Goal: Task Accomplishment & Management: Manage account settings

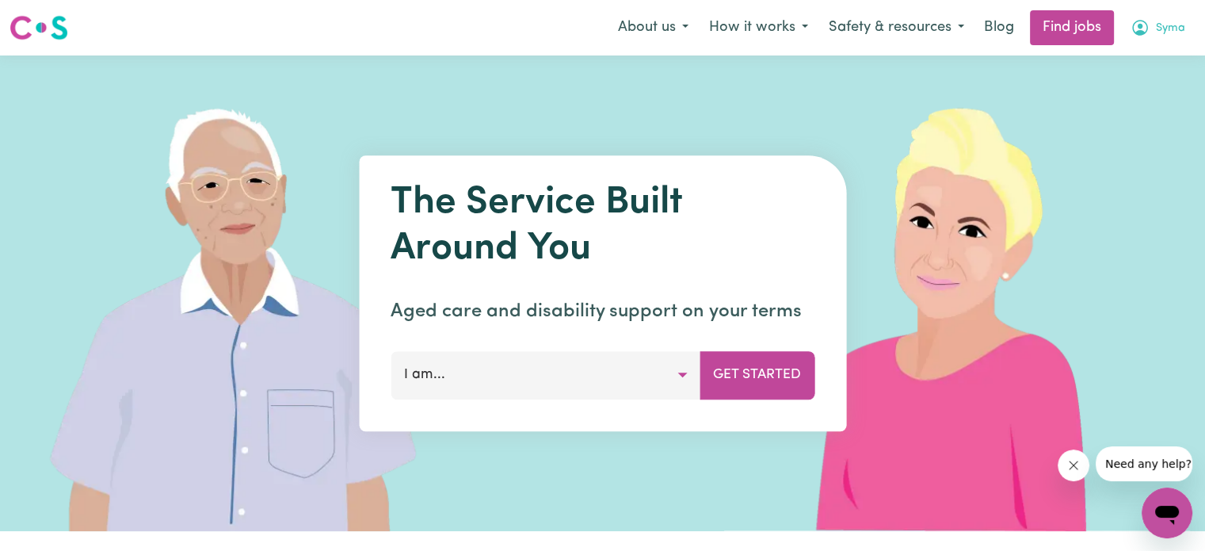
click at [1165, 32] on span "Syma" at bounding box center [1170, 28] width 29 height 17
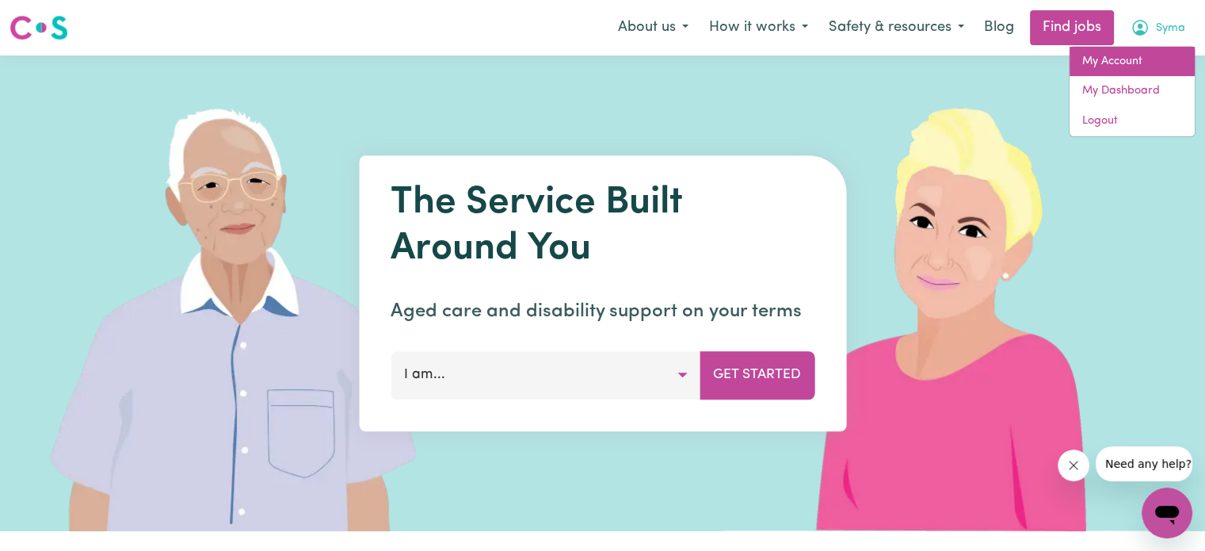
click at [1147, 59] on link "My Account" at bounding box center [1132, 62] width 125 height 30
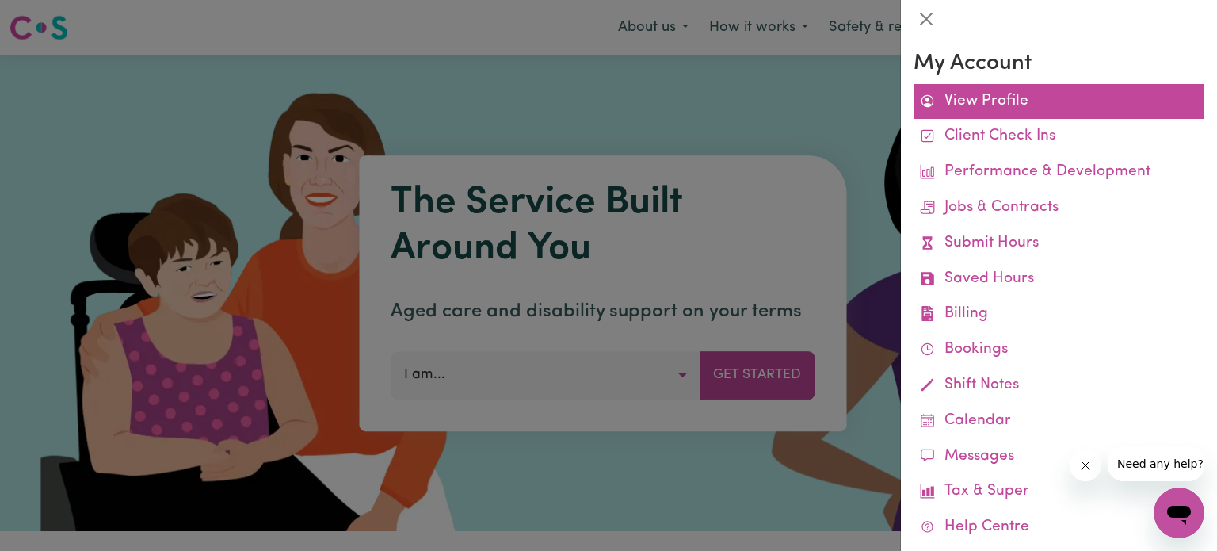
click at [954, 110] on link "View Profile" at bounding box center [1059, 102] width 291 height 36
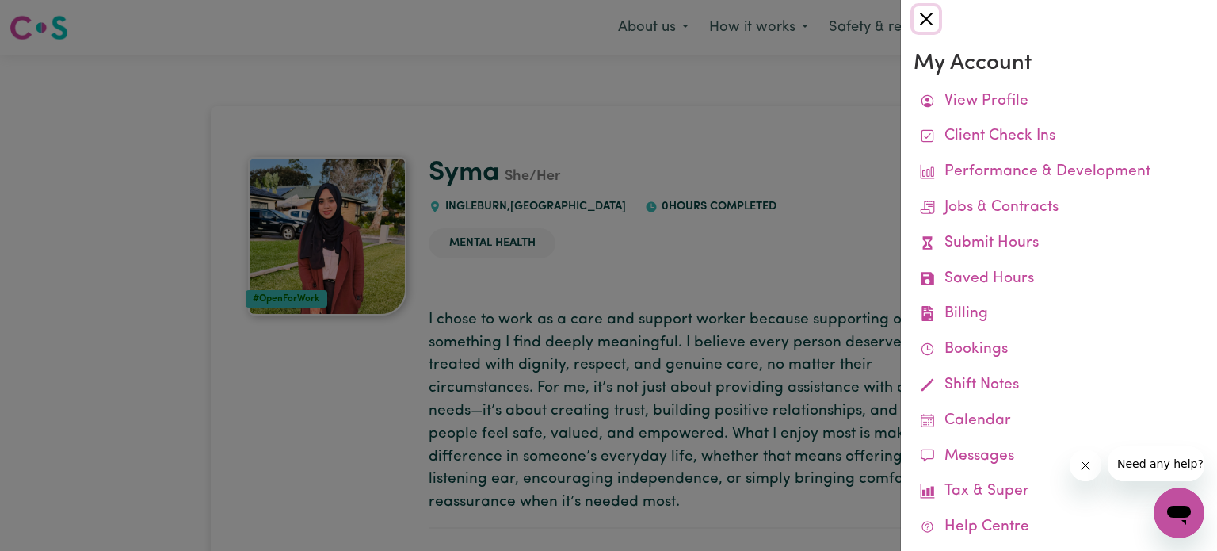
click at [926, 11] on button "Close" at bounding box center [926, 18] width 25 height 25
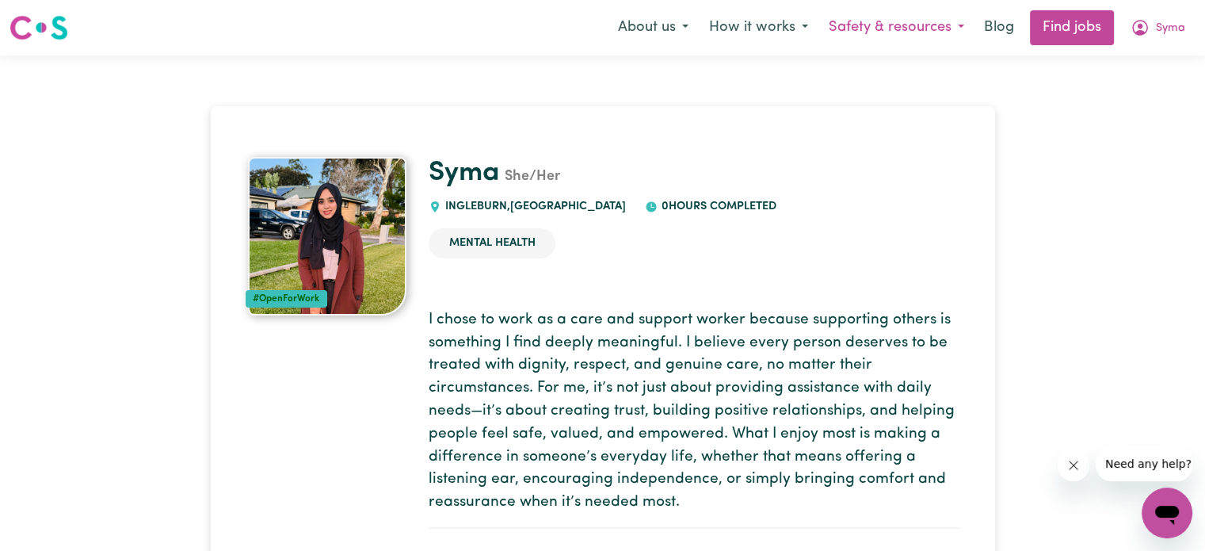
click at [891, 29] on button "Safety & resources" at bounding box center [897, 27] width 156 height 33
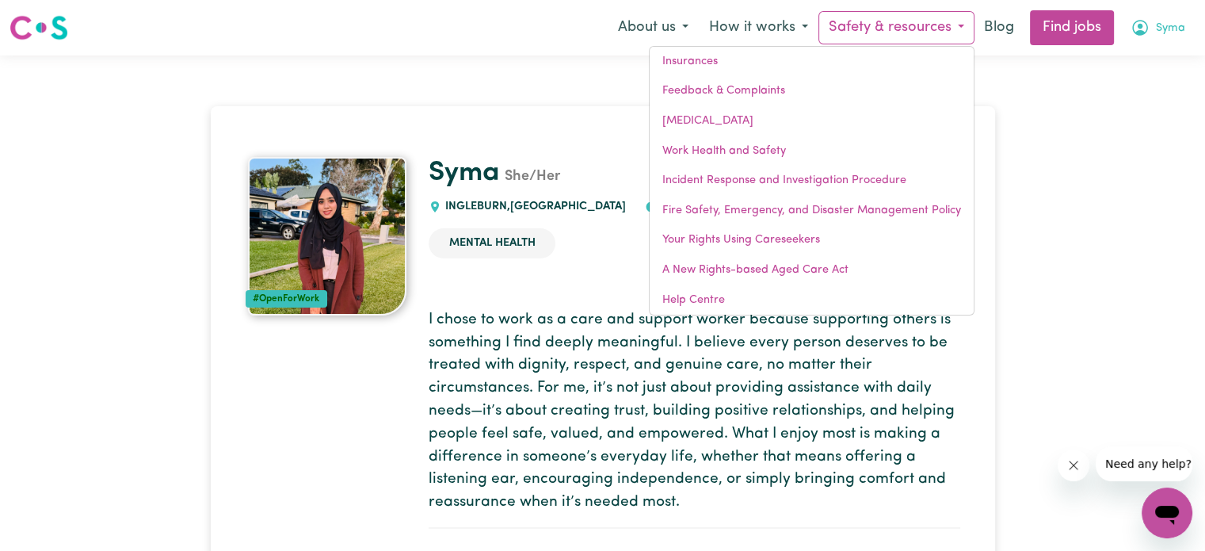
click at [1175, 15] on button "Syma" at bounding box center [1158, 27] width 75 height 33
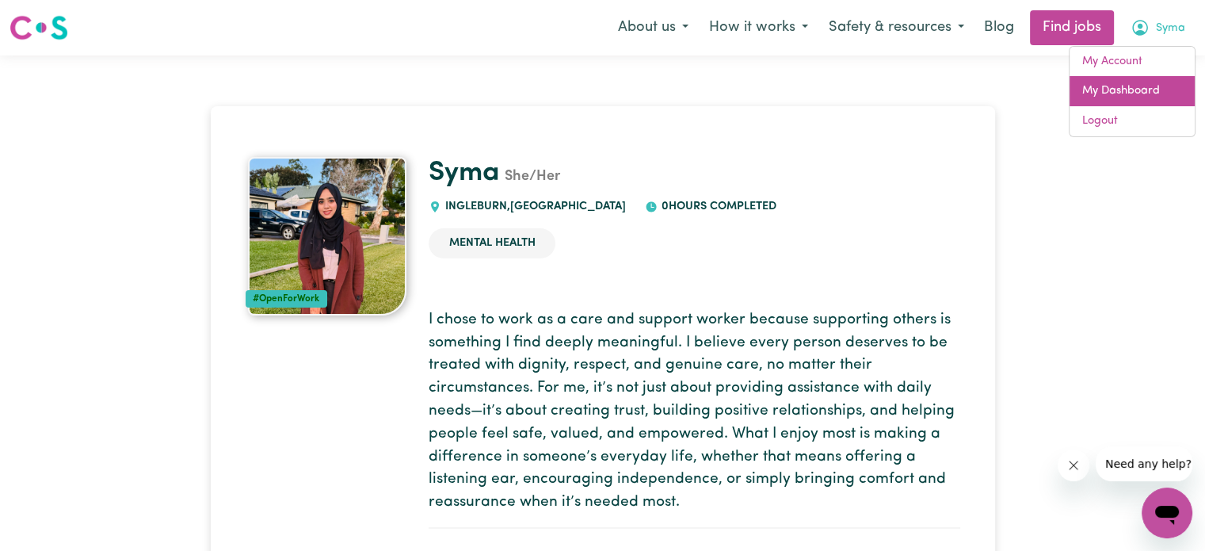
click at [1152, 100] on link "My Dashboard" at bounding box center [1132, 91] width 125 height 30
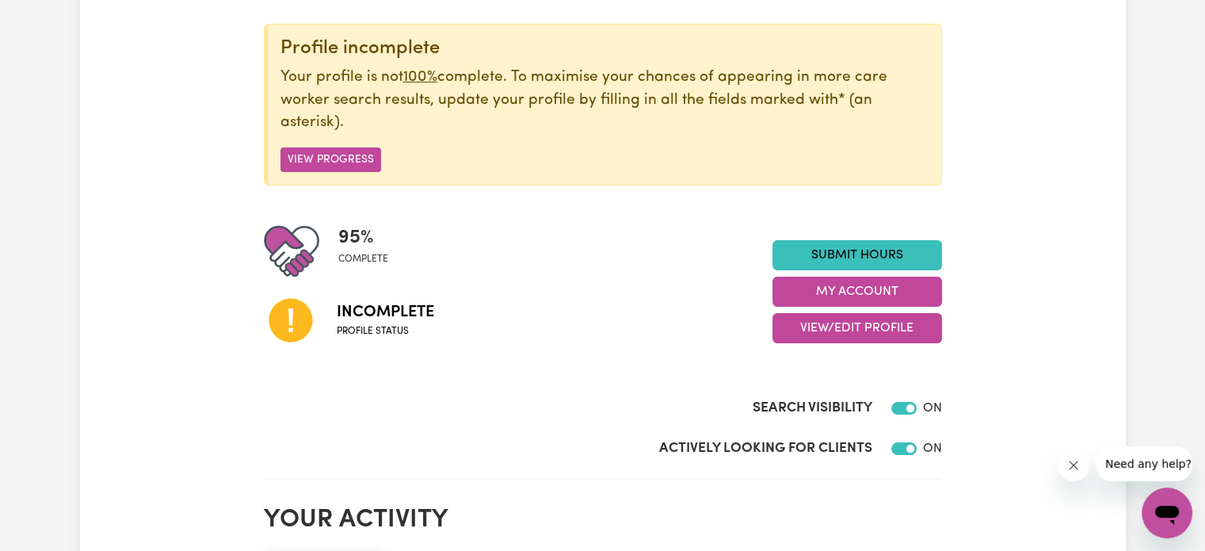
scroll to position [199, 0]
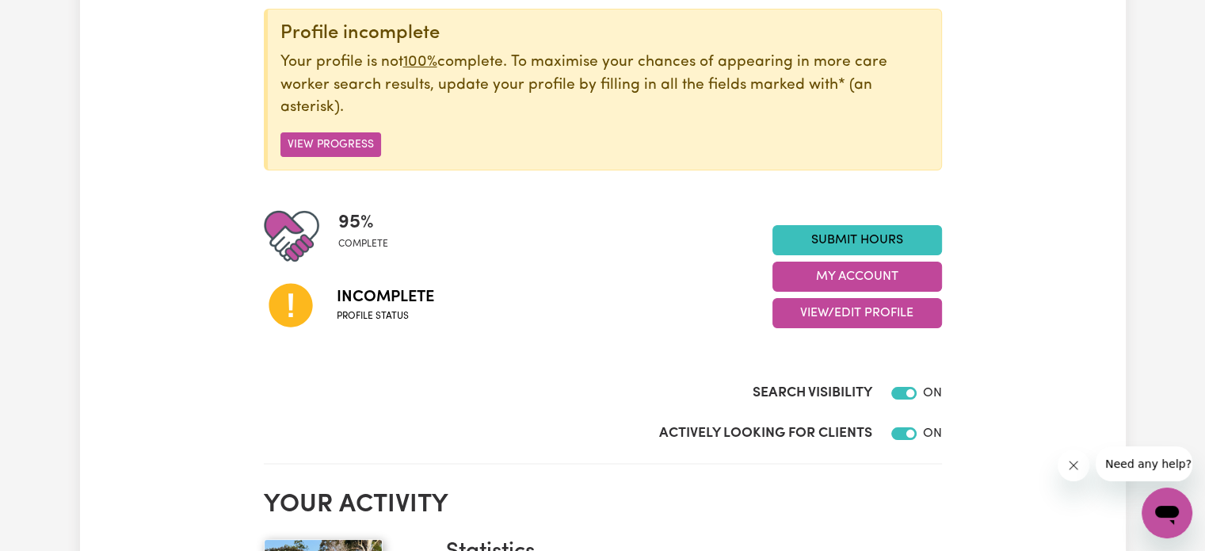
click at [377, 291] on span "Incomplete" at bounding box center [385, 297] width 97 height 24
click at [821, 315] on button "View/Edit Profile" at bounding box center [858, 313] width 170 height 30
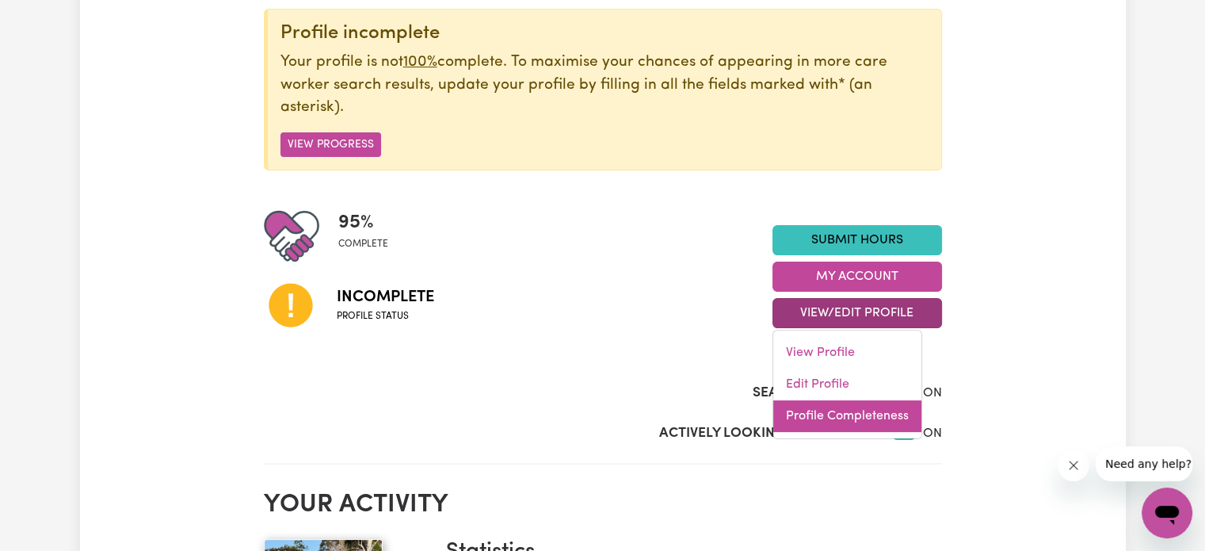
click at [827, 407] on link "Profile Completeness" at bounding box center [848, 416] width 148 height 32
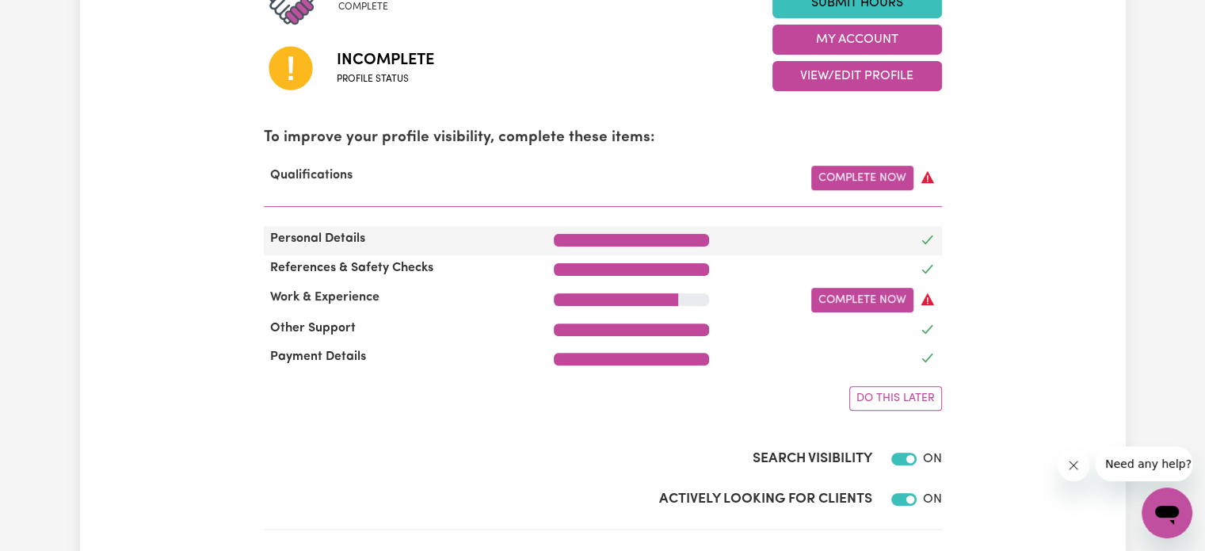
scroll to position [437, 0]
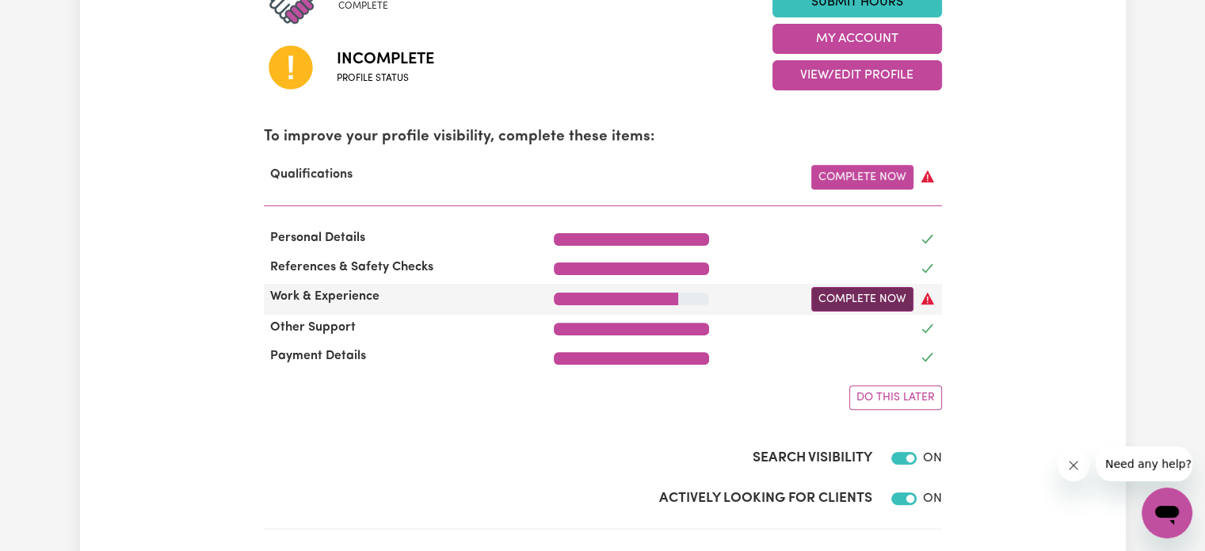
click at [883, 300] on link "Complete Now" at bounding box center [863, 299] width 102 height 25
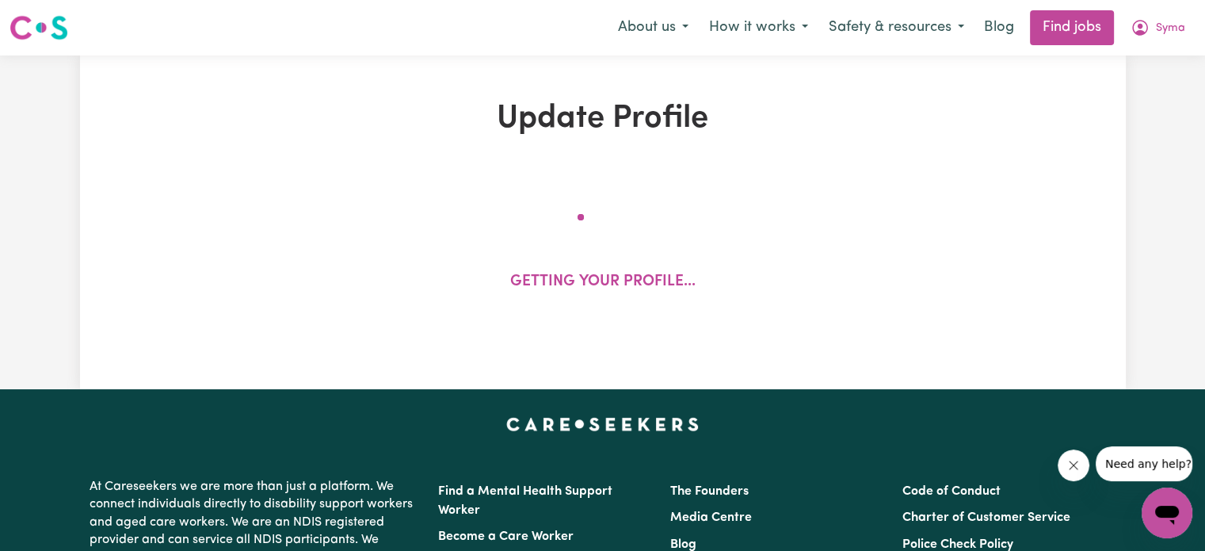
select select "2019"
select select "2020"
select select "2025"
select select "2024"
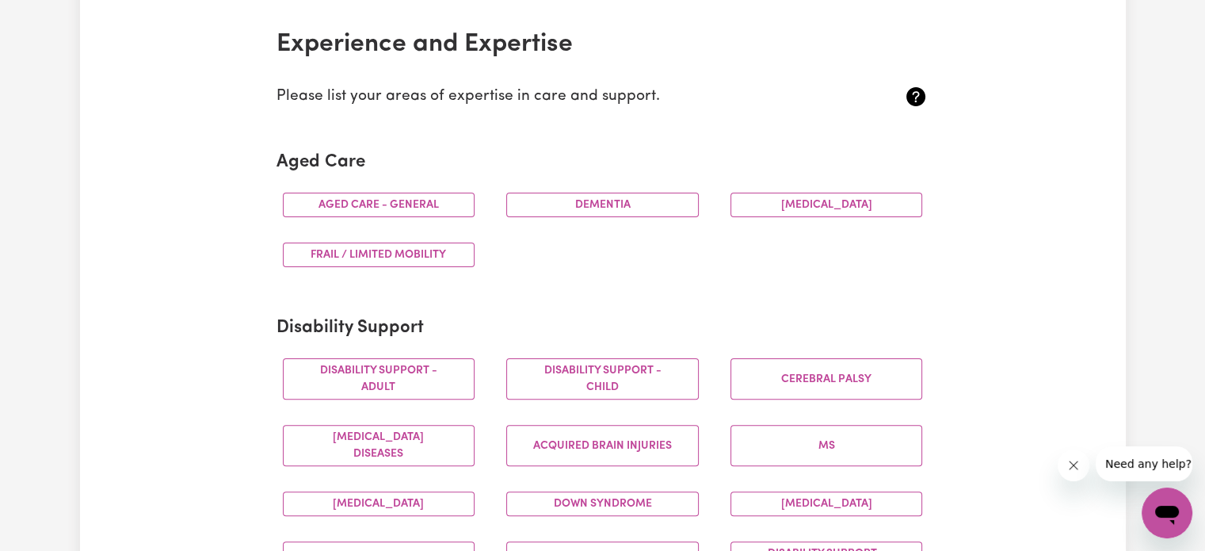
scroll to position [357, 0]
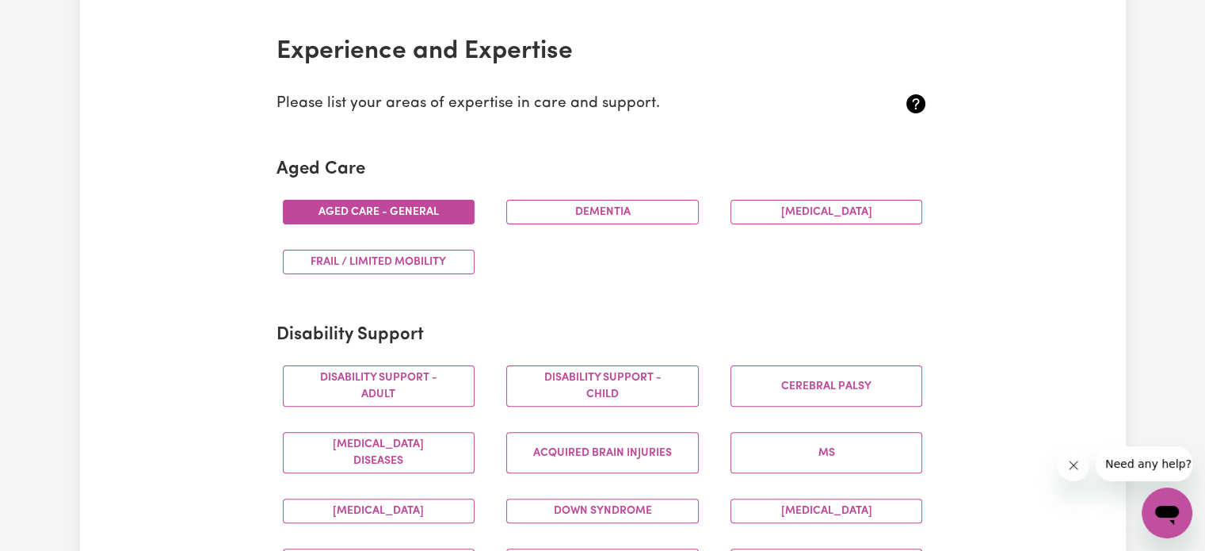
click at [395, 203] on button "Aged care - General" at bounding box center [379, 212] width 193 height 25
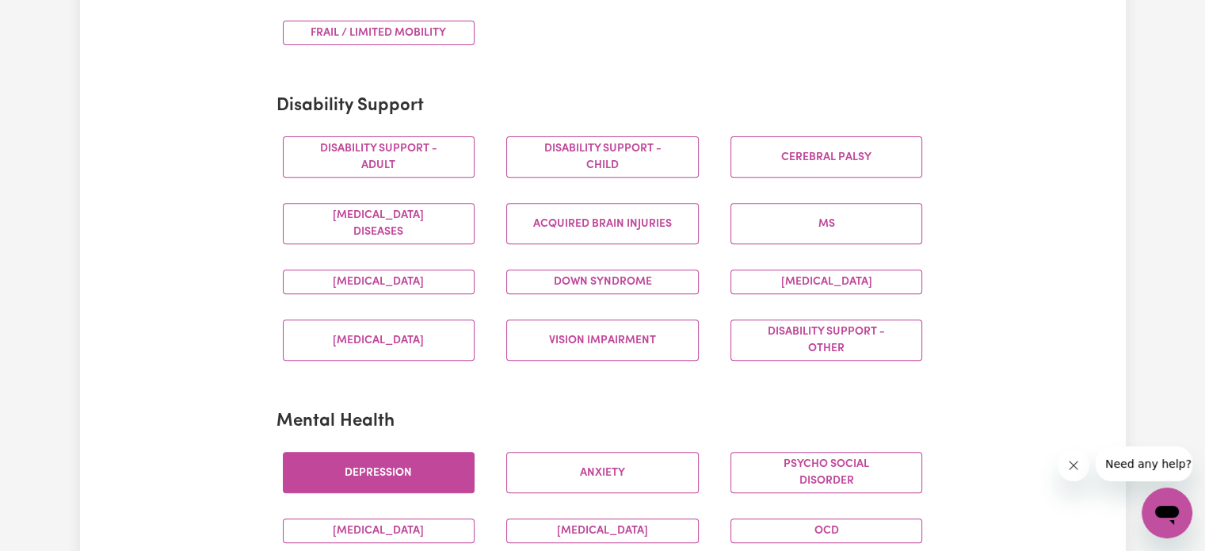
scroll to position [592, 0]
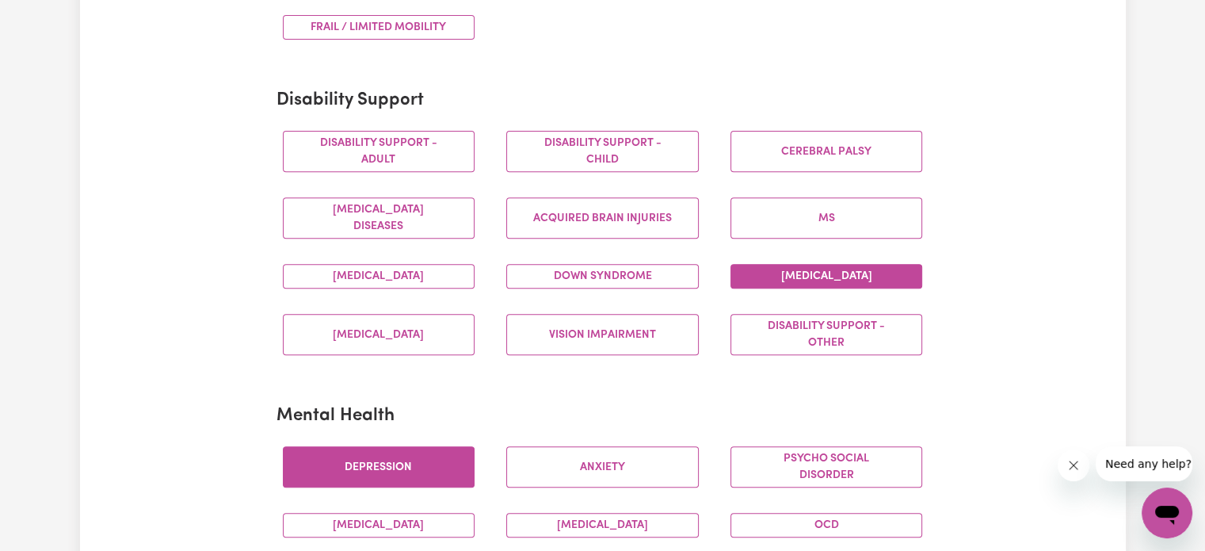
click at [785, 273] on button "[MEDICAL_DATA]" at bounding box center [827, 276] width 193 height 25
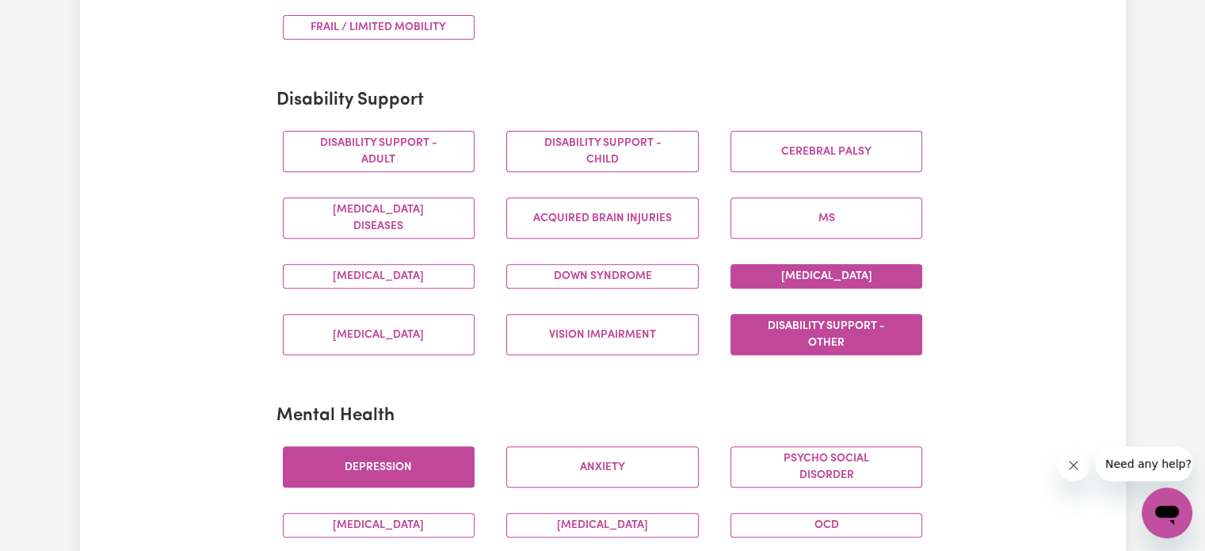
click at [779, 324] on button "Disability support - Other" at bounding box center [827, 334] width 193 height 41
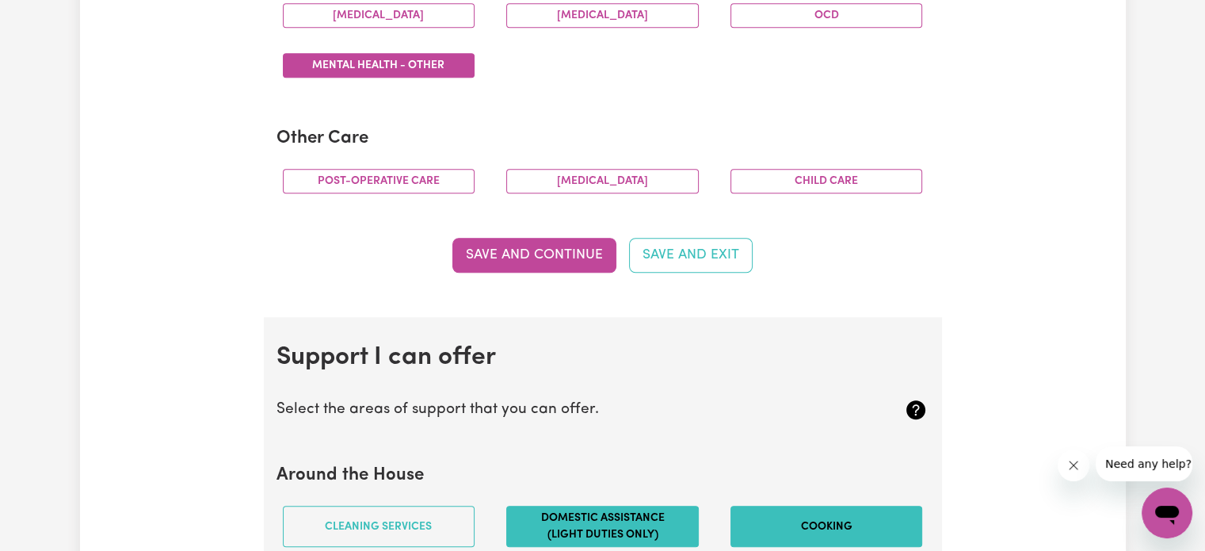
scroll to position [1103, 0]
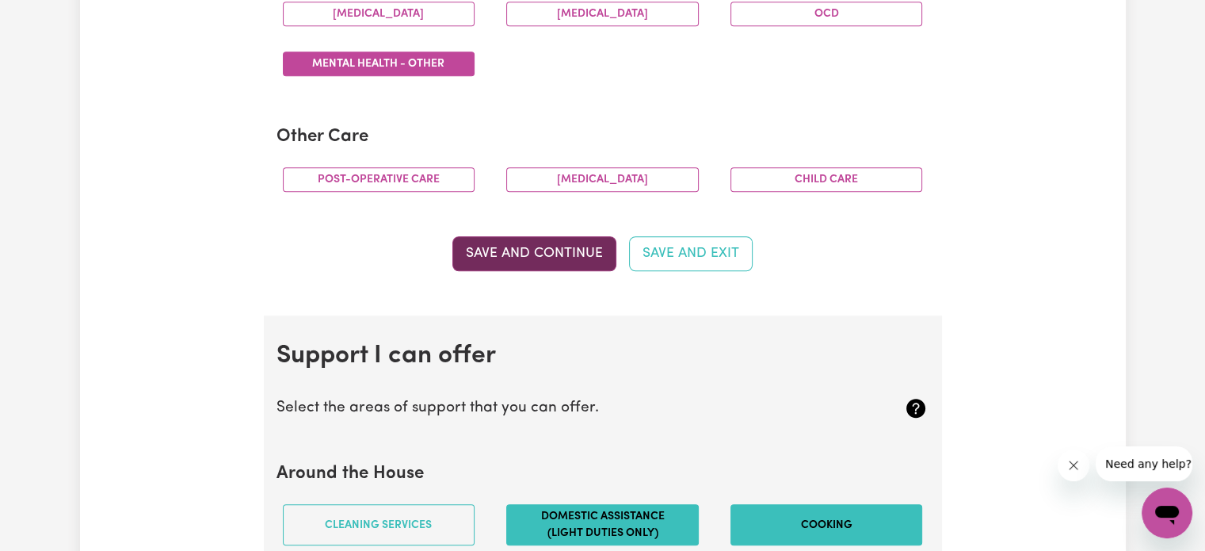
click at [567, 262] on button "Save and Continue" at bounding box center [535, 253] width 164 height 35
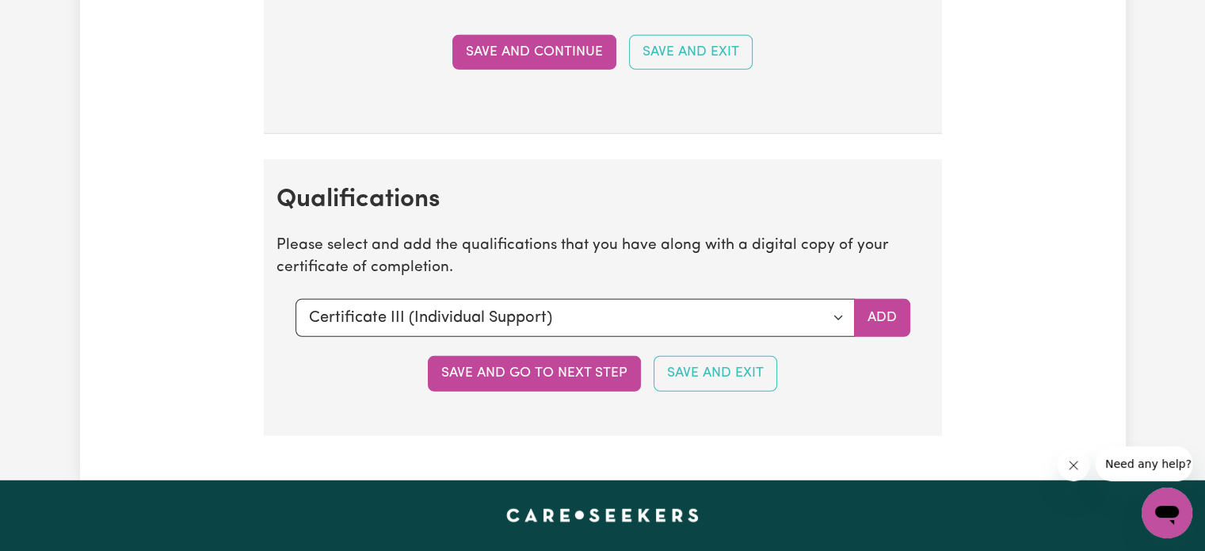
scroll to position [4304, 0]
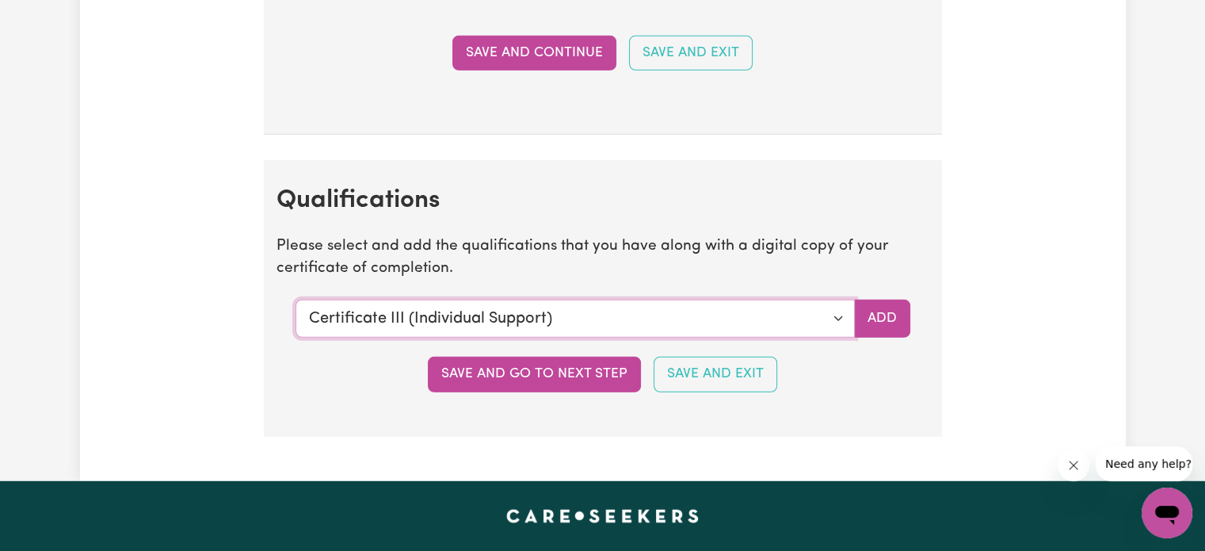
click at [637, 300] on select "Select a qualification to add... Certificate III (Individual Support) Certifica…" at bounding box center [576, 319] width 560 height 38
select select "CPR Course [HLTAID009-12]"
click at [296, 300] on select "Select a qualification to add... Certificate III (Individual Support) Certifica…" at bounding box center [576, 319] width 560 height 38
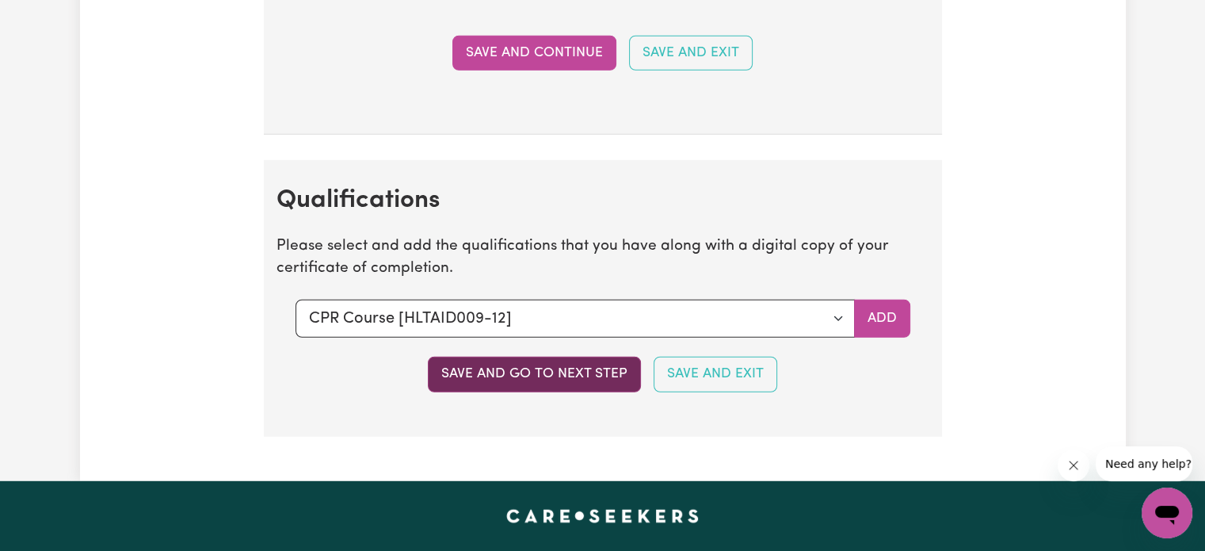
click at [548, 373] on button "Save and go to next step" at bounding box center [534, 374] width 213 height 35
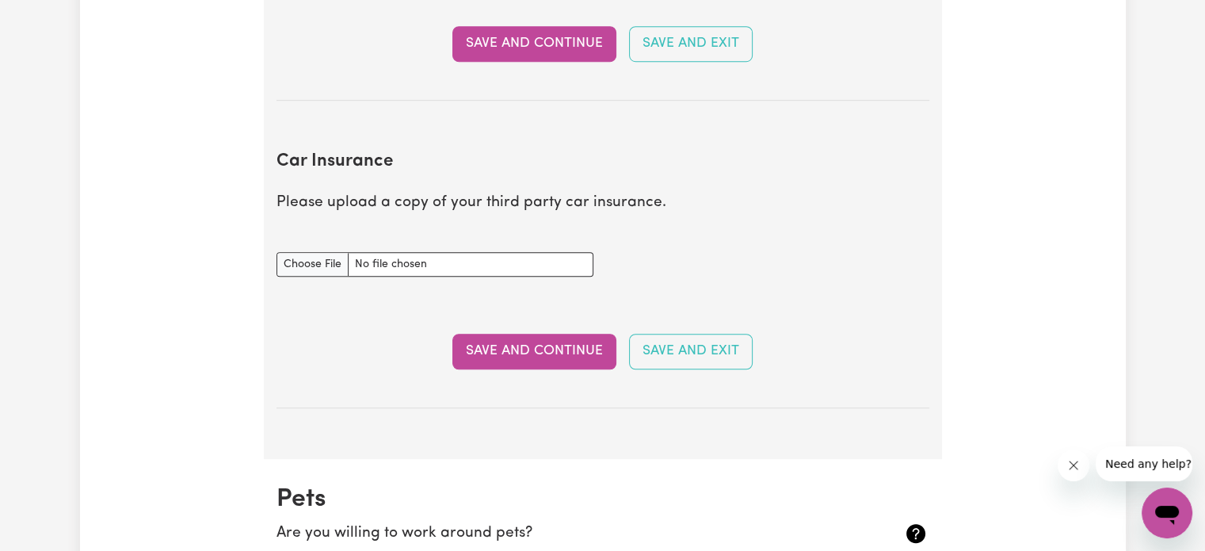
scroll to position [1021, 0]
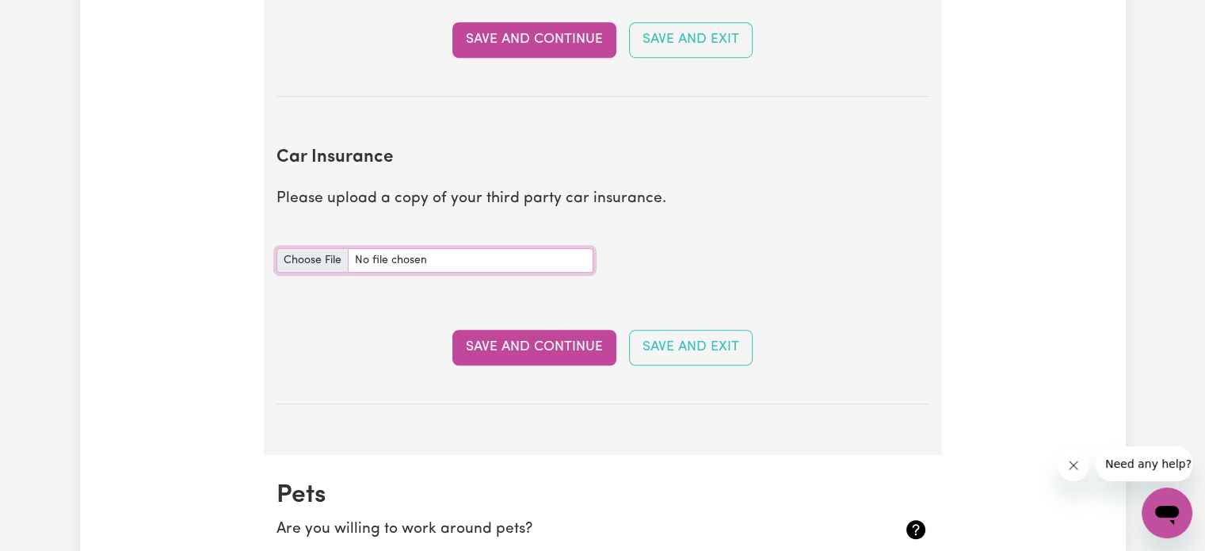
click at [295, 262] on input "Car Insurance document" at bounding box center [435, 260] width 317 height 25
type input "C:\fakepath\Third party insurance.jpg"
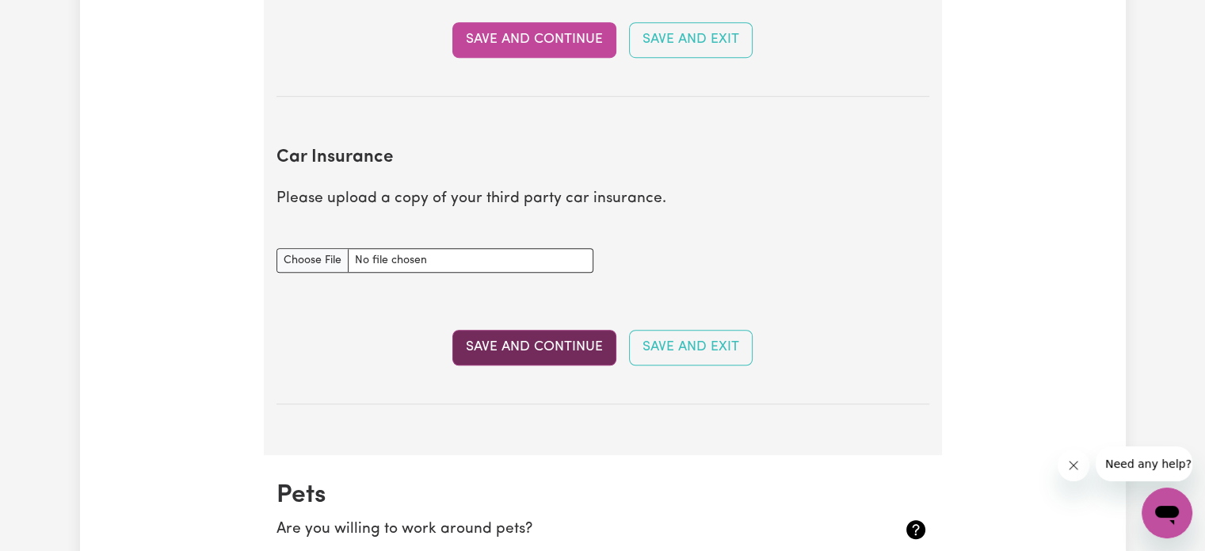
click at [525, 346] on button "Save and Continue" at bounding box center [535, 347] width 164 height 35
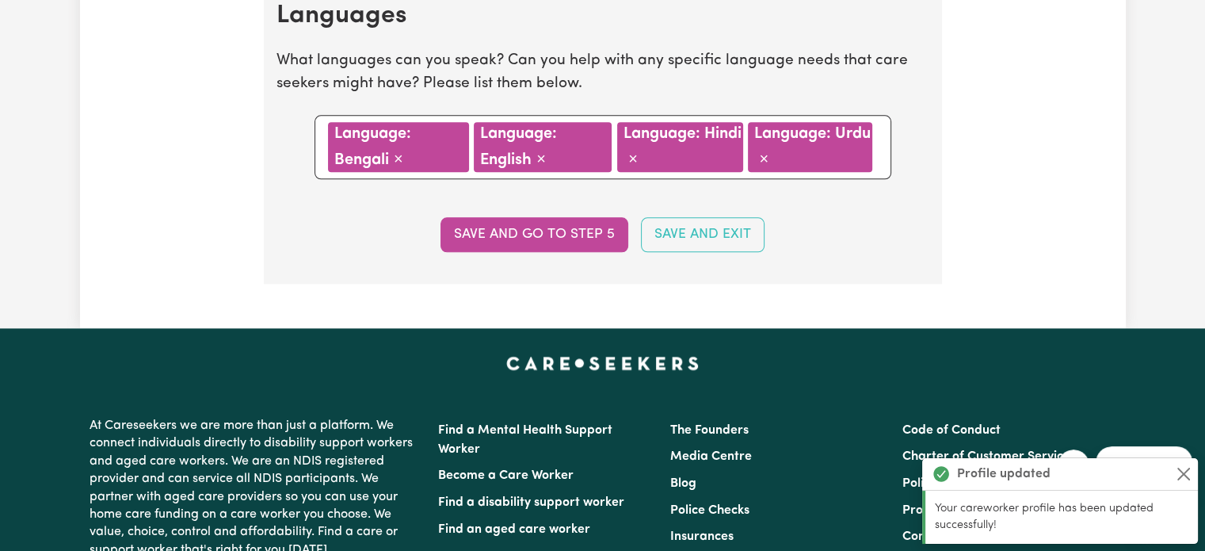
scroll to position [1905, 0]
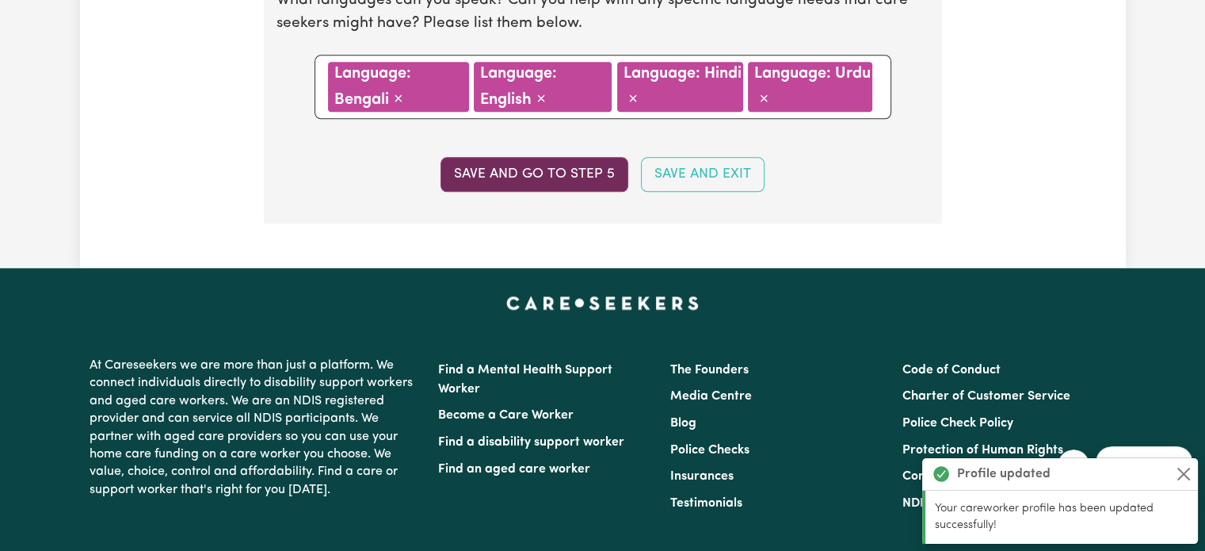
click at [600, 171] on button "Save and go to step 5" at bounding box center [535, 174] width 188 height 35
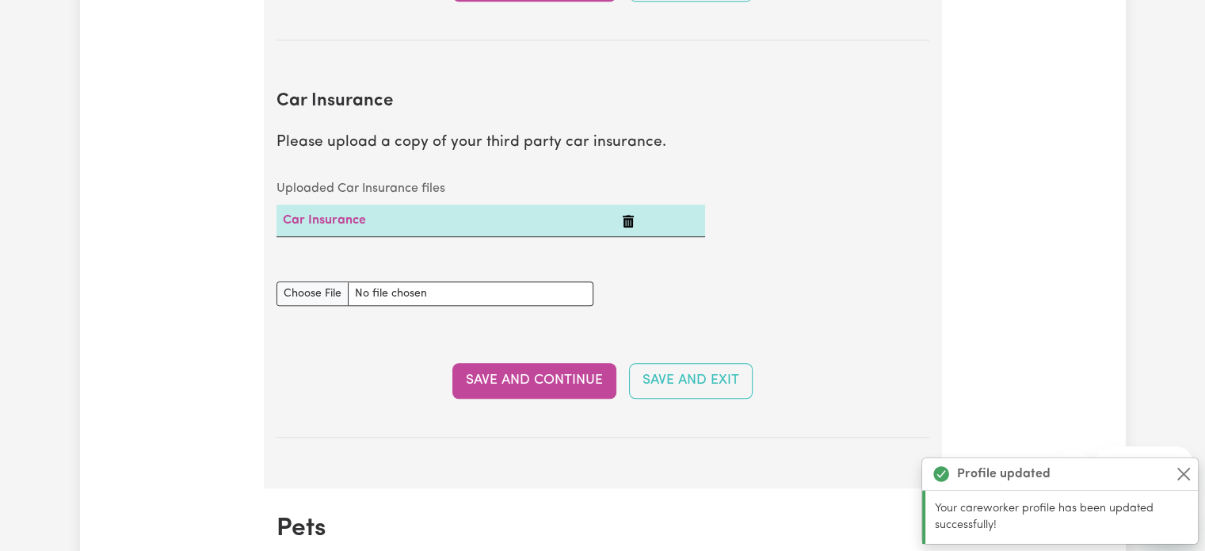
select select "I am working in another industry"
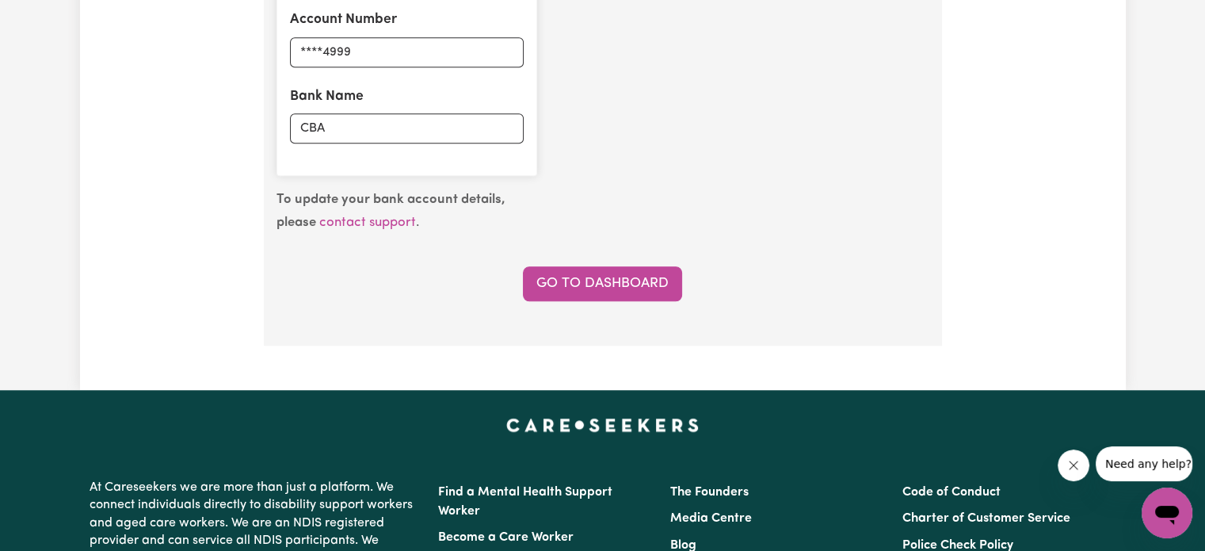
scroll to position [1308, 0]
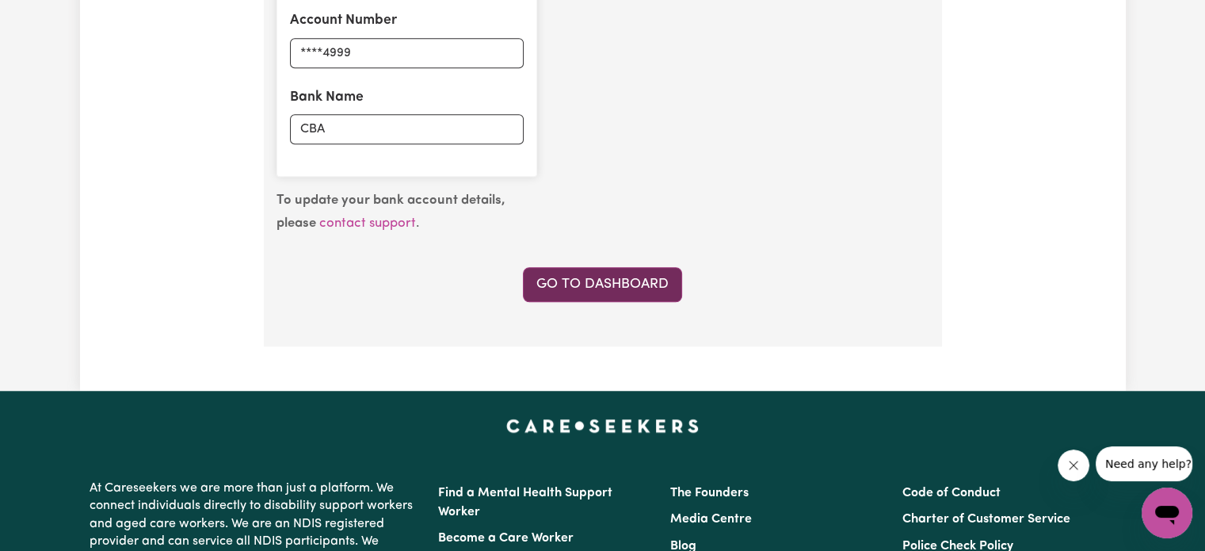
click at [650, 278] on link "Go to Dashboard" at bounding box center [602, 284] width 159 height 35
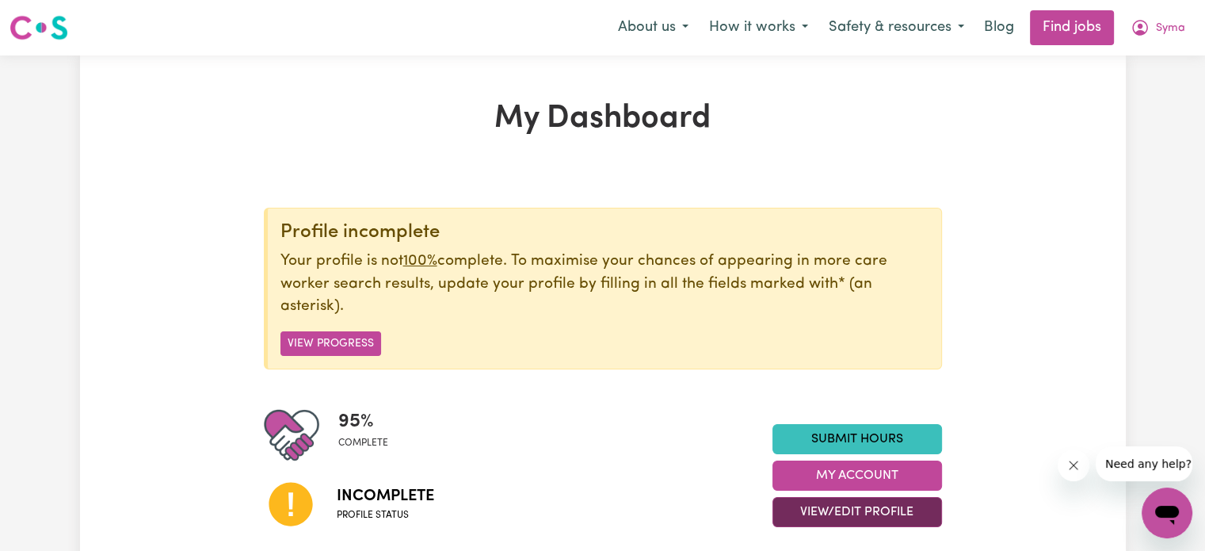
click at [839, 515] on button "View/Edit Profile" at bounding box center [858, 512] width 170 height 30
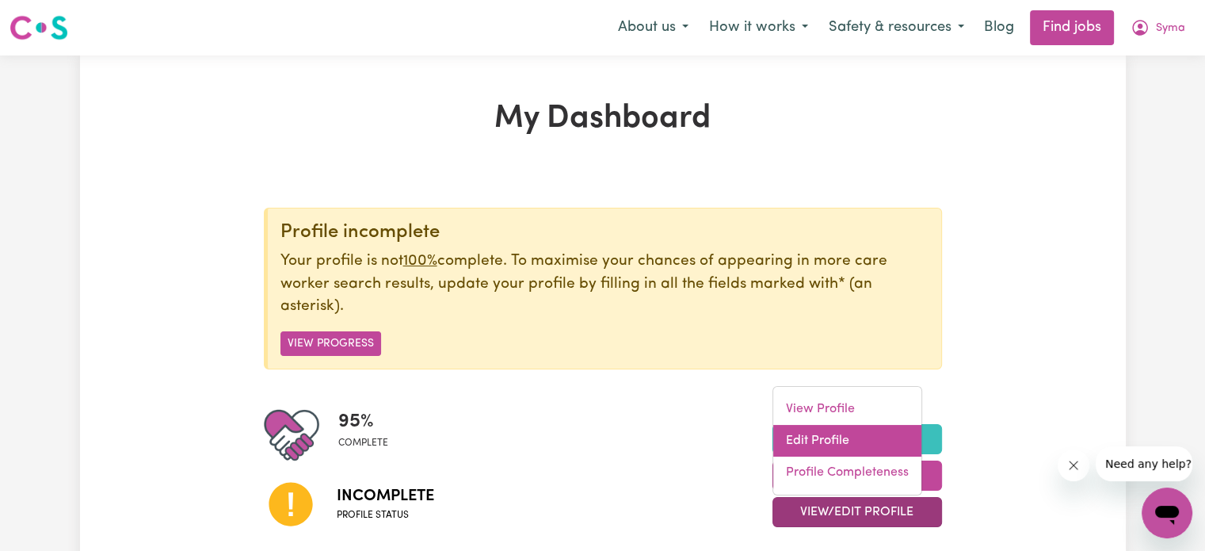
click at [819, 434] on link "Edit Profile" at bounding box center [848, 441] width 148 height 32
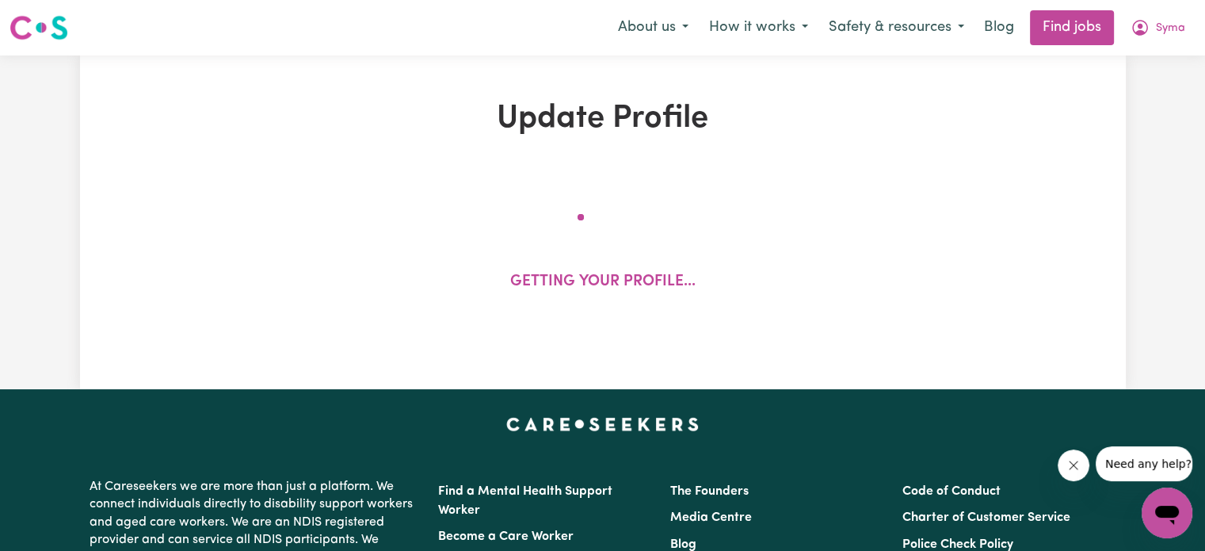
select select "[DEMOGRAPHIC_DATA]"
select select "Student Visa"
select select "Studying a healthcare related degree or qualification"
select select "40"
select select "50"
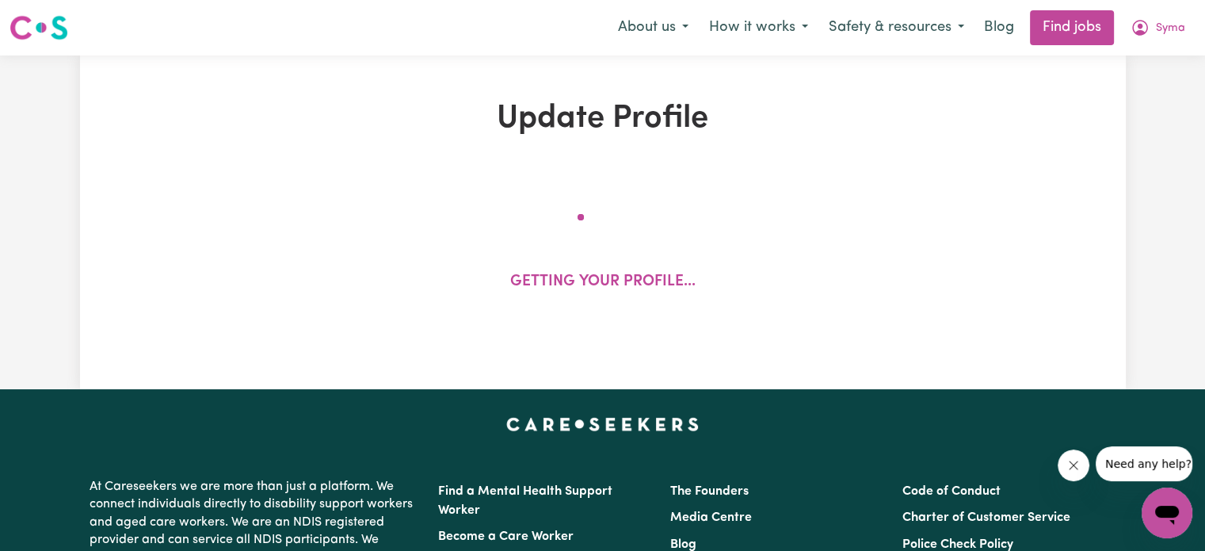
select select "50"
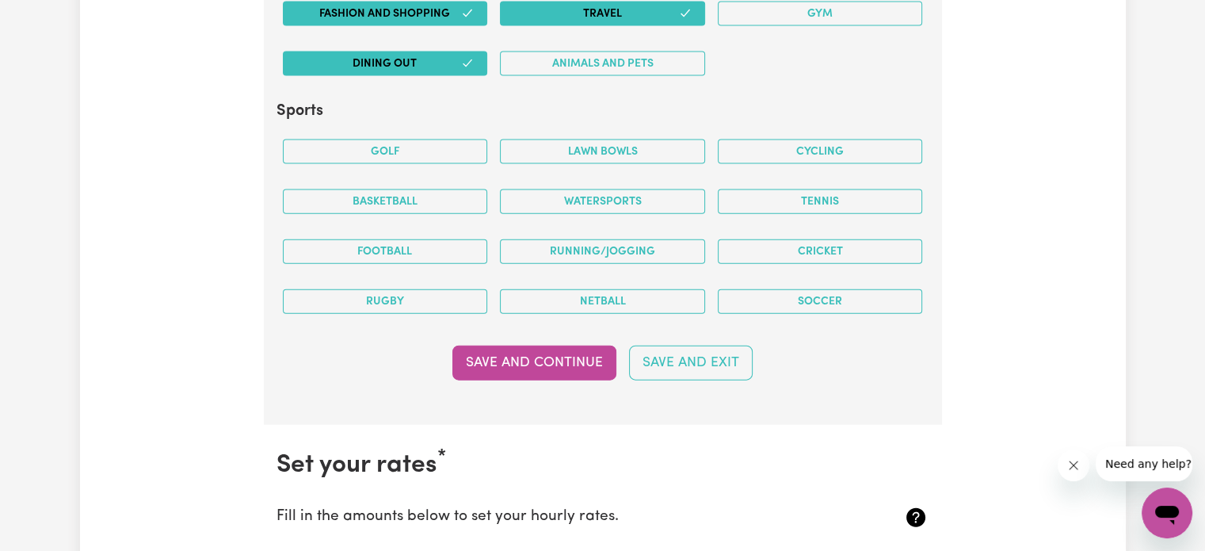
scroll to position [3572, 0]
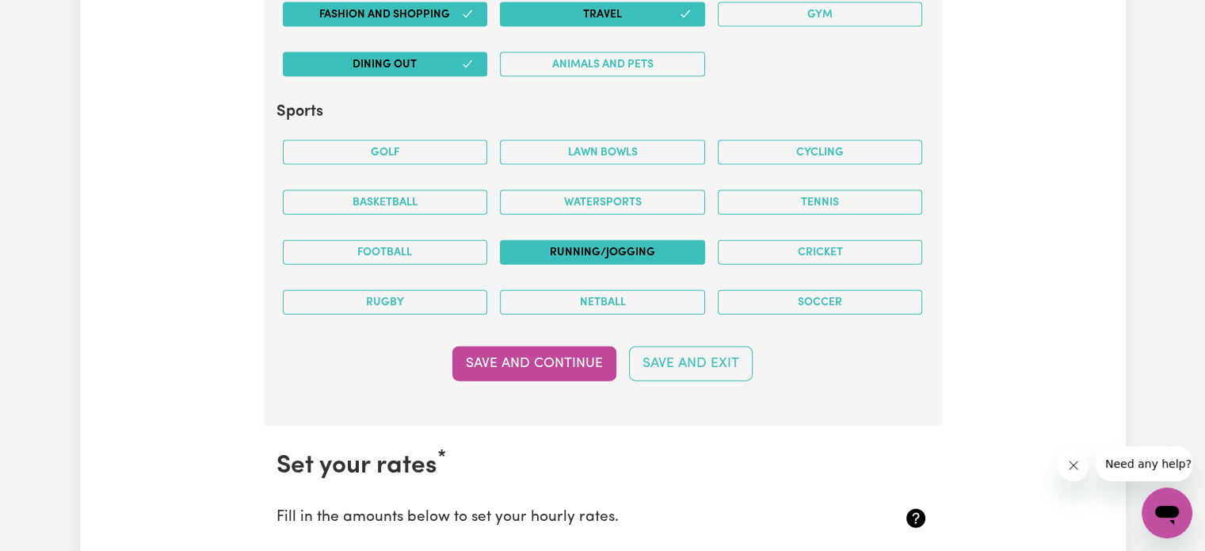
click at [565, 240] on button "Running/Jogging" at bounding box center [602, 252] width 205 height 25
click at [537, 356] on button "Save and Continue" at bounding box center [535, 363] width 164 height 35
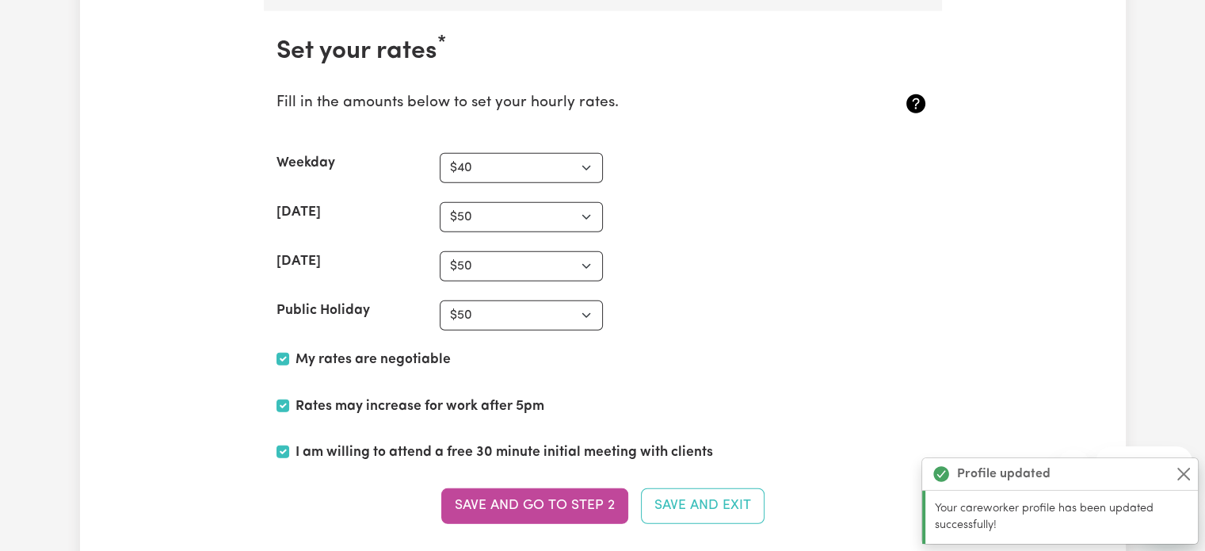
scroll to position [4204, 0]
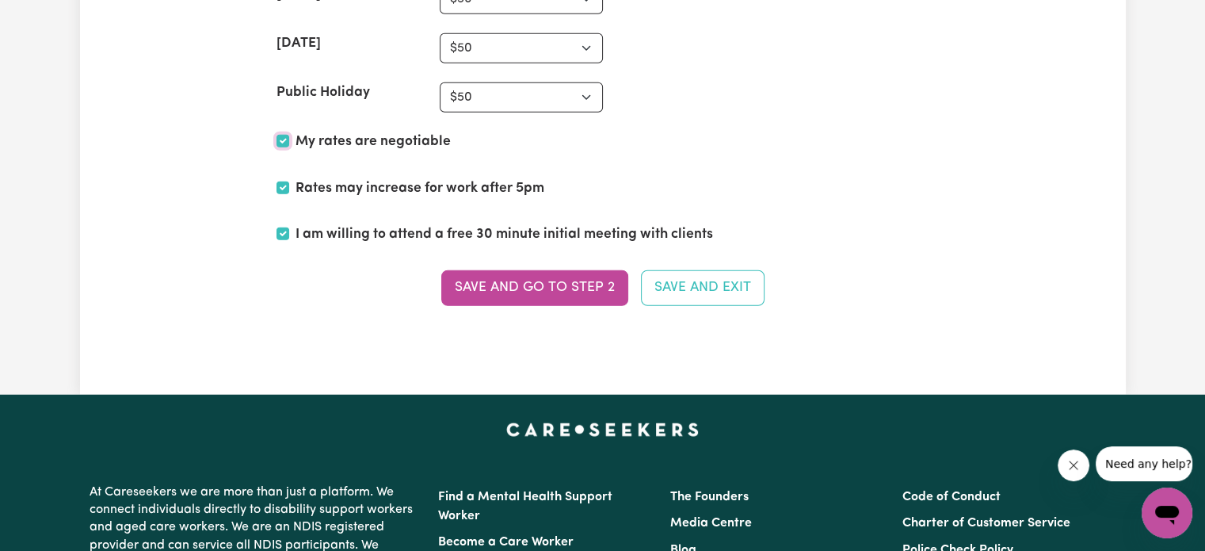
click at [280, 135] on input "My rates are negotiable" at bounding box center [283, 141] width 13 height 13
checkbox input "false"
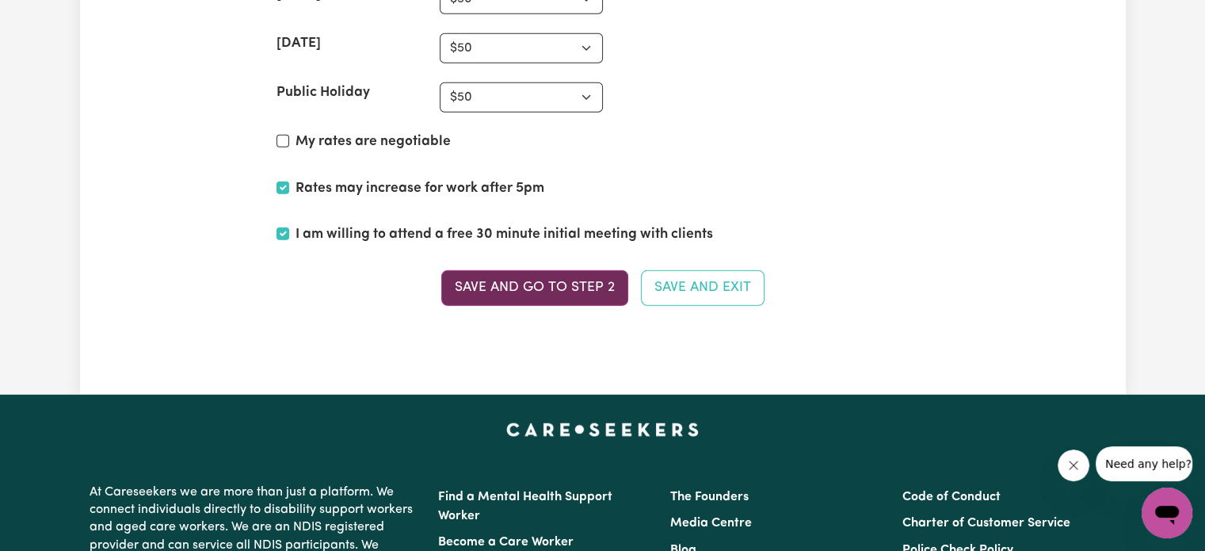
click at [517, 270] on button "Save and go to Step 2" at bounding box center [534, 287] width 187 height 35
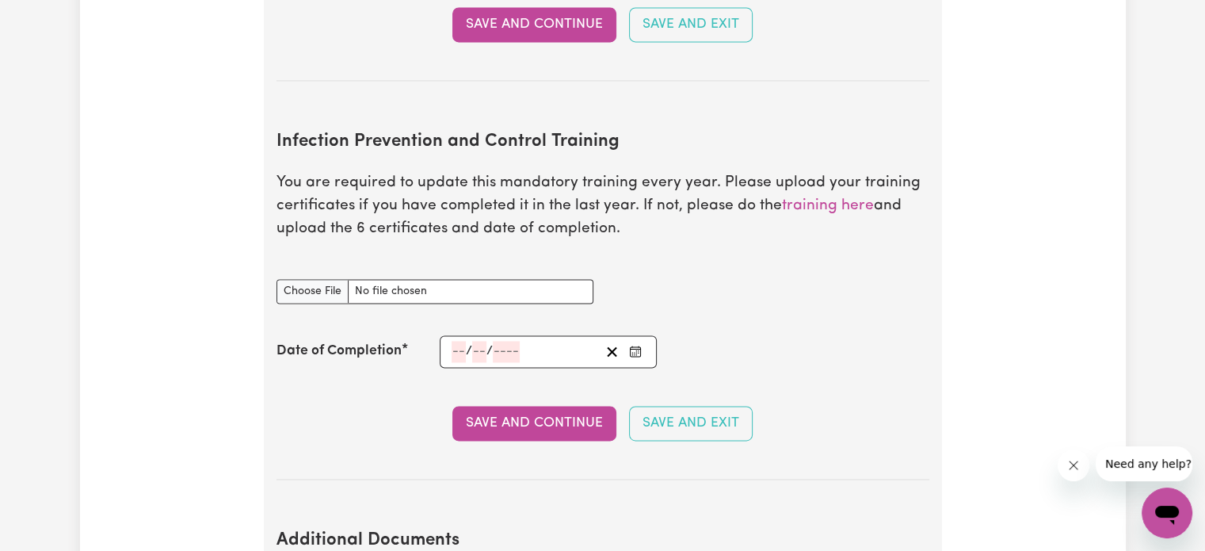
scroll to position [2381, 0]
click at [334, 278] on input "Infection Prevention and Control Training document" at bounding box center [435, 290] width 317 height 25
type input "C:\fakepath\Chain of Infection.pdf"
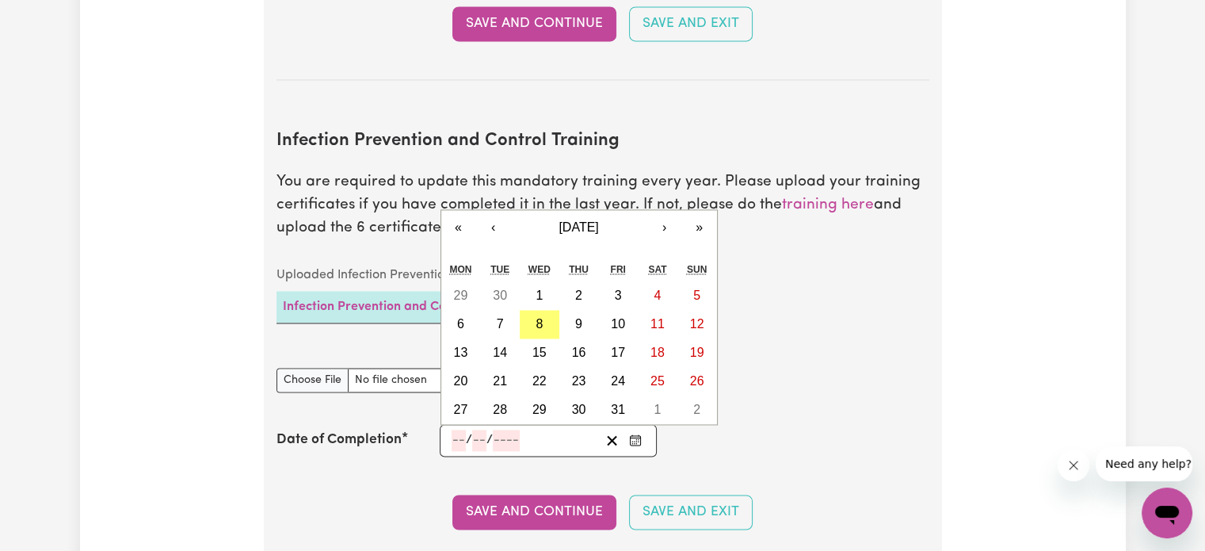
click at [476, 430] on input "number" at bounding box center [479, 440] width 14 height 21
click at [456, 430] on input "number" at bounding box center [459, 440] width 14 height 21
click at [533, 310] on button "8" at bounding box center [540, 324] width 40 height 29
type input "[DATE]"
type input "8"
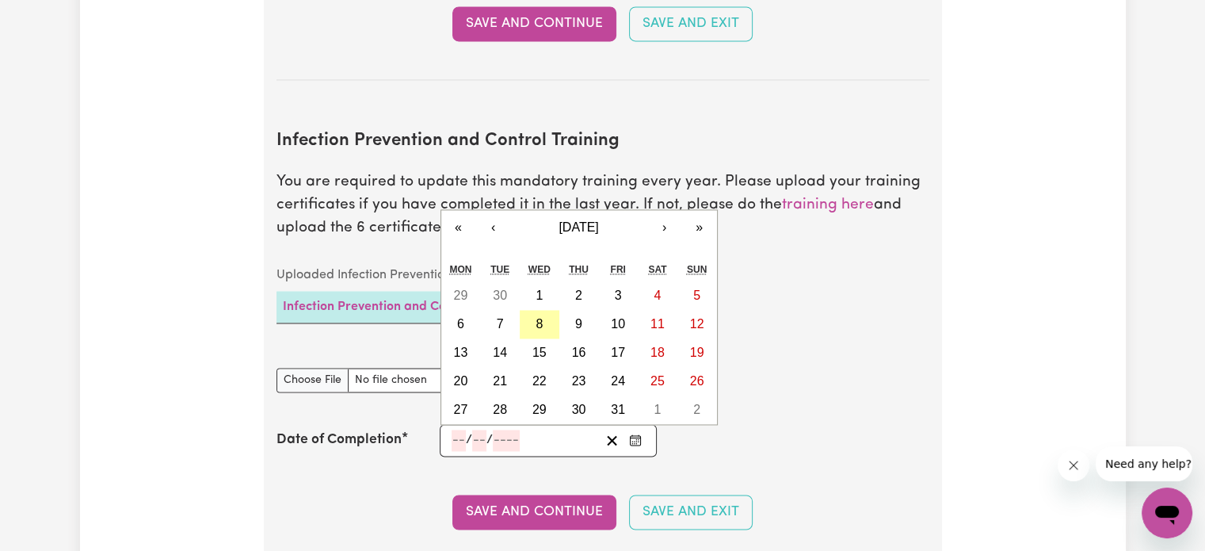
type input "10"
type input "2025"
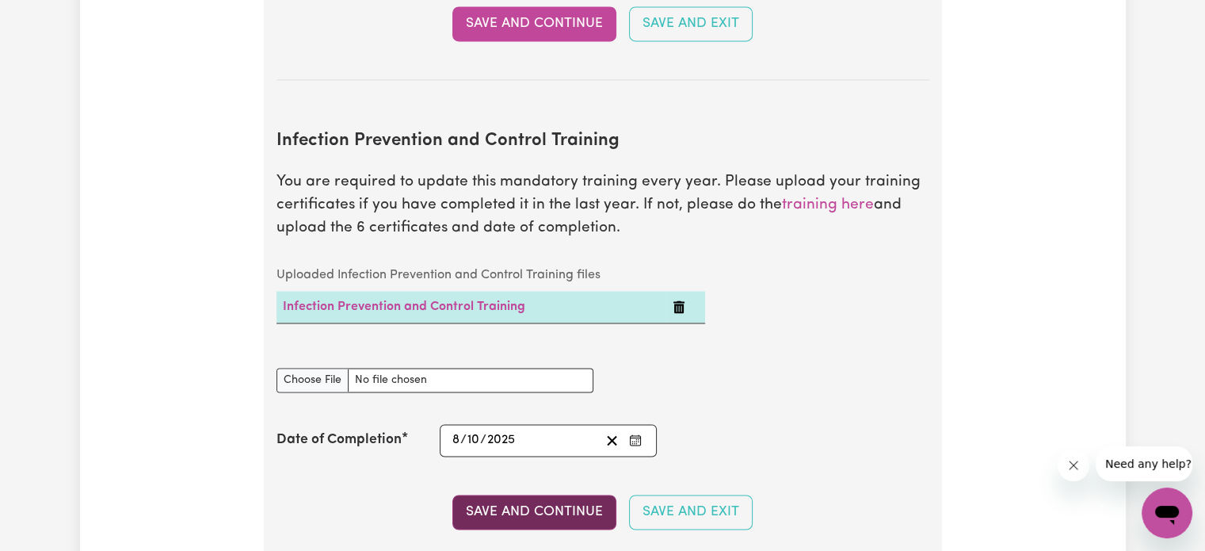
click at [538, 495] on button "Save and Continue" at bounding box center [535, 512] width 164 height 35
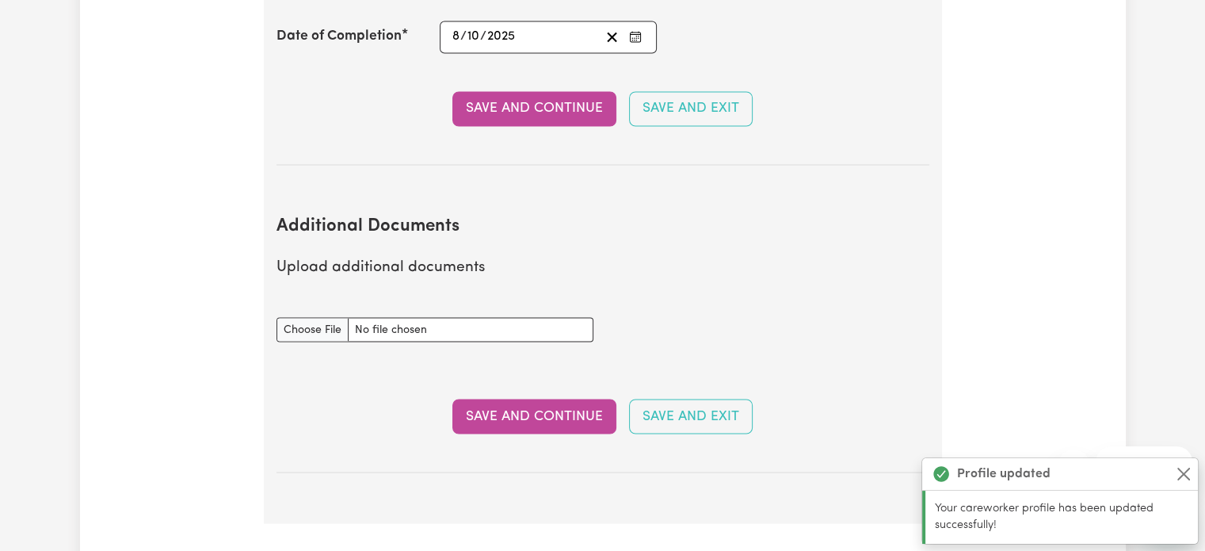
scroll to position [2779, 0]
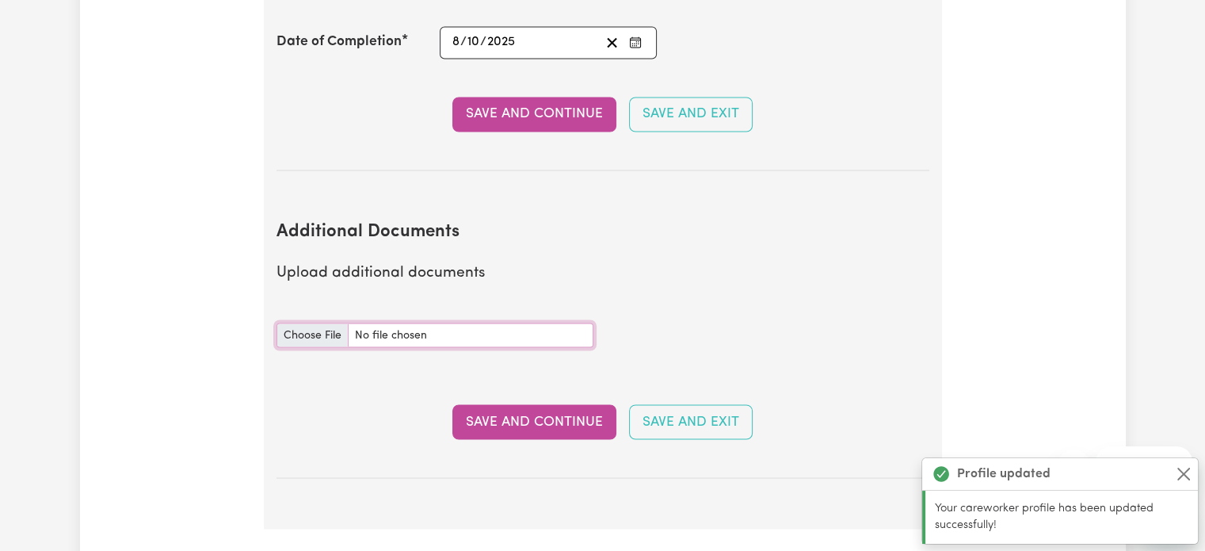
click at [336, 323] on input "Additional Documents document" at bounding box center [435, 335] width 317 height 25
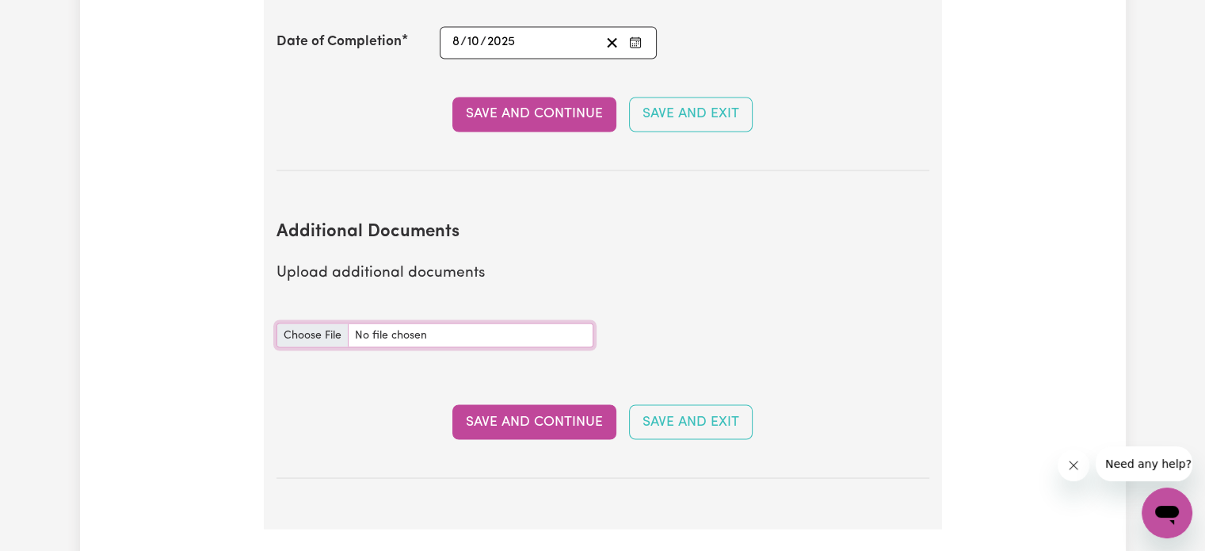
click at [341, 323] on input "Additional Documents document" at bounding box center [435, 335] width 317 height 25
click at [310, 323] on input "Additional Documents document" at bounding box center [435, 335] width 317 height 25
type input "C:\fakepath\Syma Passport New.pdf"
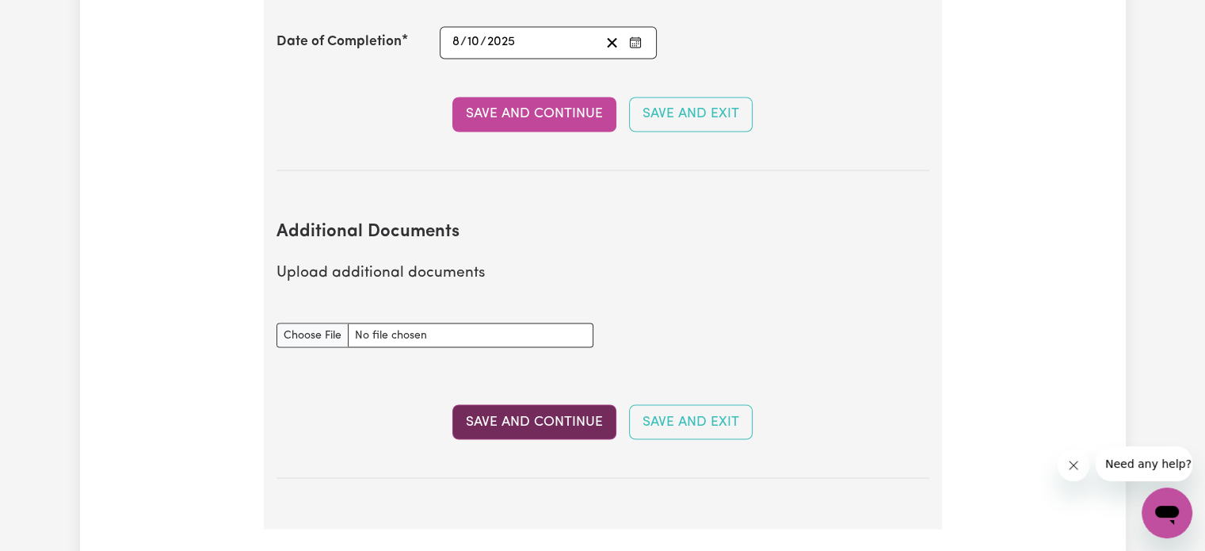
click at [514, 404] on button "Save and Continue" at bounding box center [535, 421] width 164 height 35
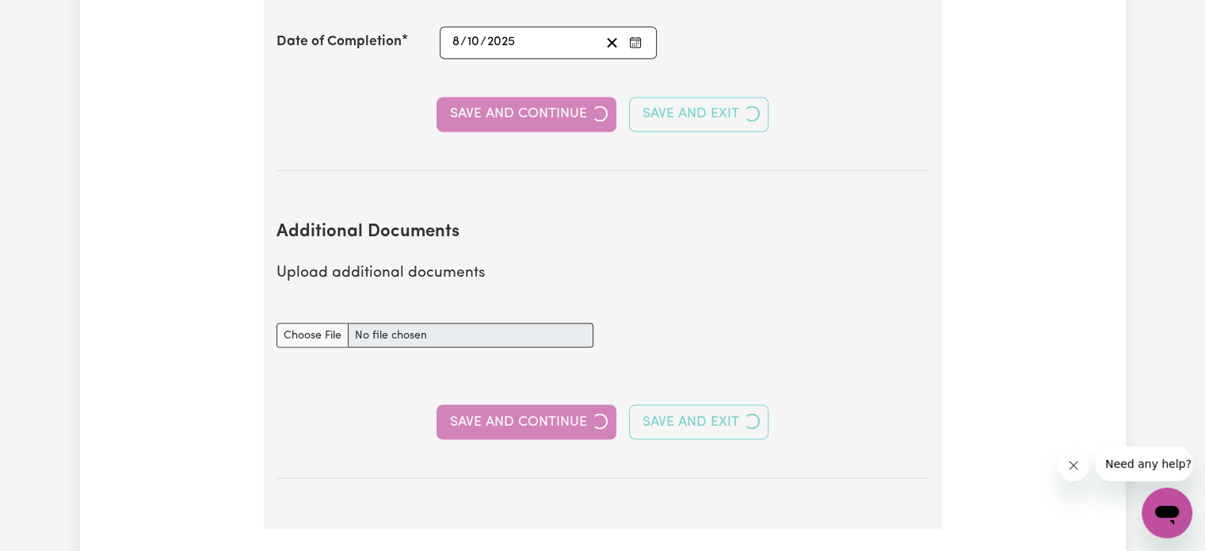
scroll to position [897, 0]
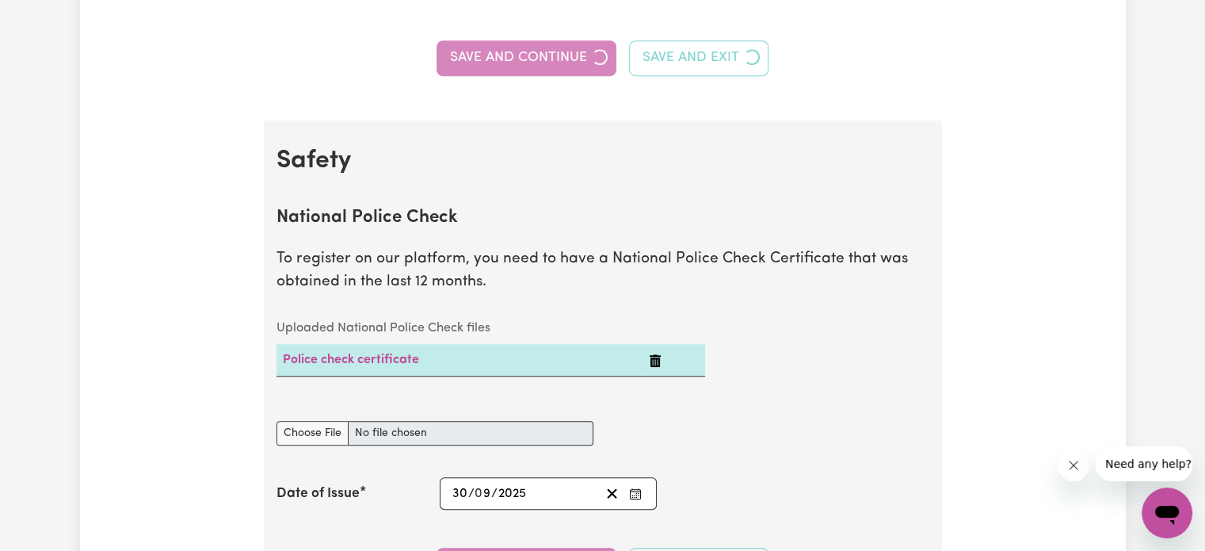
select select "2019"
select select "2020"
select select "2025"
select select "2024"
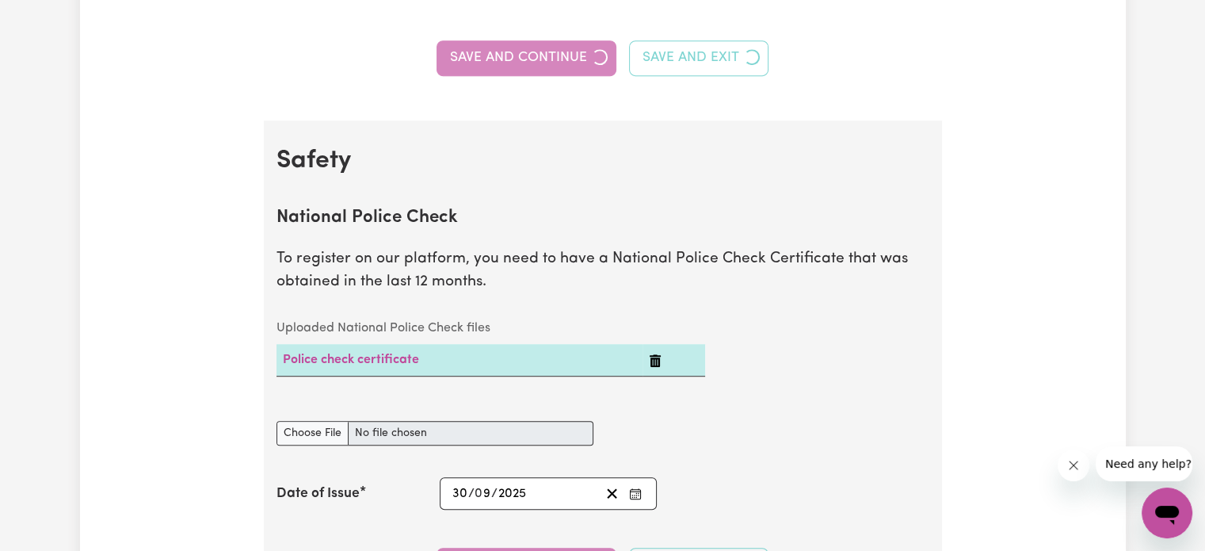
select select "Certificate III (Individual Support)"
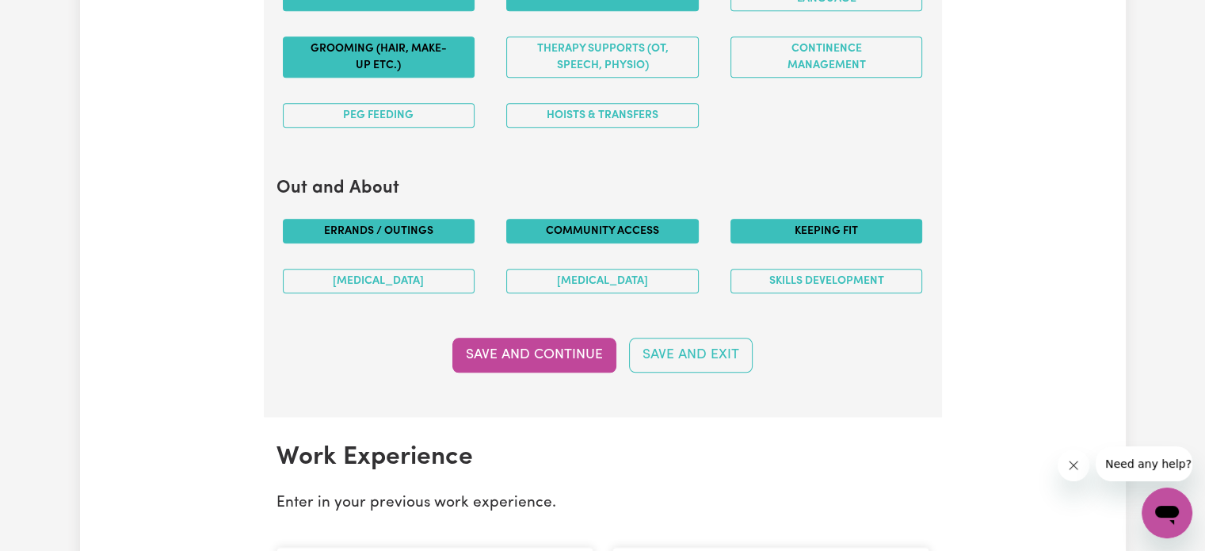
scroll to position [1820, 0]
click at [555, 365] on button "Save and Continue" at bounding box center [535, 355] width 164 height 35
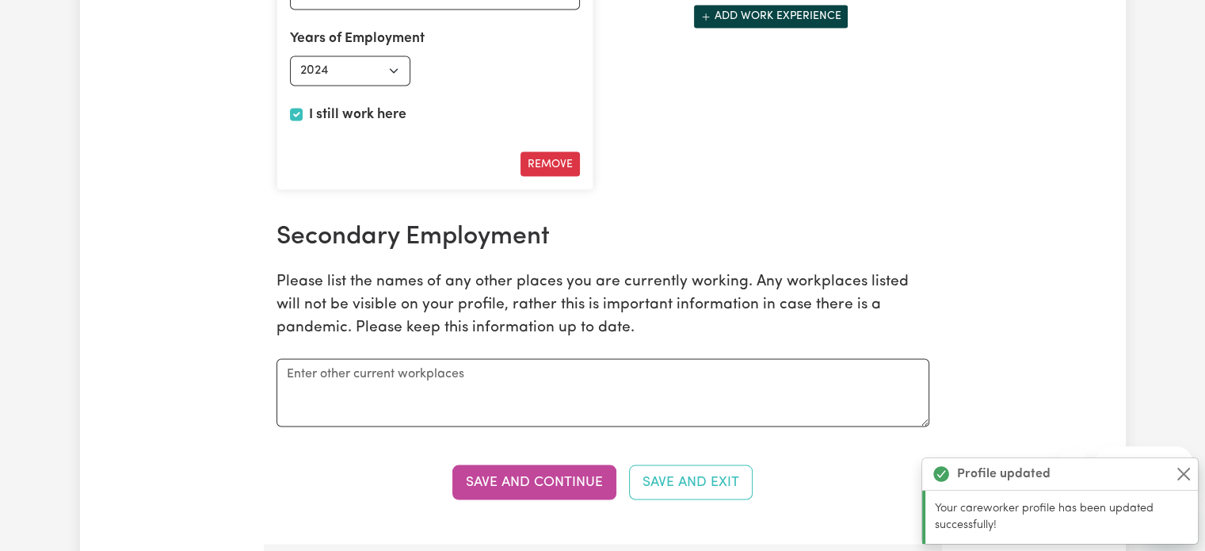
scroll to position [2895, 0]
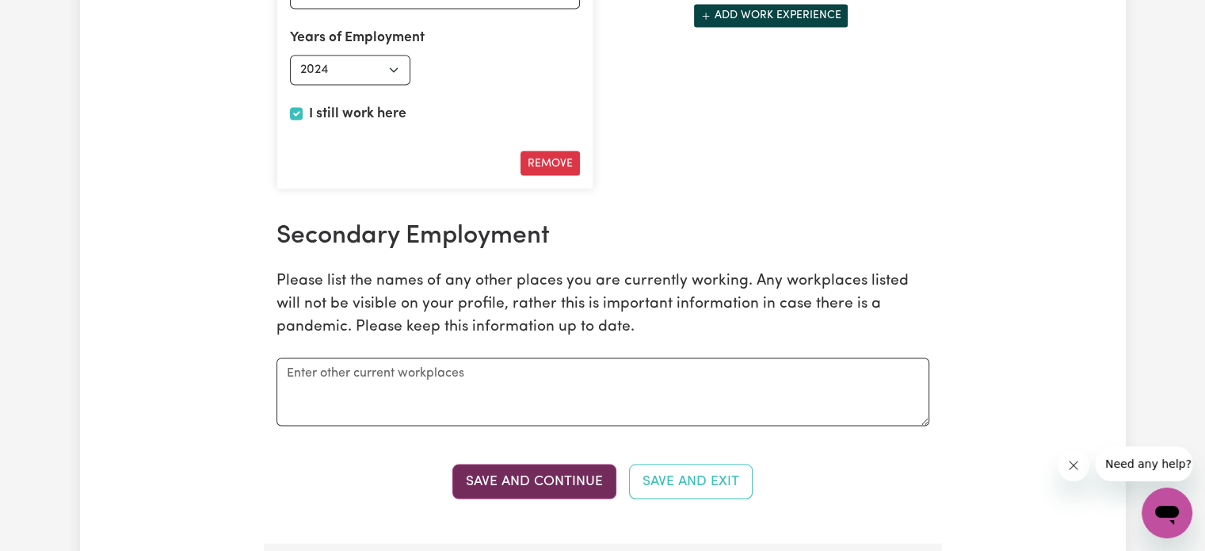
click at [483, 470] on button "Save and Continue" at bounding box center [535, 481] width 164 height 35
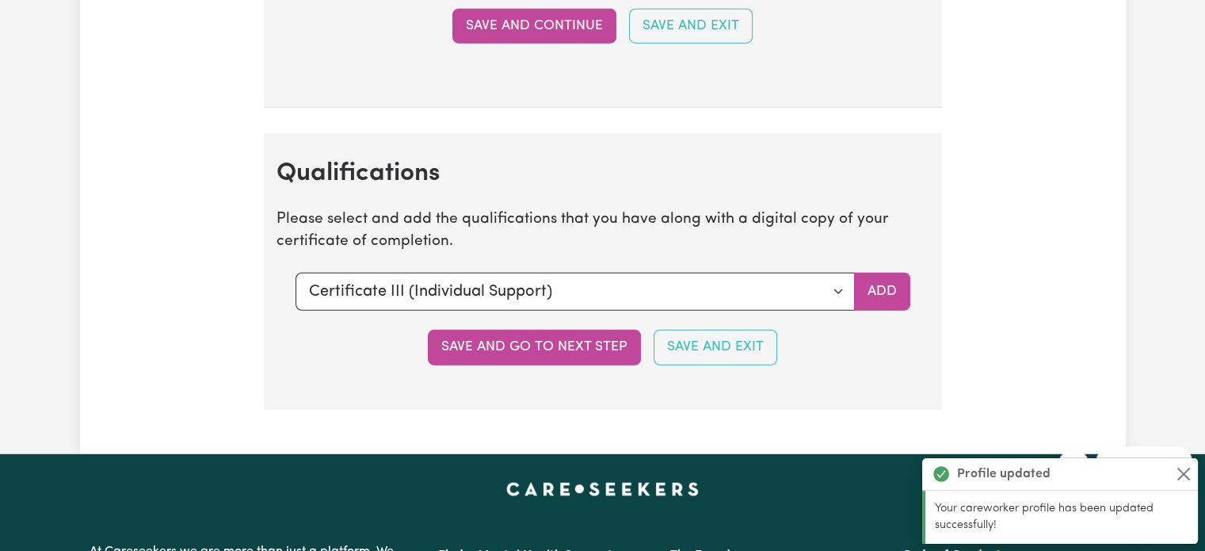
scroll to position [4332, 0]
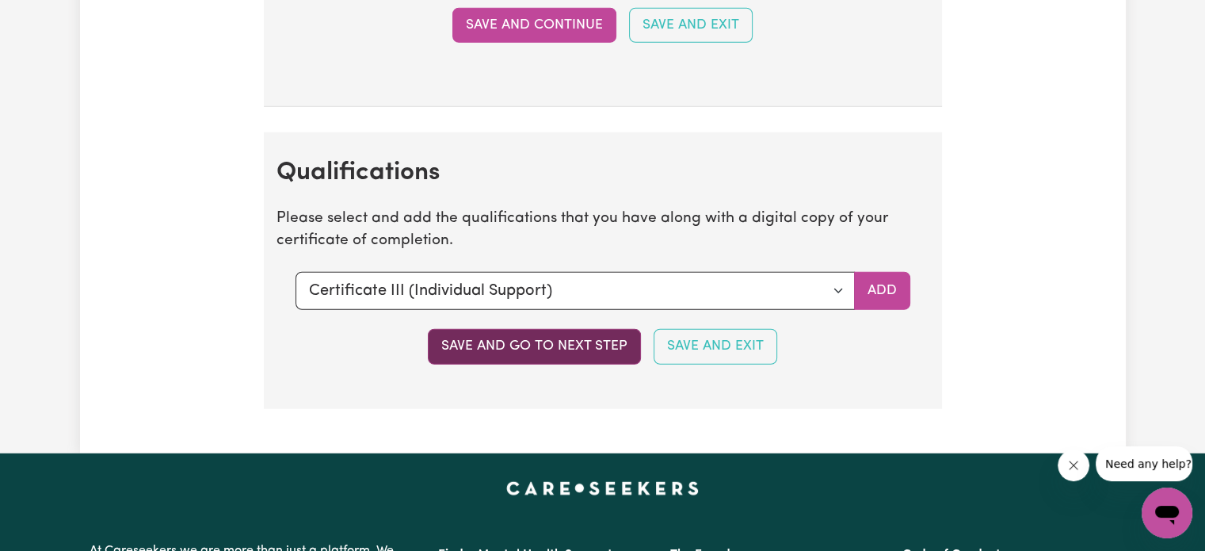
click at [485, 332] on button "Save and go to next step" at bounding box center [534, 346] width 213 height 35
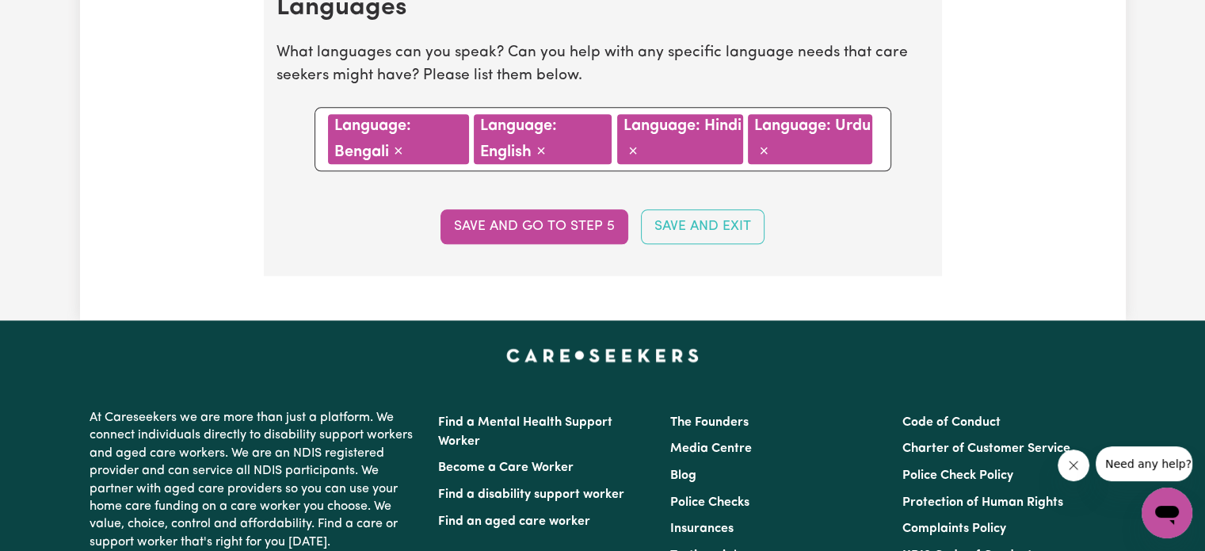
scroll to position [1862, 0]
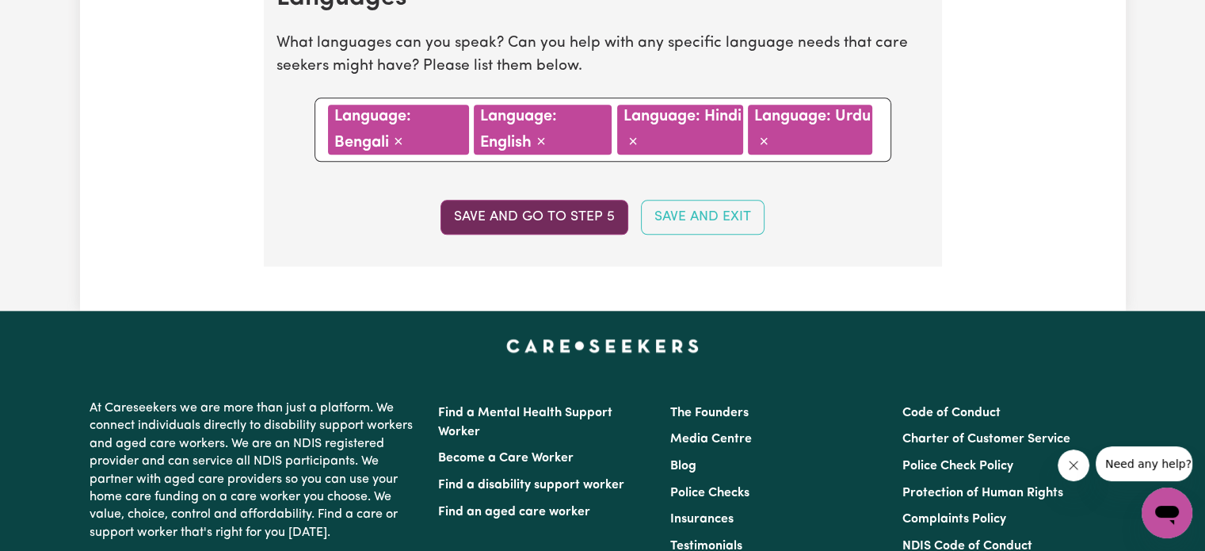
click at [525, 224] on button "Save and go to step 5" at bounding box center [535, 217] width 188 height 35
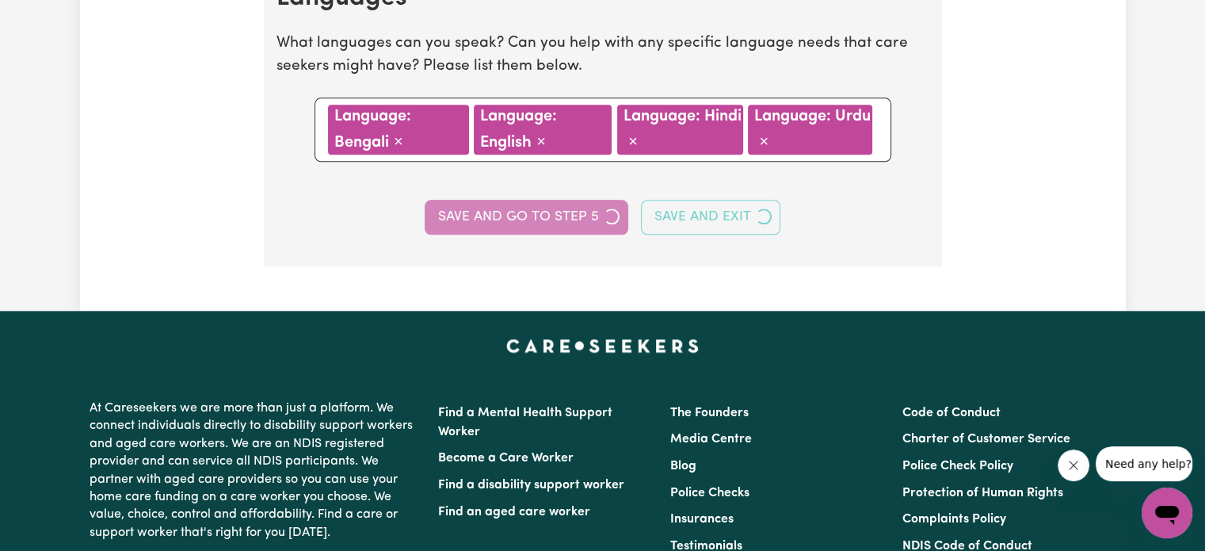
scroll to position [1061, 0]
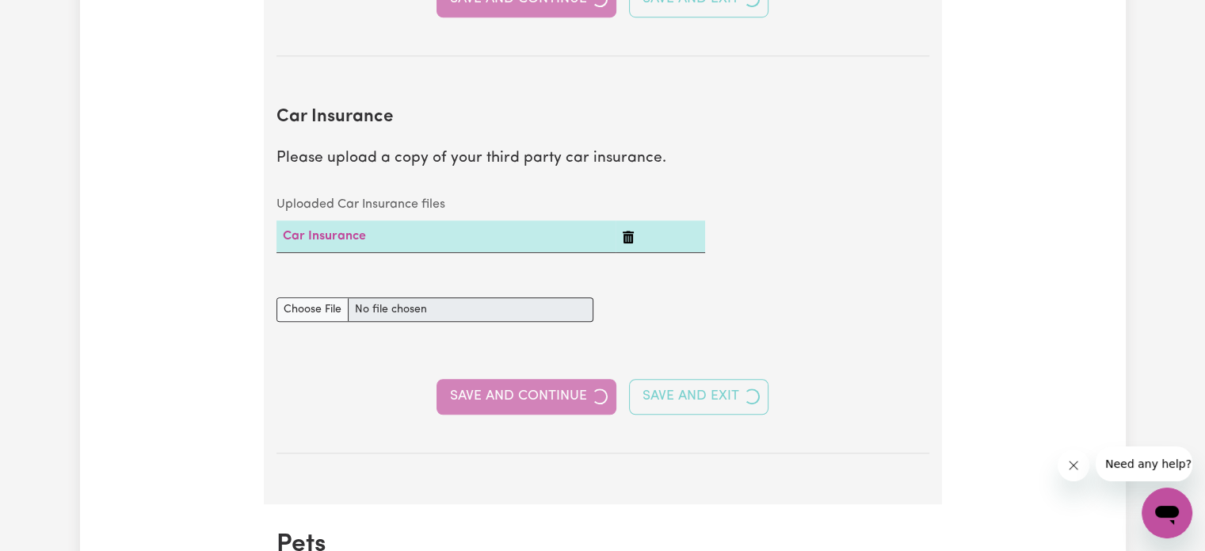
select select "I am working in another industry"
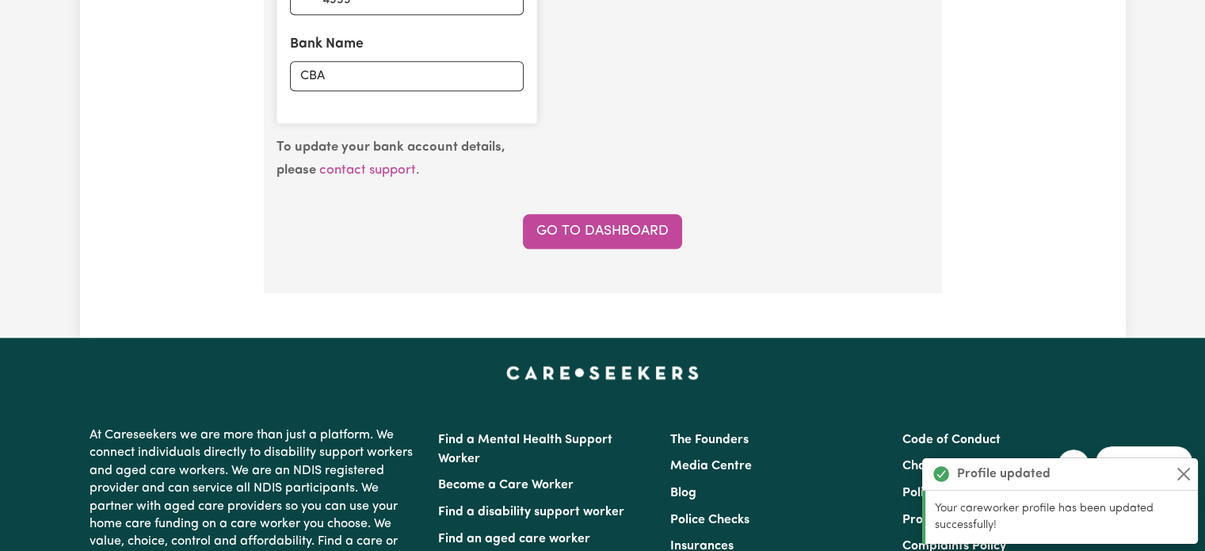
scroll to position [1362, 0]
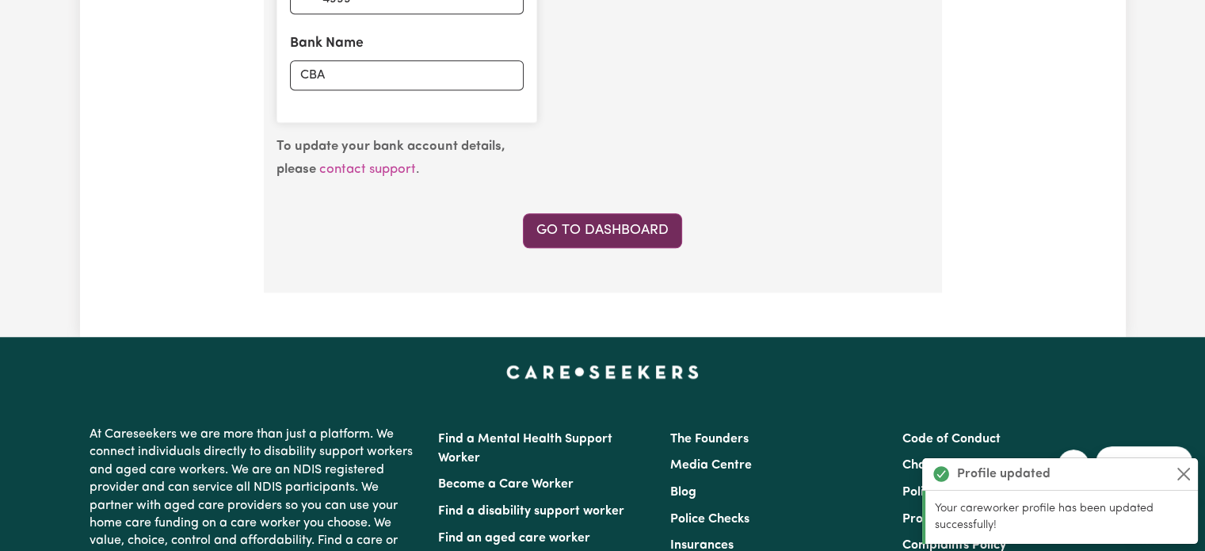
click at [538, 220] on link "Go to Dashboard" at bounding box center [602, 230] width 159 height 35
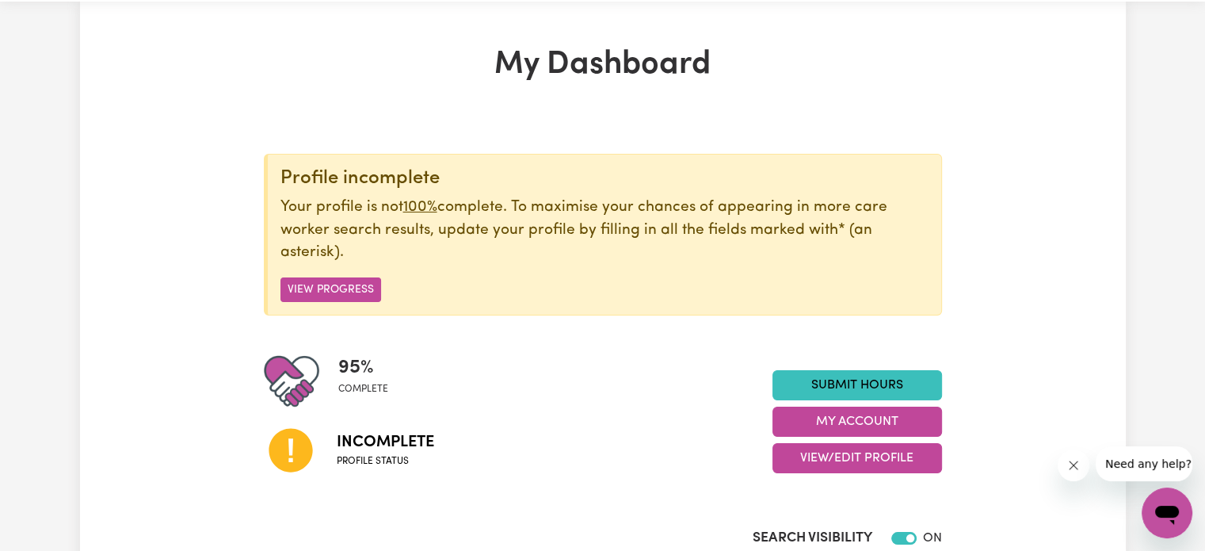
scroll to position [56, 0]
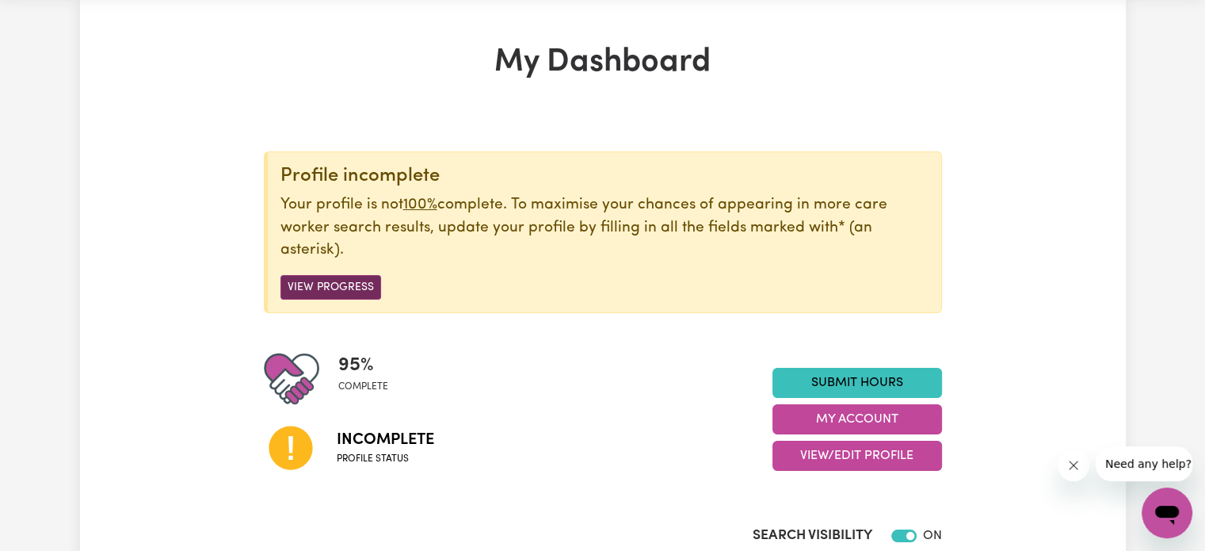
click at [350, 285] on button "View Progress" at bounding box center [331, 287] width 101 height 25
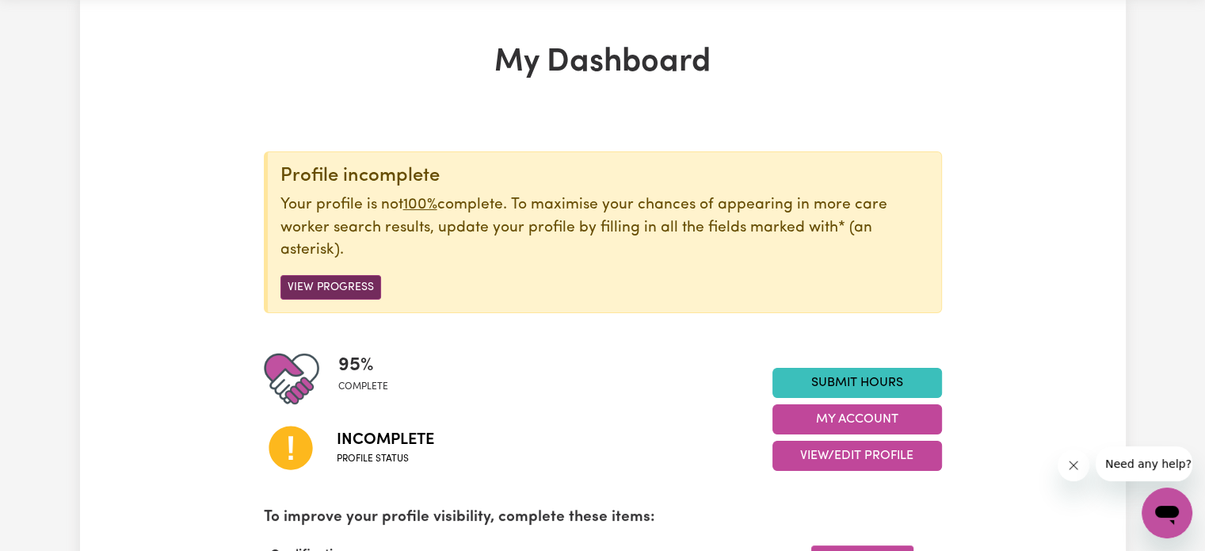
click at [350, 285] on button "View Progress" at bounding box center [331, 287] width 101 height 25
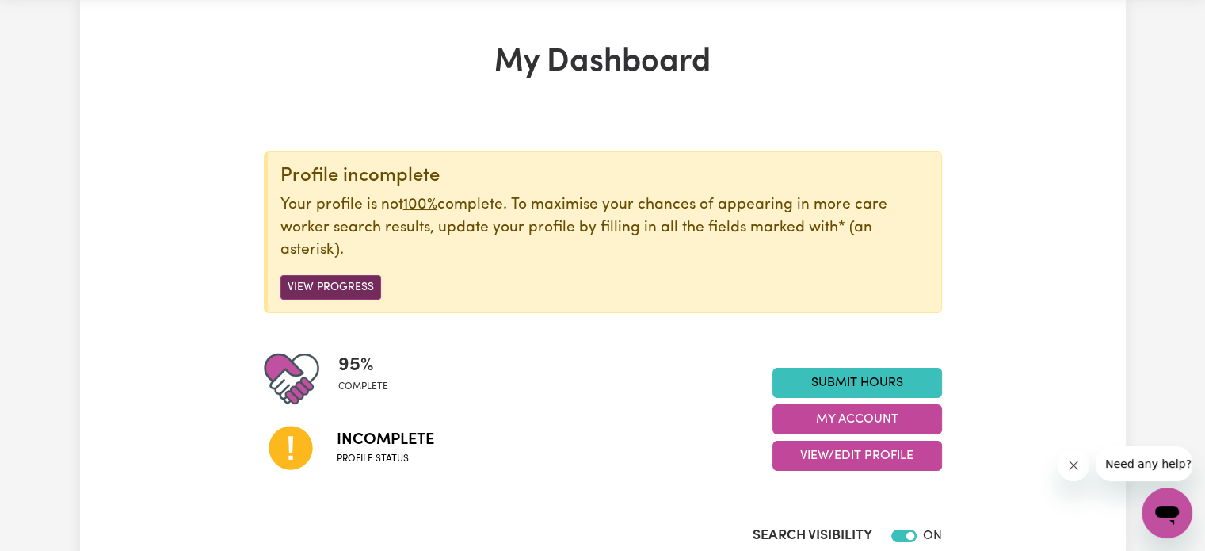
click at [333, 277] on button "View Progress" at bounding box center [331, 287] width 101 height 25
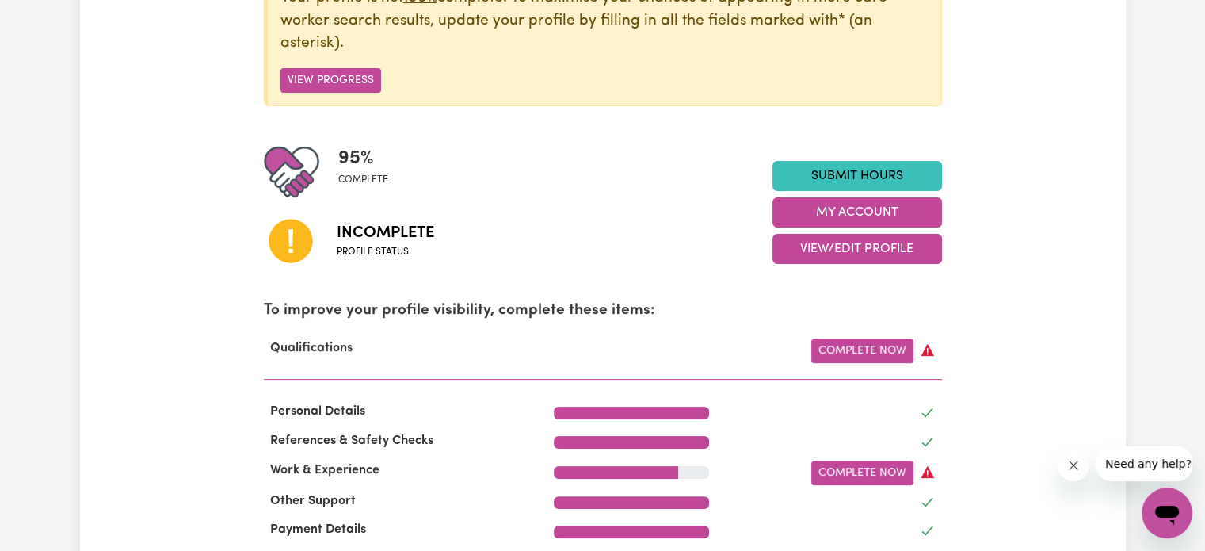
scroll to position [263, 0]
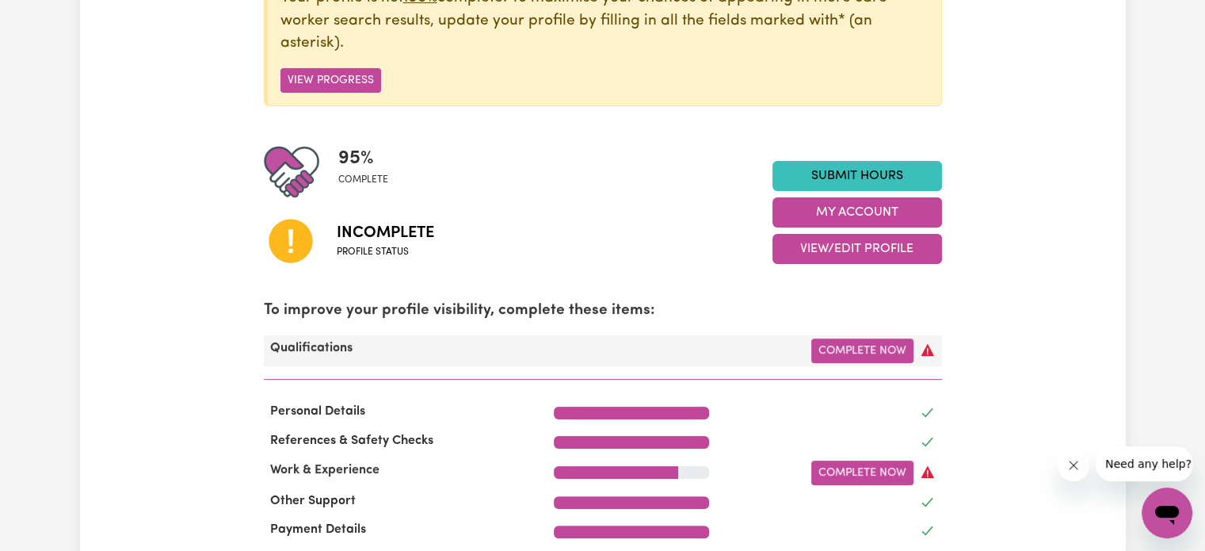
click at [926, 356] on icon at bounding box center [928, 350] width 13 height 12
click at [871, 357] on link "Complete Now" at bounding box center [863, 350] width 102 height 25
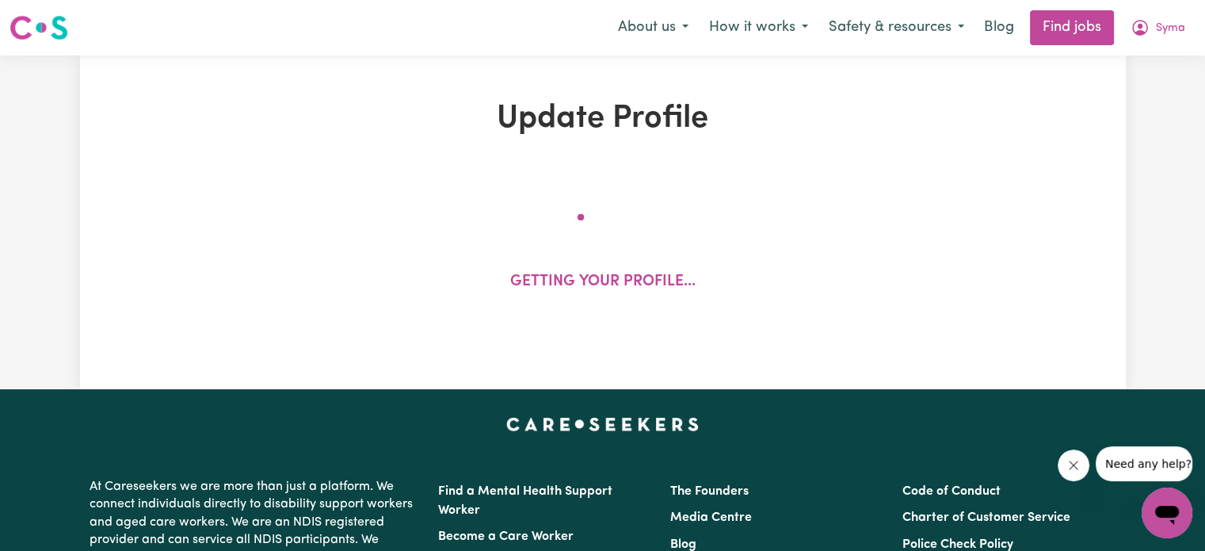
select select "2019"
select select "2020"
select select "2025"
select select "2024"
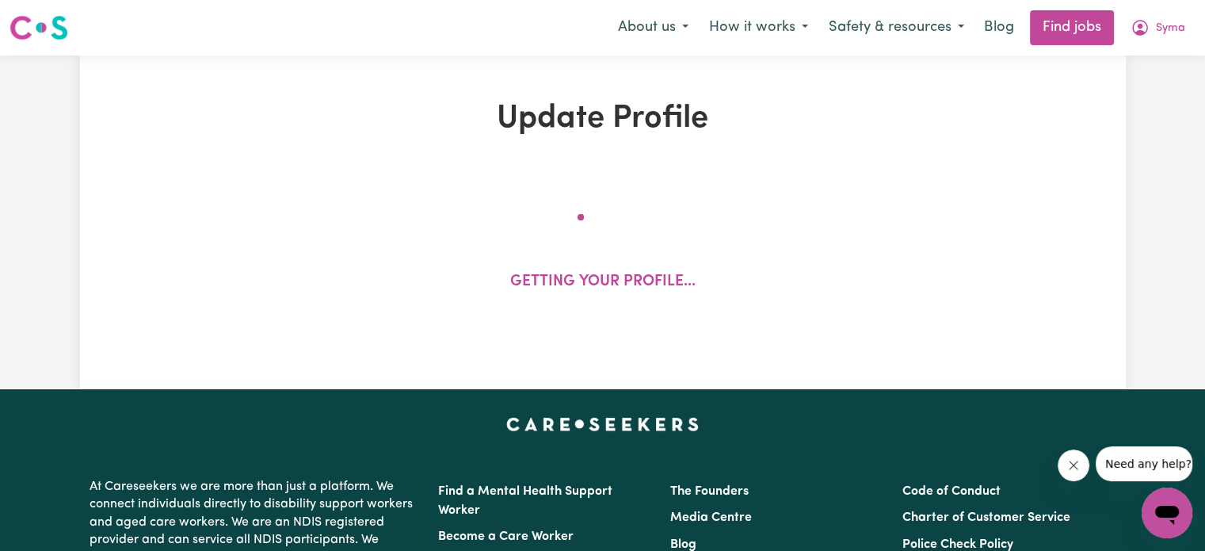
select select "Certificate III (Individual Support)"
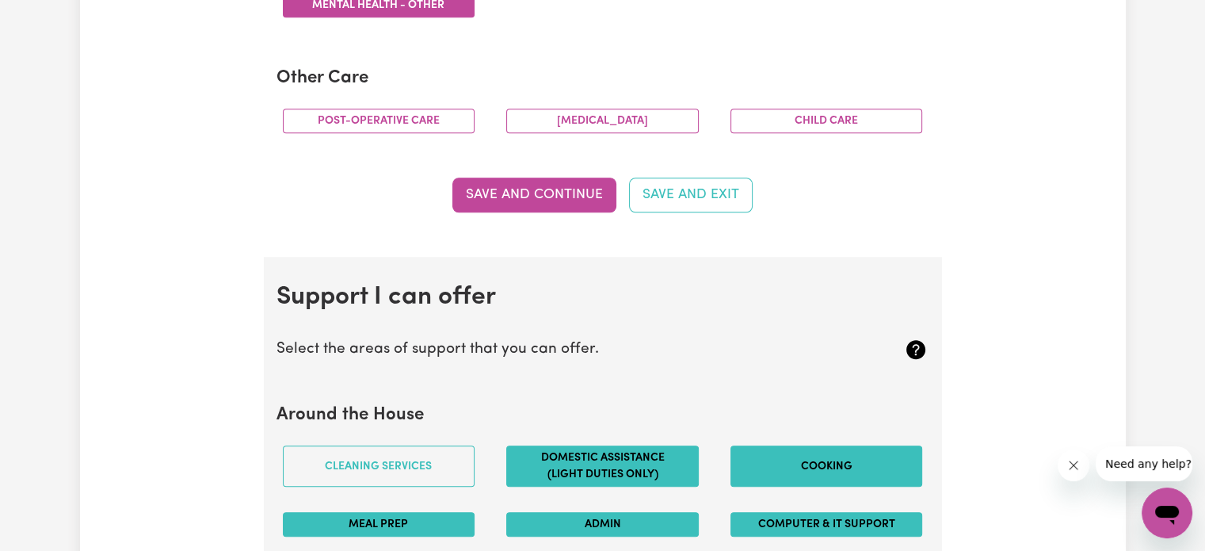
scroll to position [1163, 0]
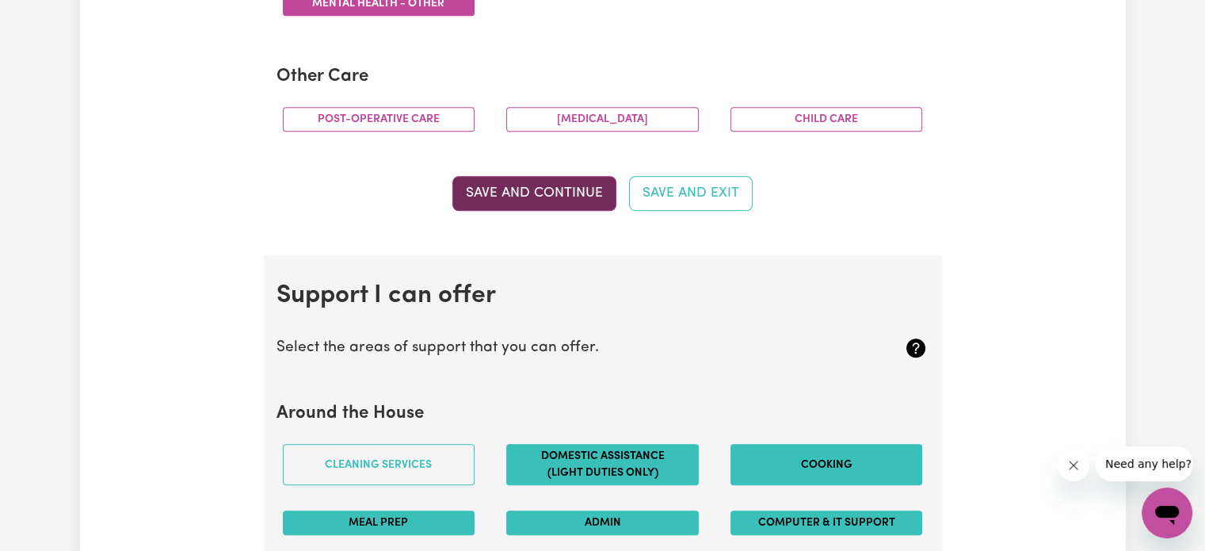
click at [514, 194] on button "Save and Continue" at bounding box center [535, 193] width 164 height 35
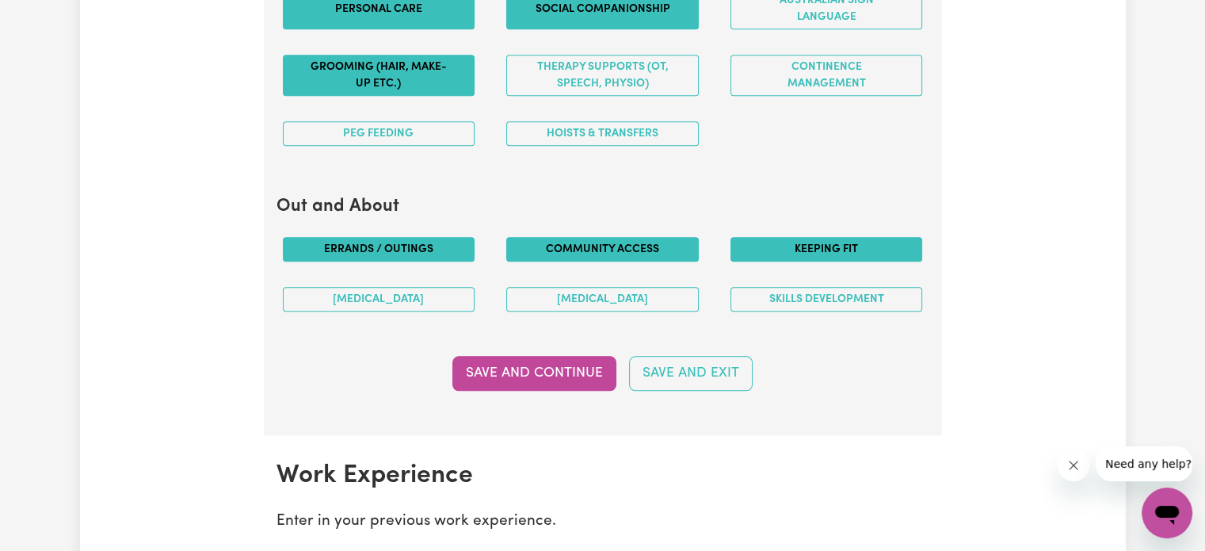
scroll to position [1876, 0]
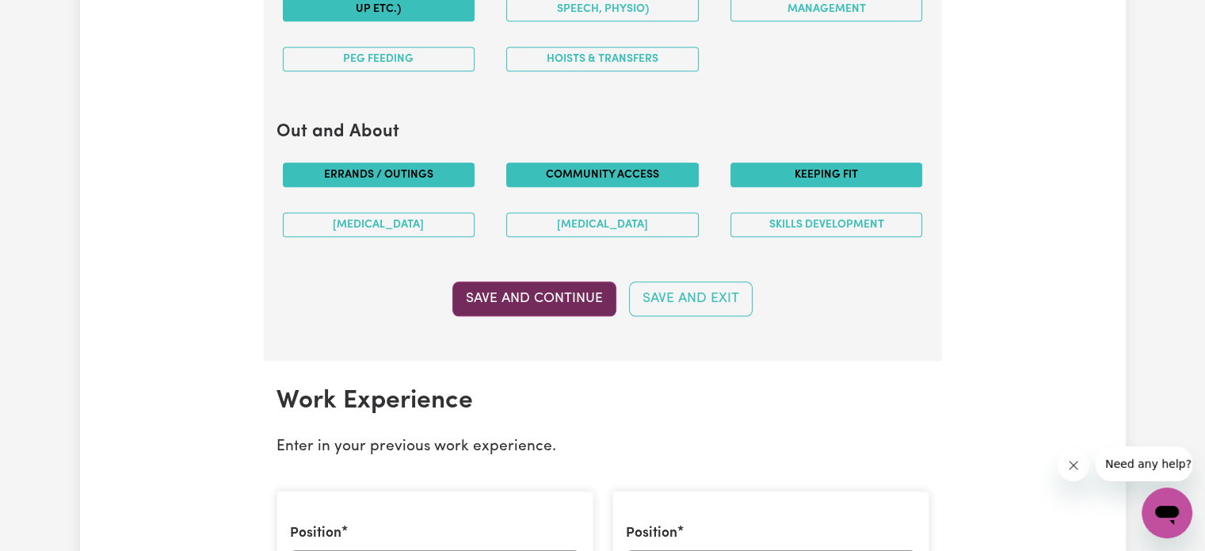
click at [561, 297] on button "Save and Continue" at bounding box center [535, 298] width 164 height 35
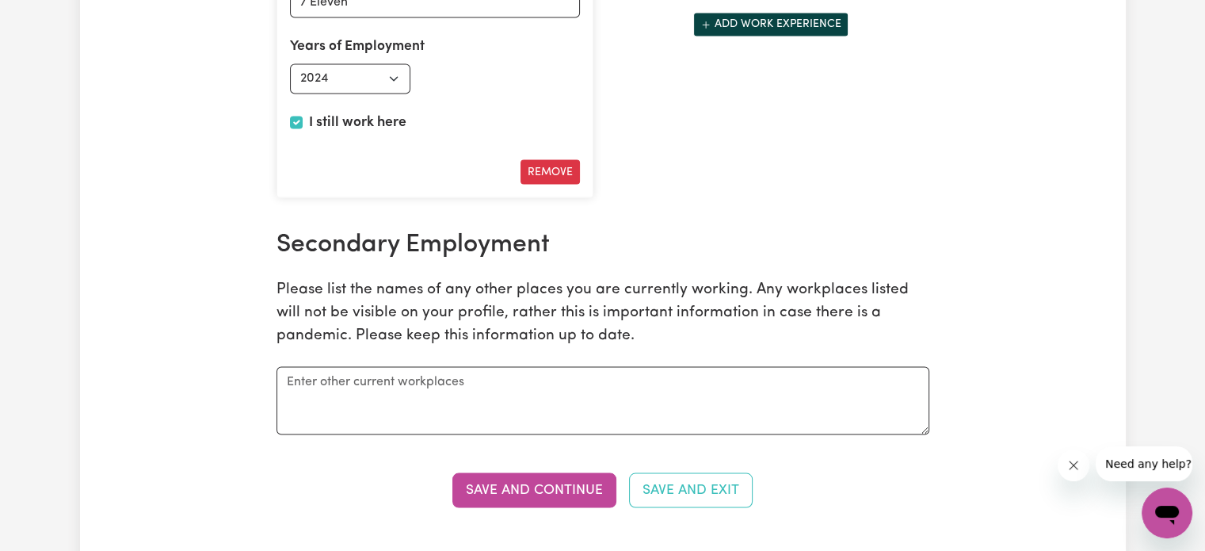
scroll to position [2887, 0]
click at [571, 478] on button "Save and Continue" at bounding box center [535, 489] width 164 height 35
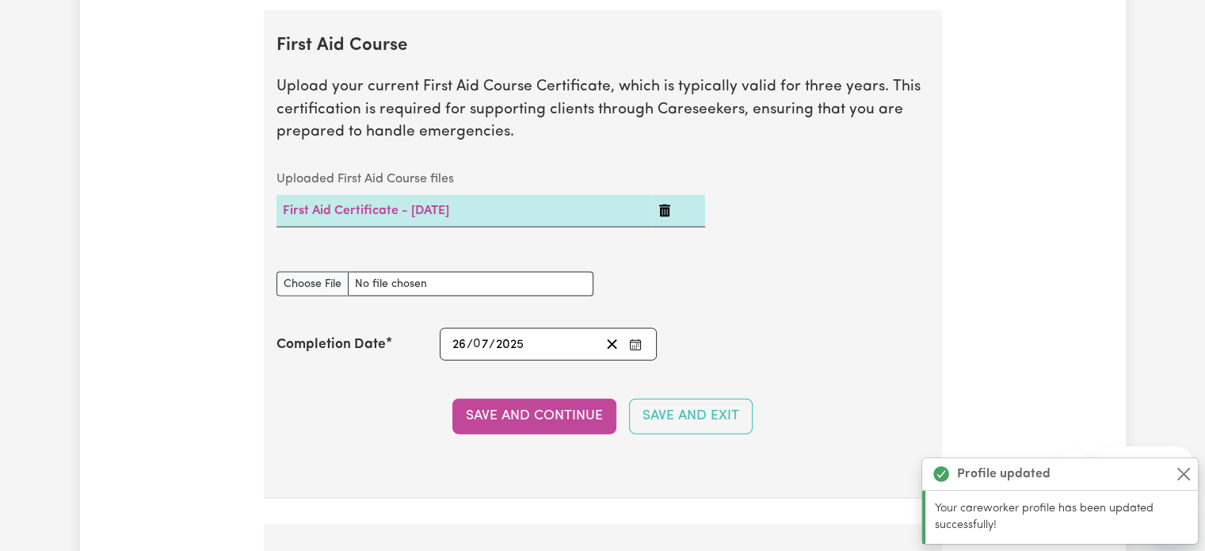
scroll to position [3428, 0]
click at [543, 398] on button "Save and Continue" at bounding box center [535, 415] width 164 height 35
click at [543, 399] on button "Save and Continue" at bounding box center [535, 416] width 164 height 35
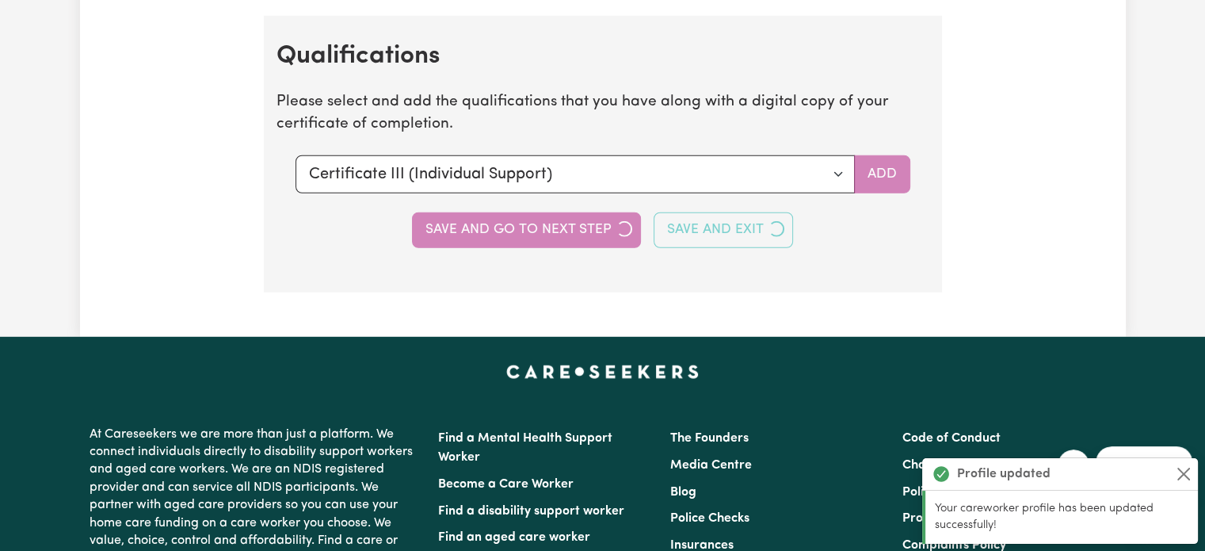
scroll to position [4453, 0]
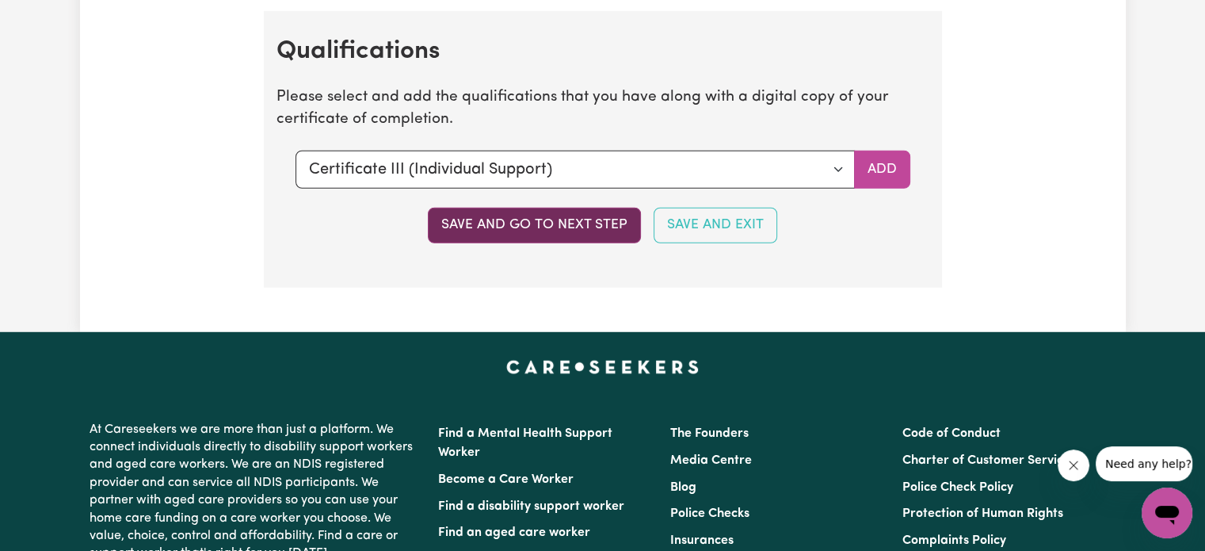
click at [503, 218] on button "Save and go to next step" at bounding box center [534, 225] width 213 height 35
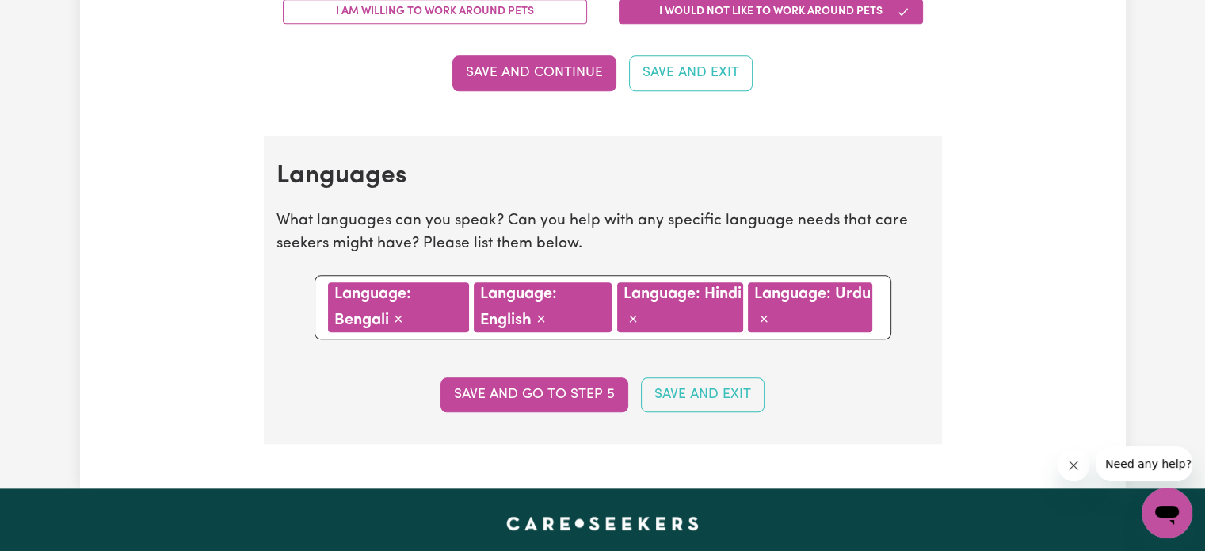
scroll to position [1686, 0]
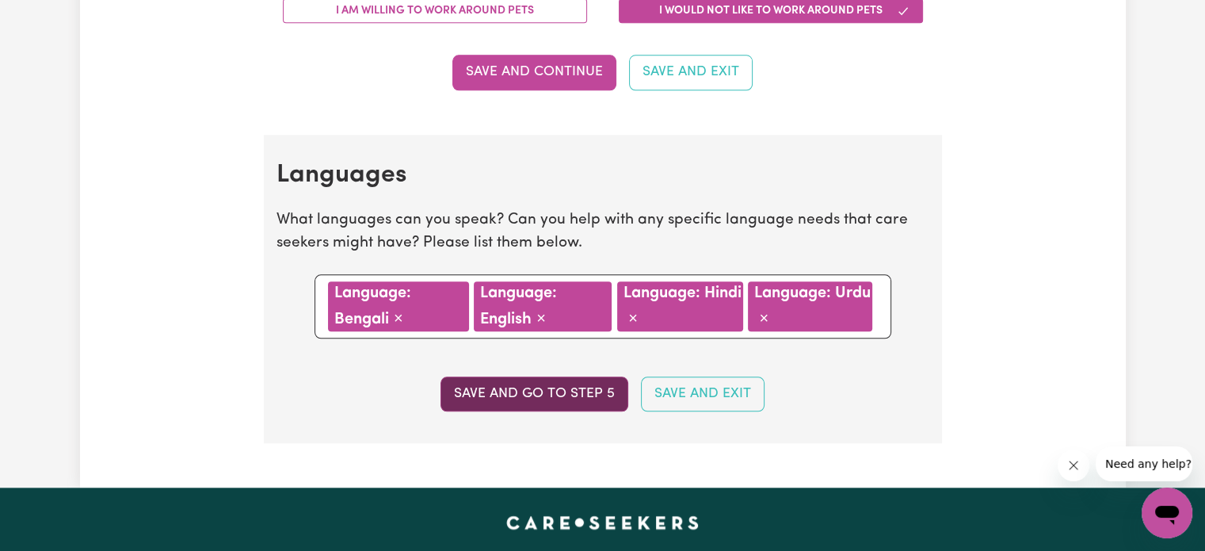
click at [534, 376] on button "Save and go to step 5" at bounding box center [535, 393] width 188 height 35
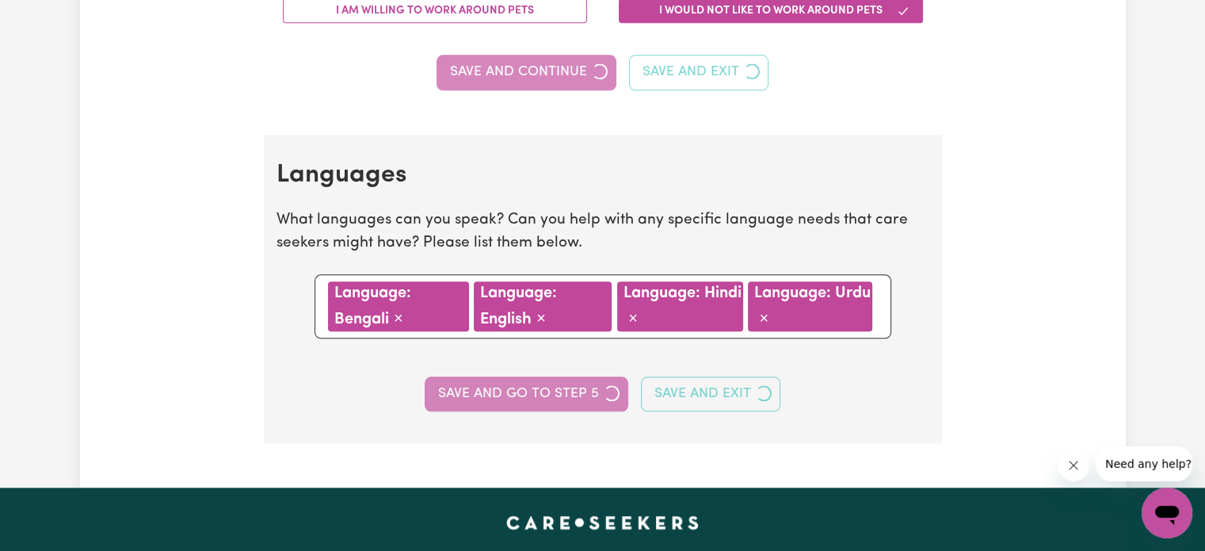
scroll to position [732, 0]
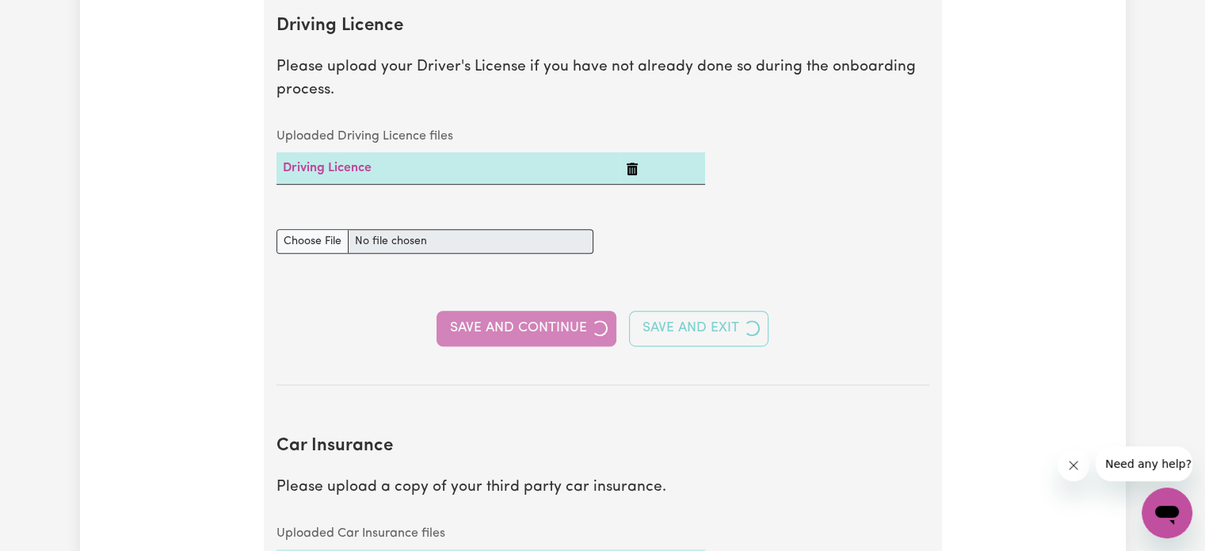
select select "I am working in another industry"
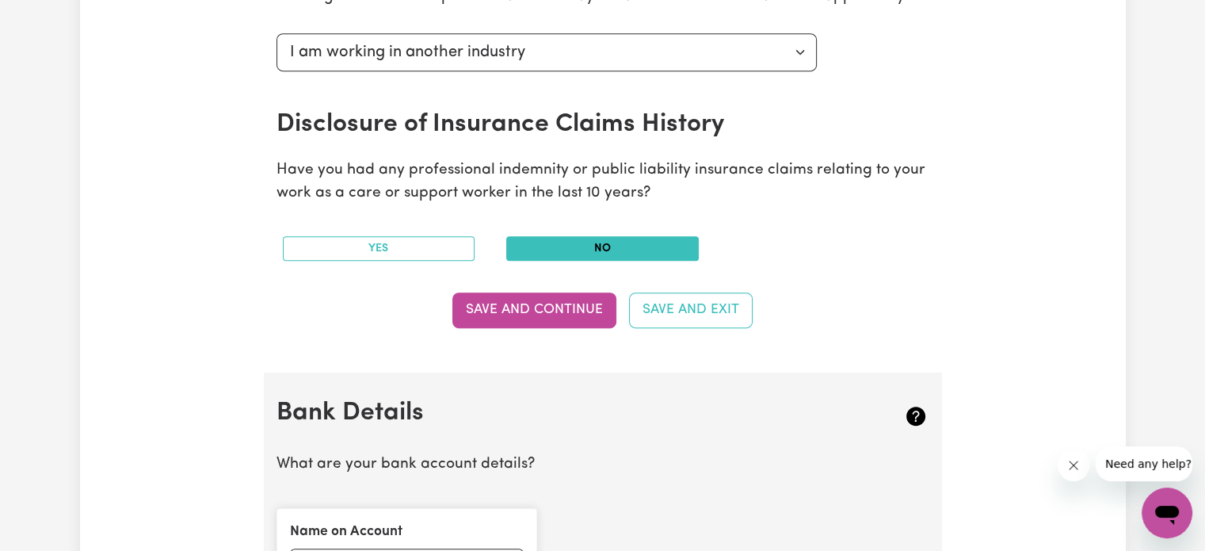
scroll to position [722, 0]
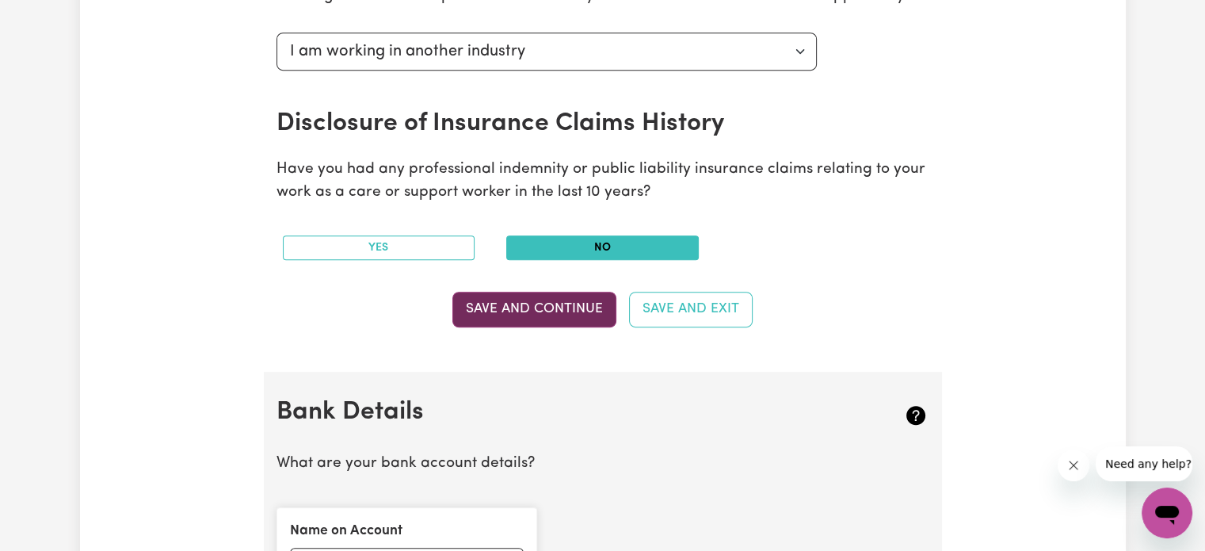
drag, startPoint x: 563, startPoint y: 285, endPoint x: 559, endPoint y: 307, distance: 22.5
click at [559, 307] on section "Australian Business Number As an Independent Contractor, please enter your ABN …" at bounding box center [603, 9] width 678 height 725
click at [559, 307] on button "Save and Continue" at bounding box center [535, 309] width 164 height 35
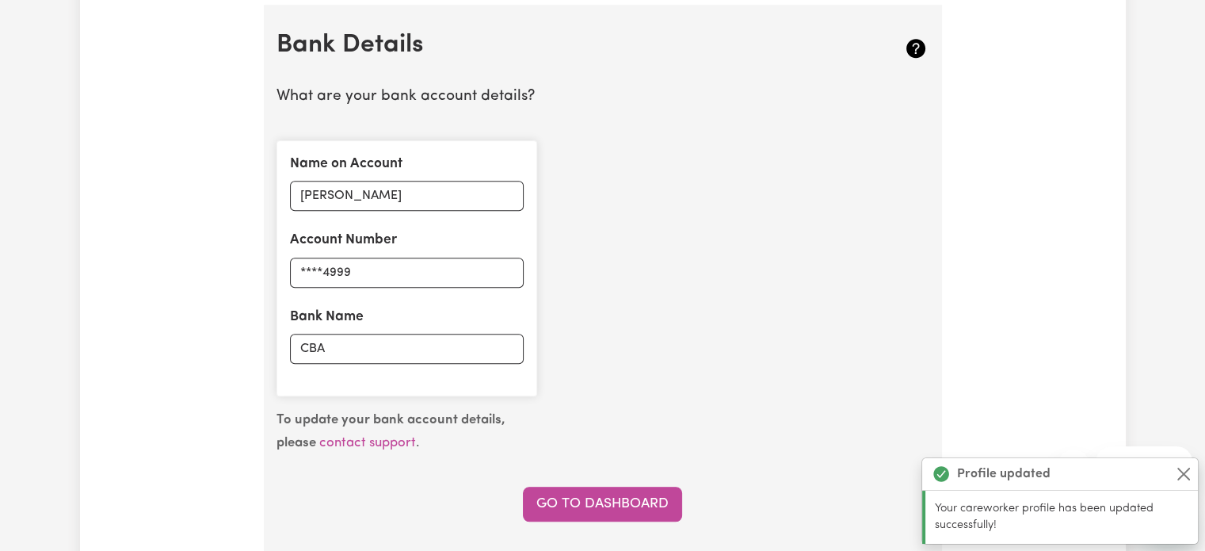
scroll to position [1092, 0]
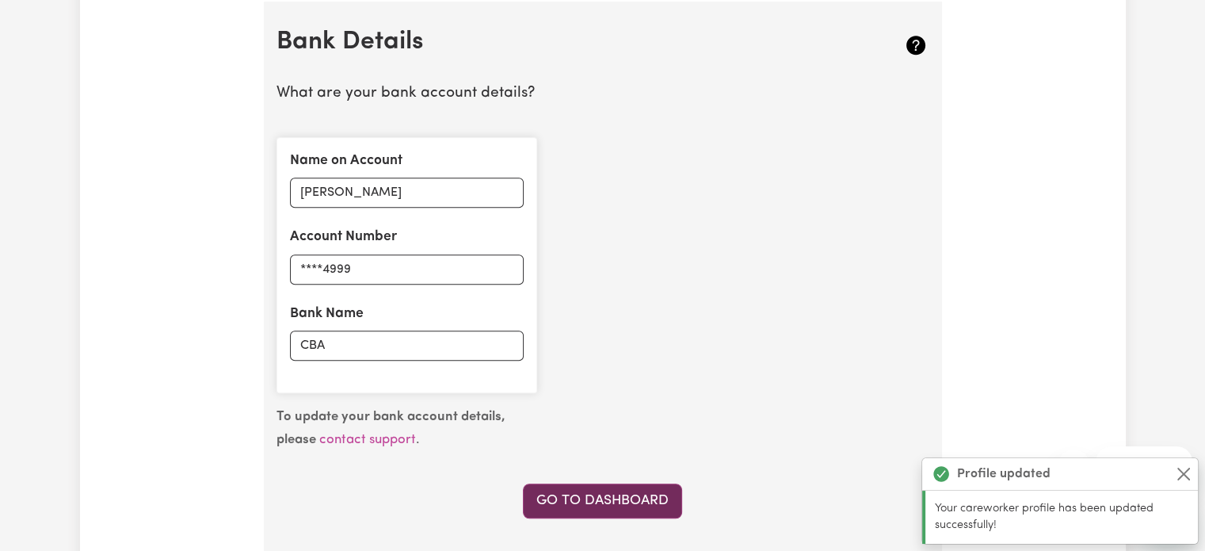
click at [609, 500] on link "Go to Dashboard" at bounding box center [602, 500] width 159 height 35
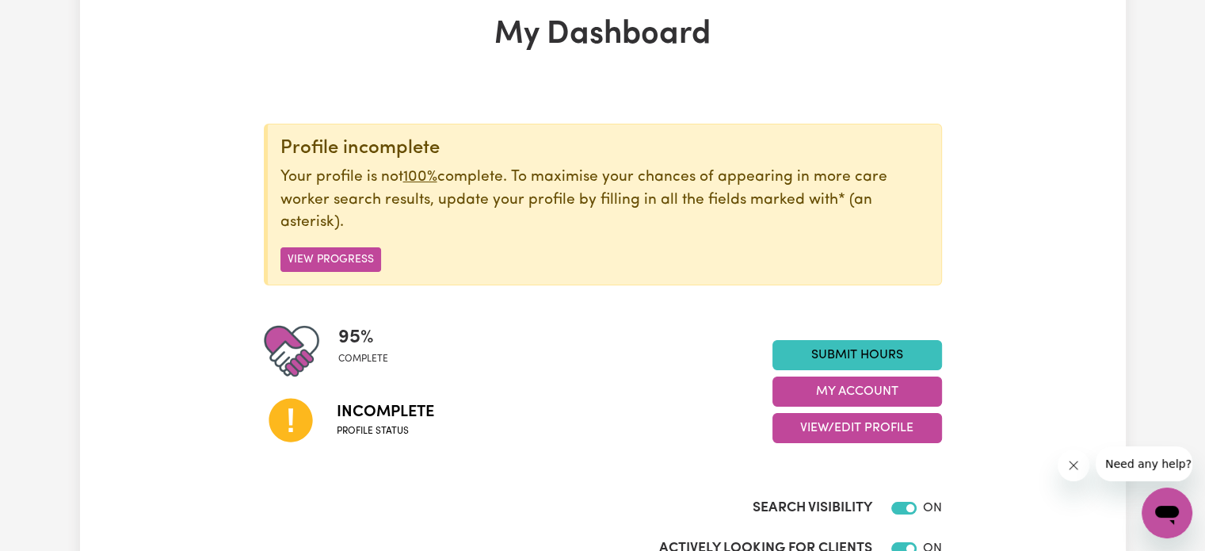
scroll to position [82, 0]
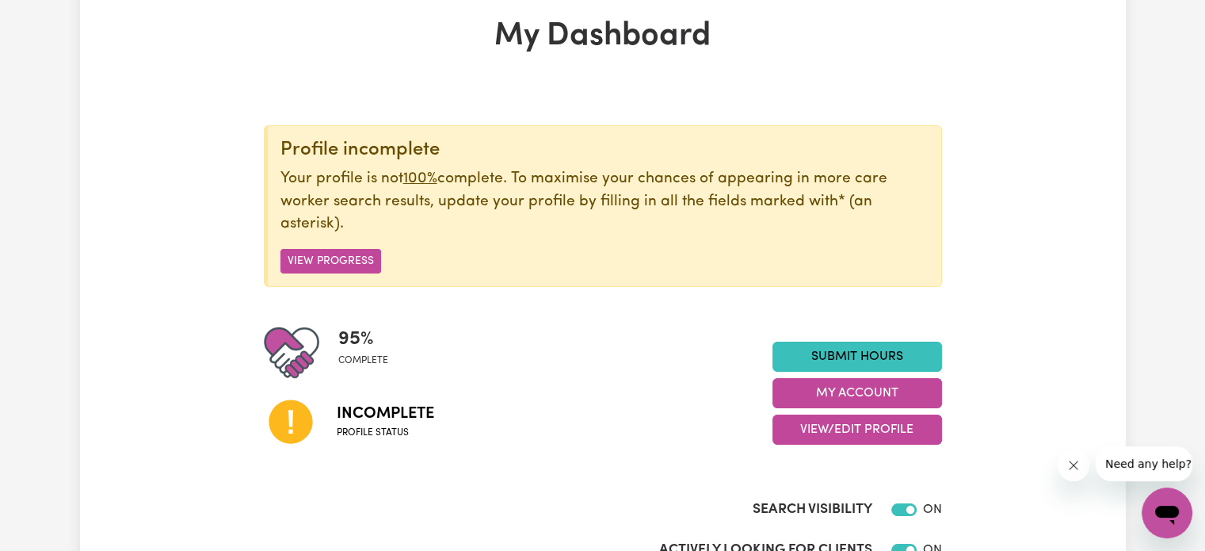
click at [346, 361] on span "complete" at bounding box center [363, 360] width 50 height 14
click at [326, 246] on div "Profile incomplete Your profile is not 100% complete. To maximise your chances …" at bounding box center [603, 206] width 678 height 162
click at [323, 259] on button "View Progress" at bounding box center [331, 261] width 101 height 25
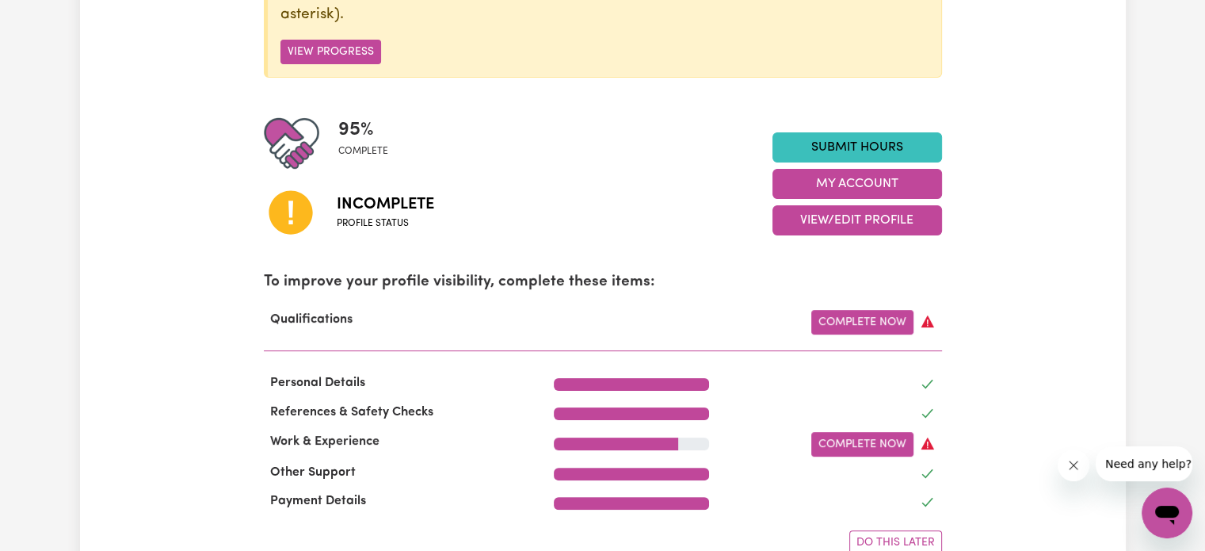
scroll to position [292, 0]
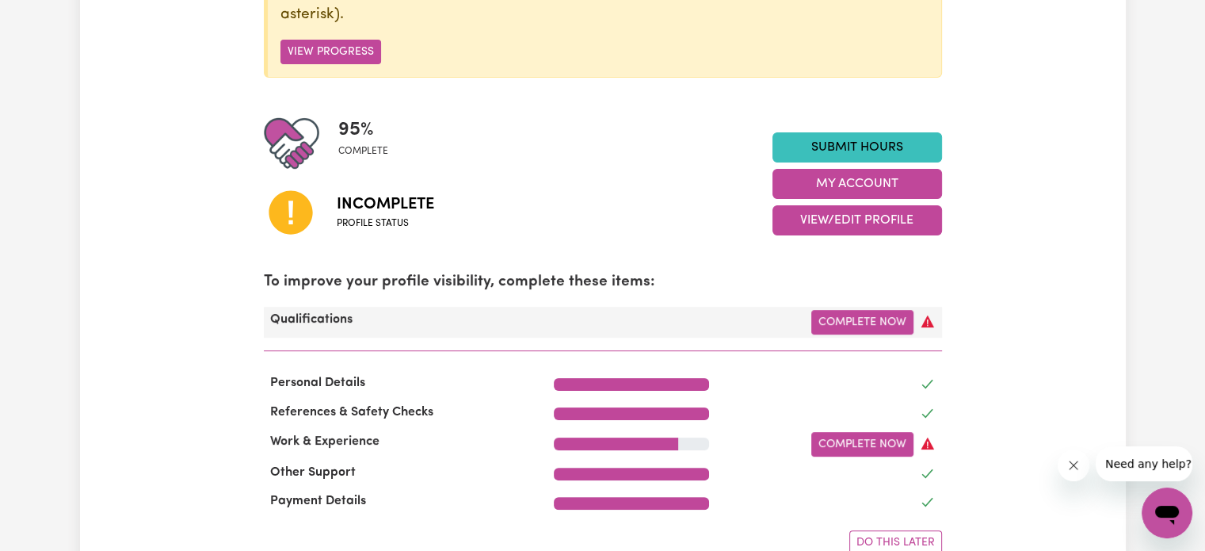
click at [930, 320] on icon at bounding box center [928, 321] width 13 height 12
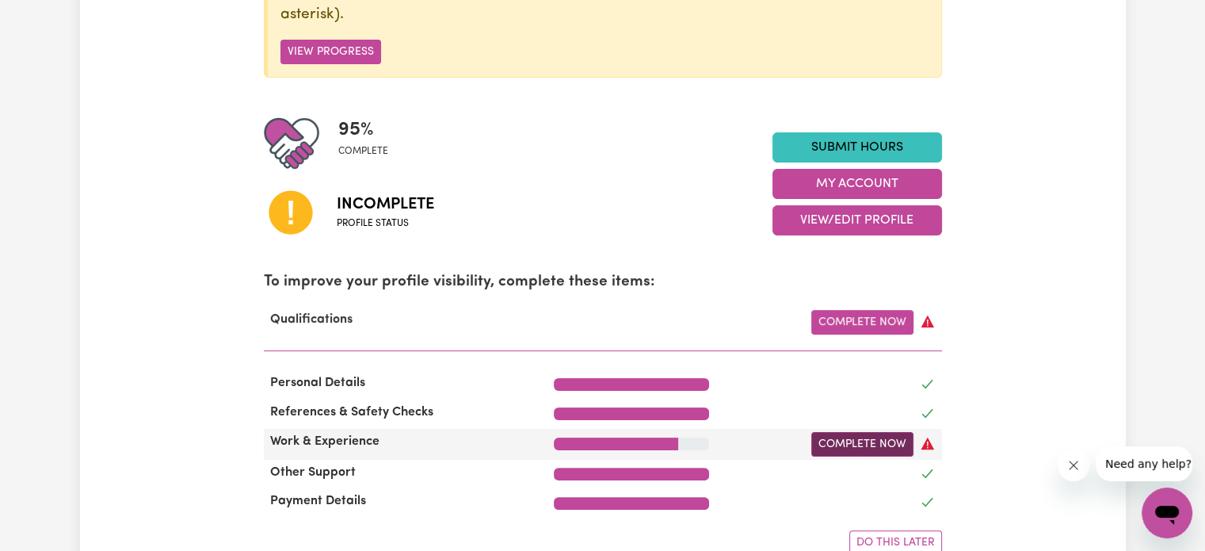
click at [878, 448] on link "Complete Now" at bounding box center [863, 444] width 102 height 25
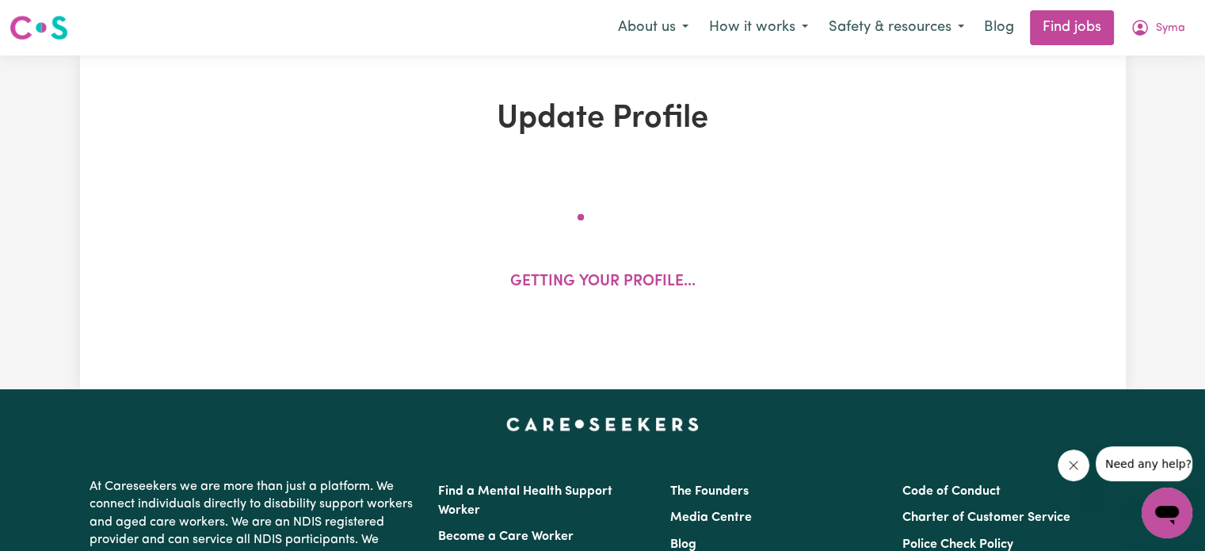
select select "2019"
select select "2020"
select select "2025"
select select "2024"
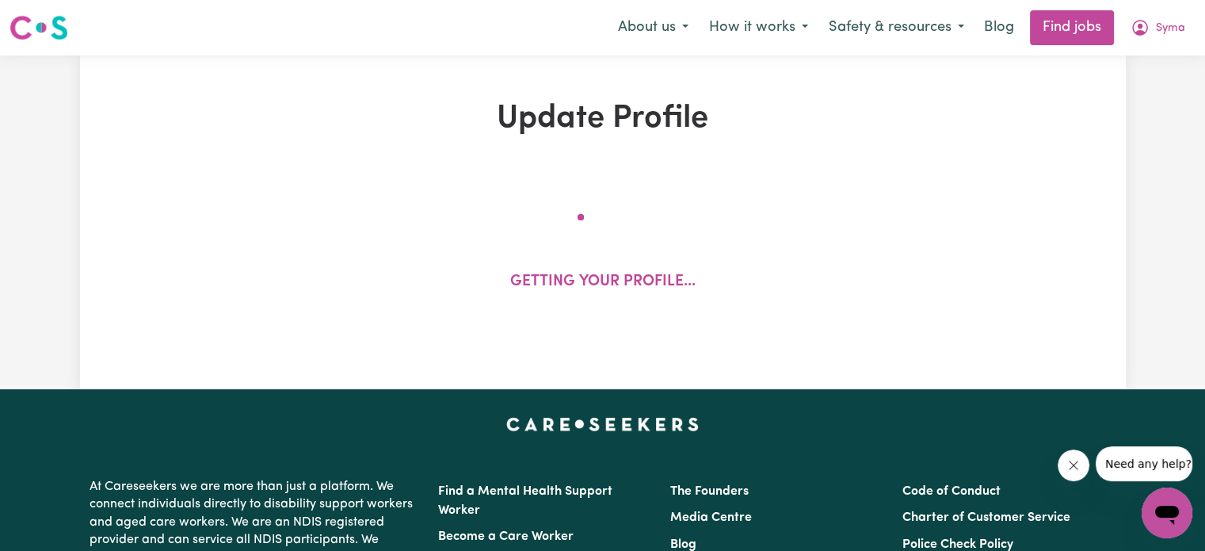
select select "Certificate III (Individual Support)"
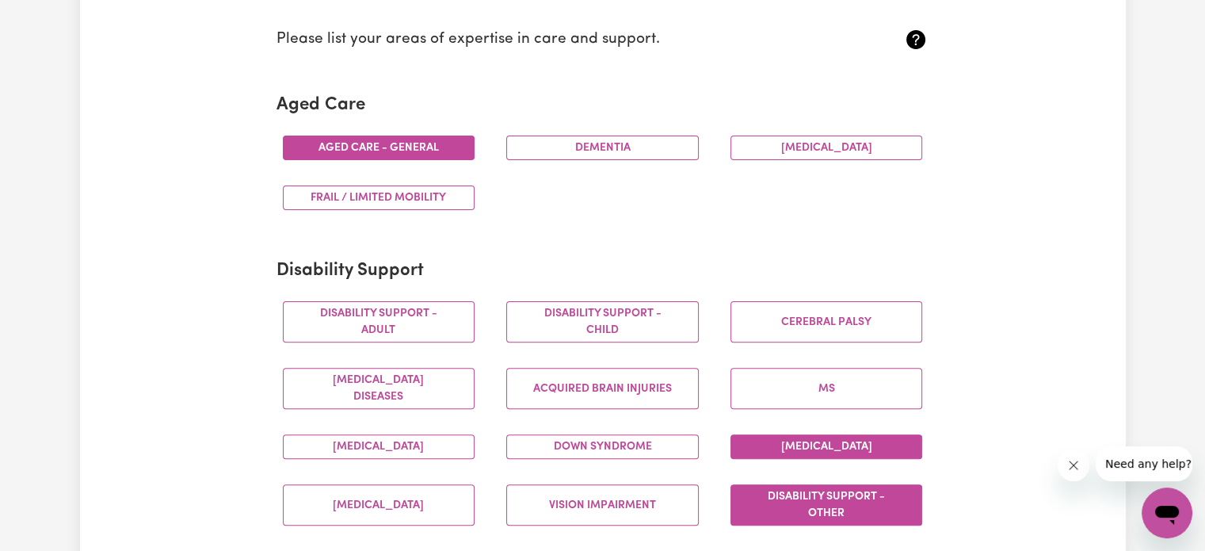
scroll to position [488, 0]
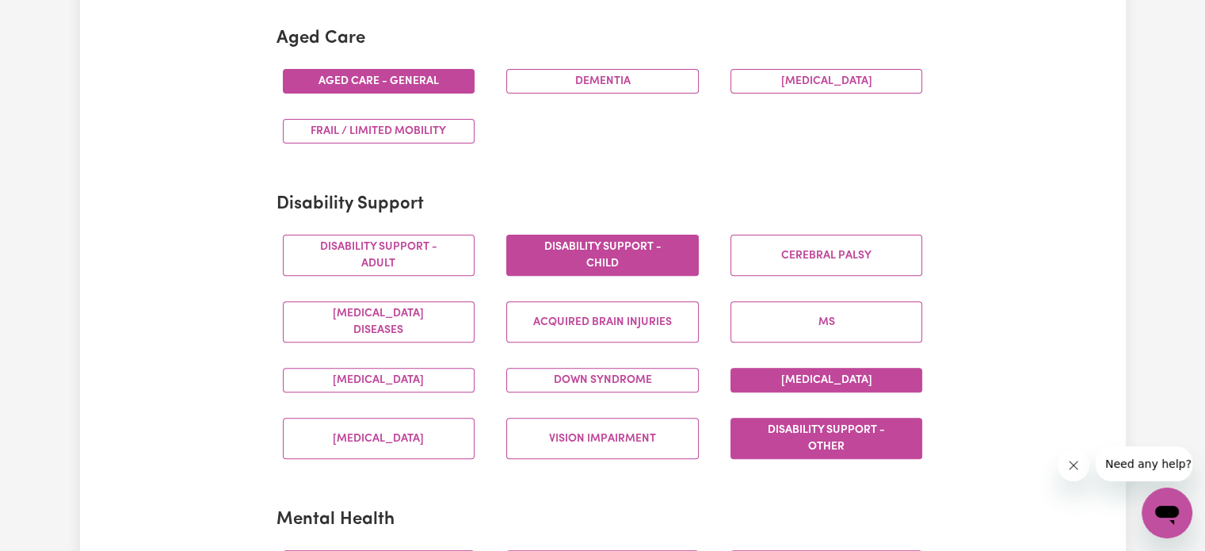
click at [520, 257] on button "Disability support - Child" at bounding box center [602, 255] width 193 height 41
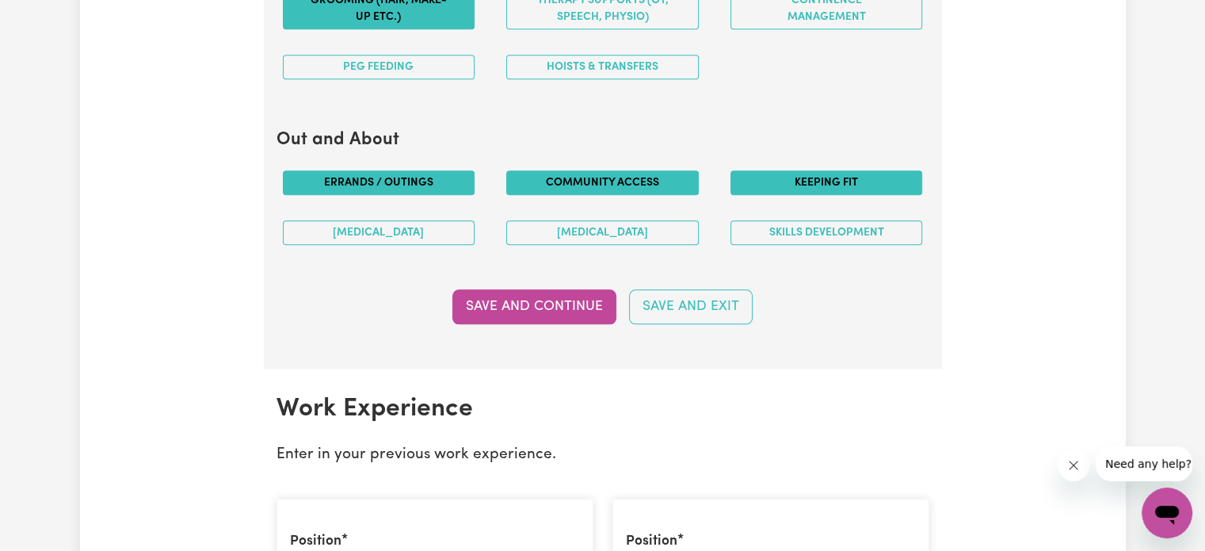
scroll to position [1874, 0]
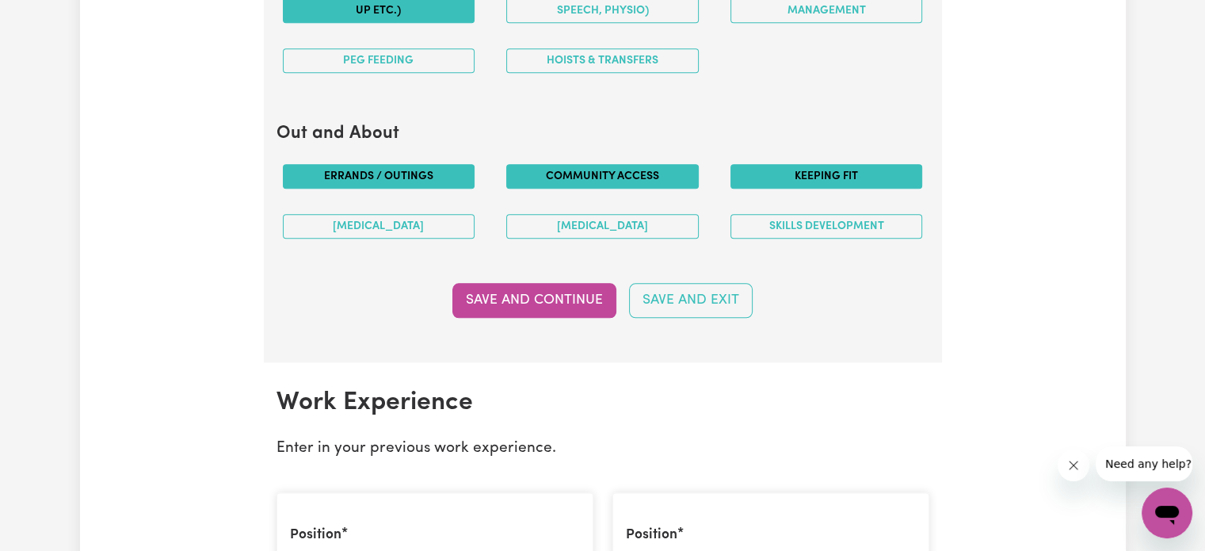
click at [507, 292] on button "Save and Continue" at bounding box center [535, 300] width 164 height 35
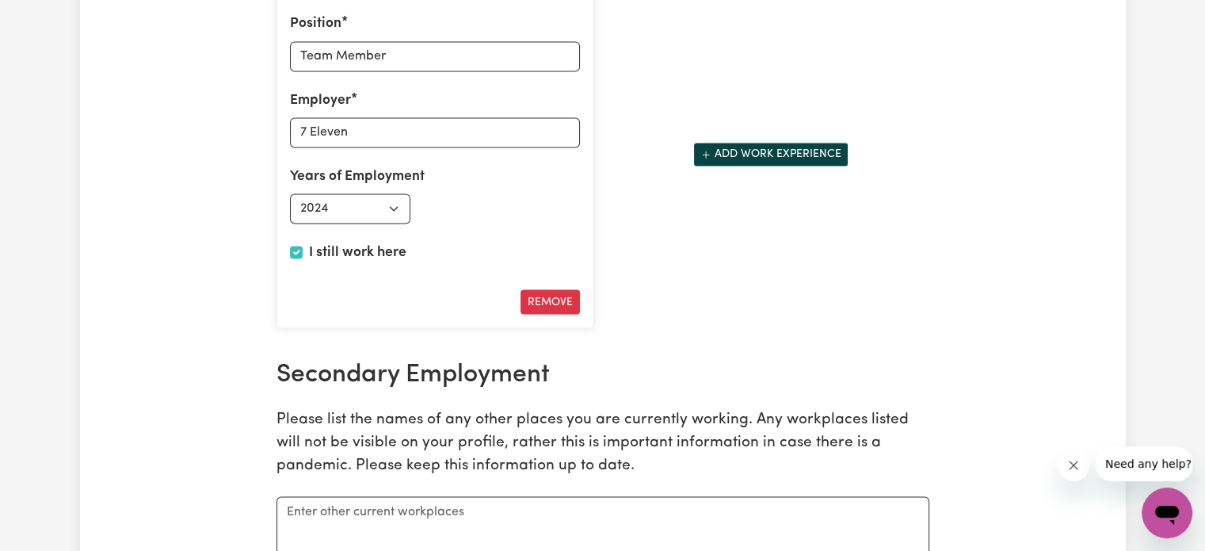
scroll to position [2865, 0]
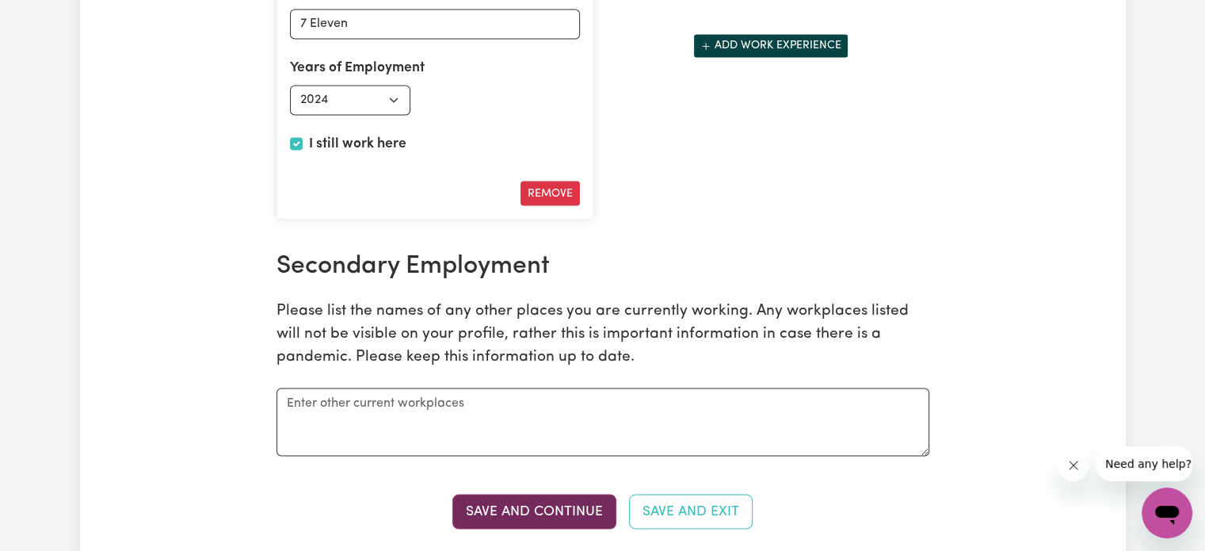
click at [563, 499] on button "Save and Continue" at bounding box center [535, 511] width 164 height 35
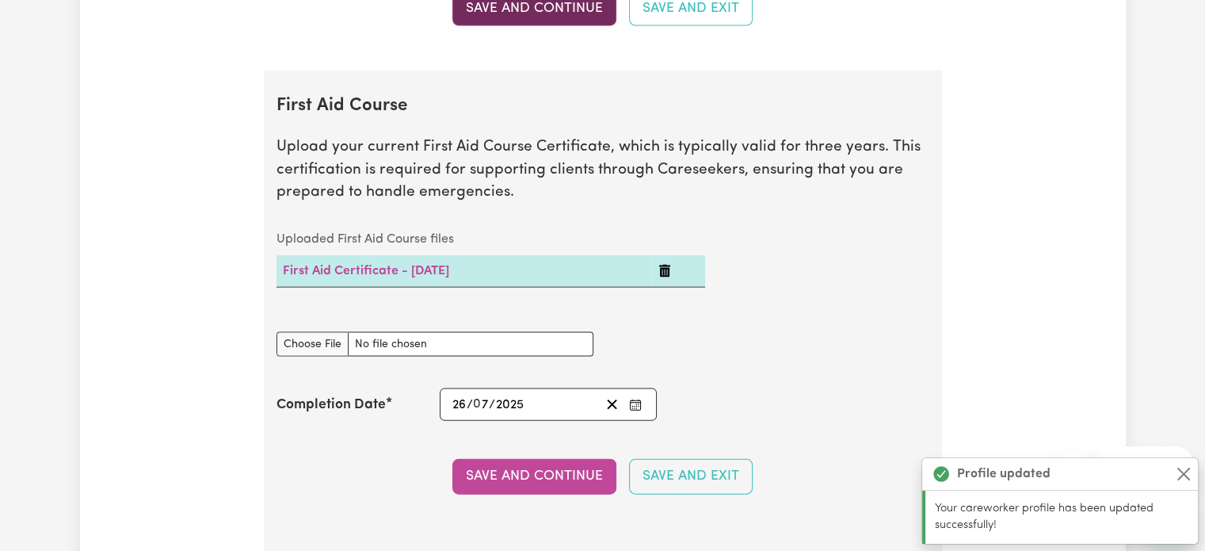
scroll to position [3428, 0]
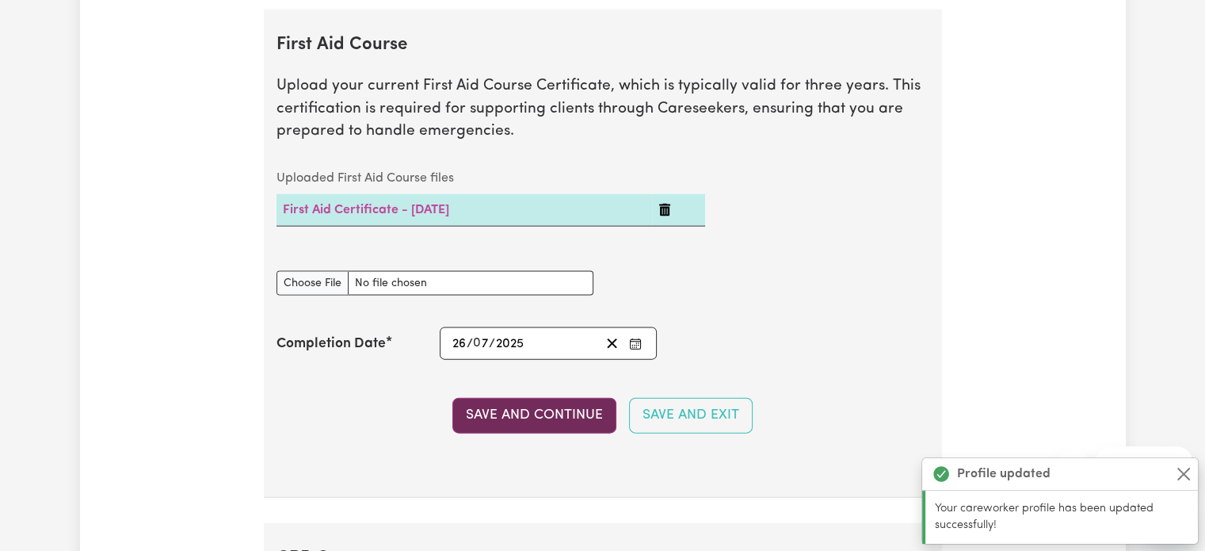
click at [542, 417] on button "Save and Continue" at bounding box center [535, 415] width 164 height 35
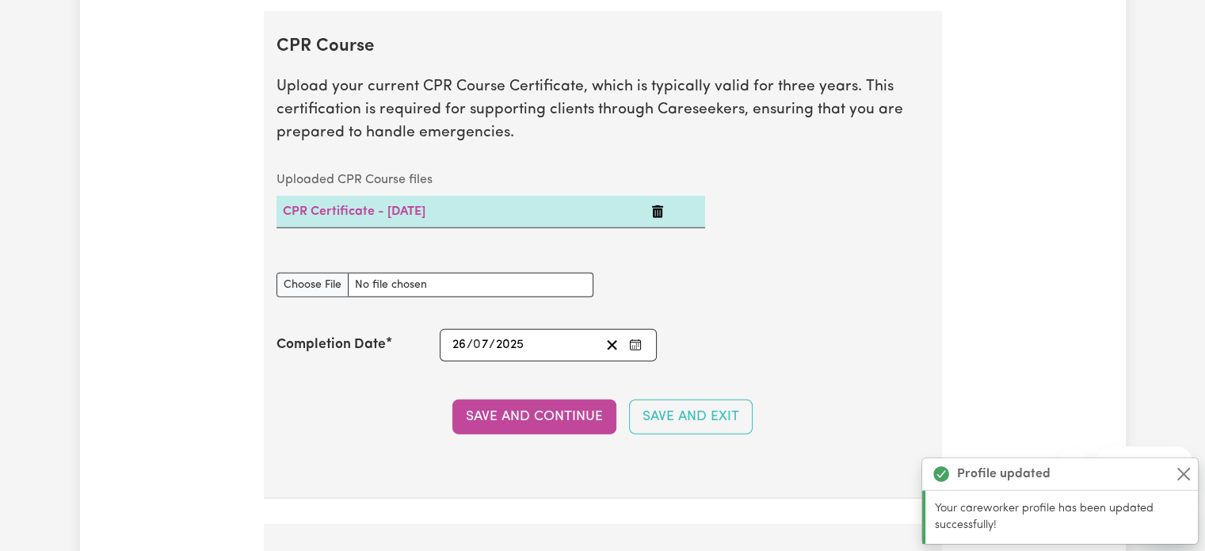
click at [542, 417] on button "Save and Continue" at bounding box center [535, 416] width 164 height 35
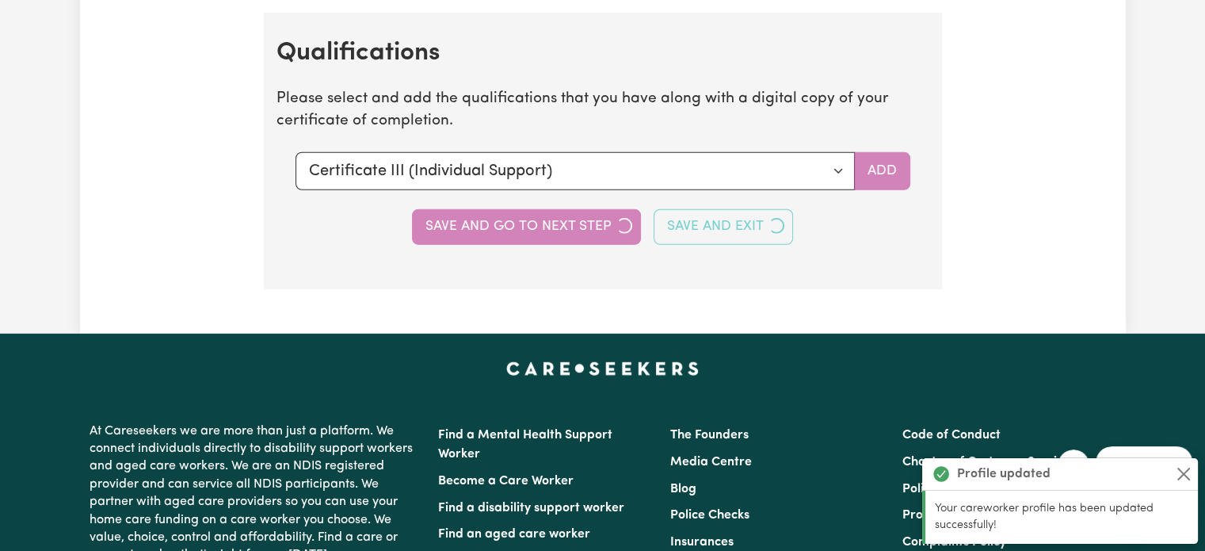
scroll to position [4453, 0]
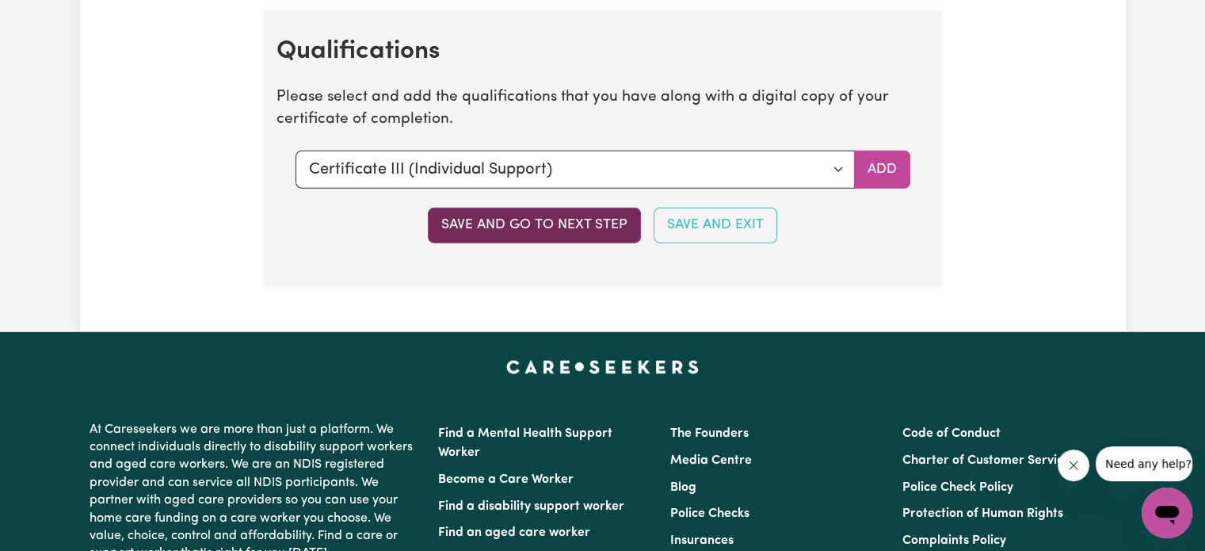
click at [602, 212] on button "Save and go to next step" at bounding box center [534, 225] width 213 height 35
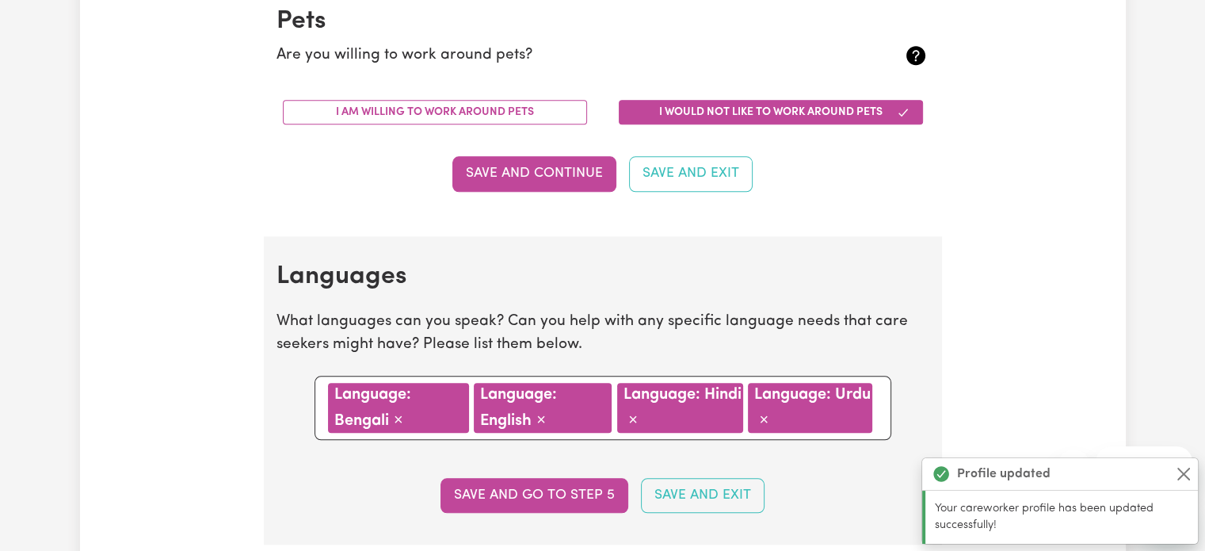
scroll to position [1591, 0]
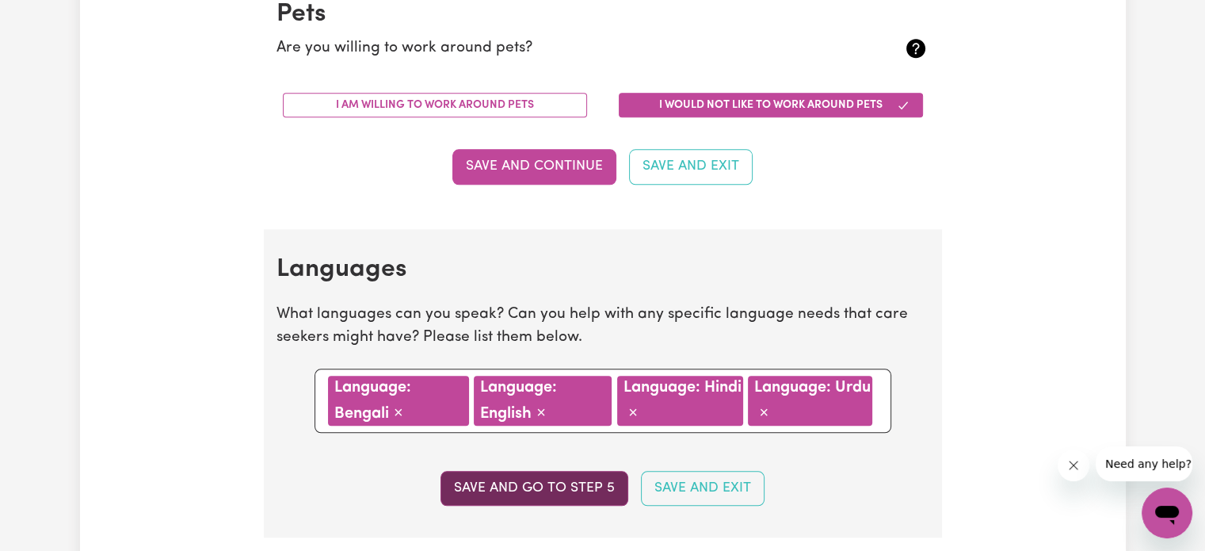
click at [586, 471] on button "Save and go to step 5" at bounding box center [535, 488] width 188 height 35
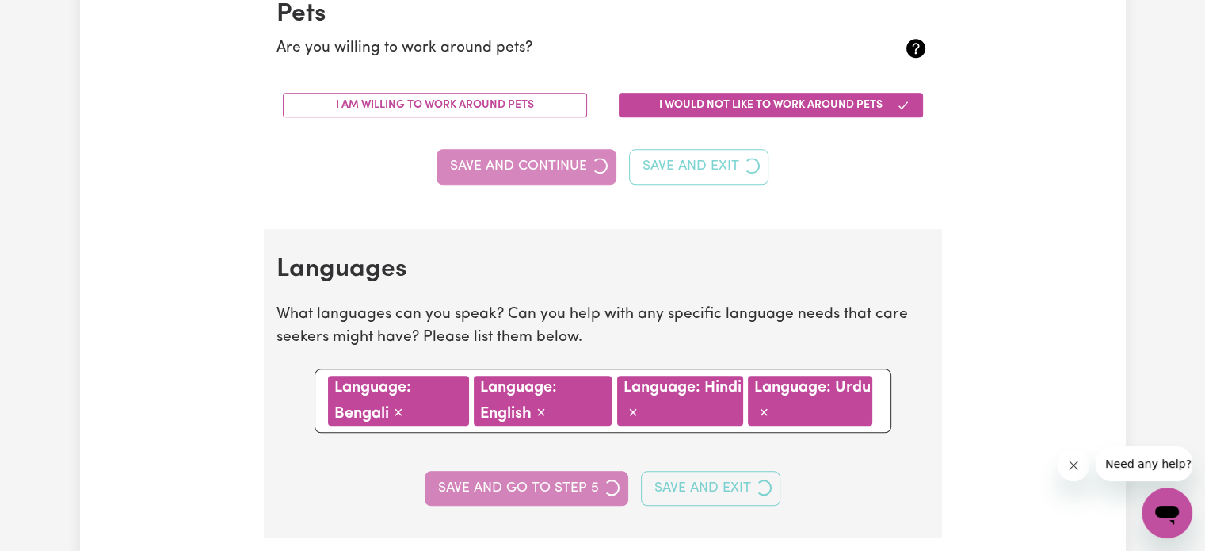
select select "I am working in another industry"
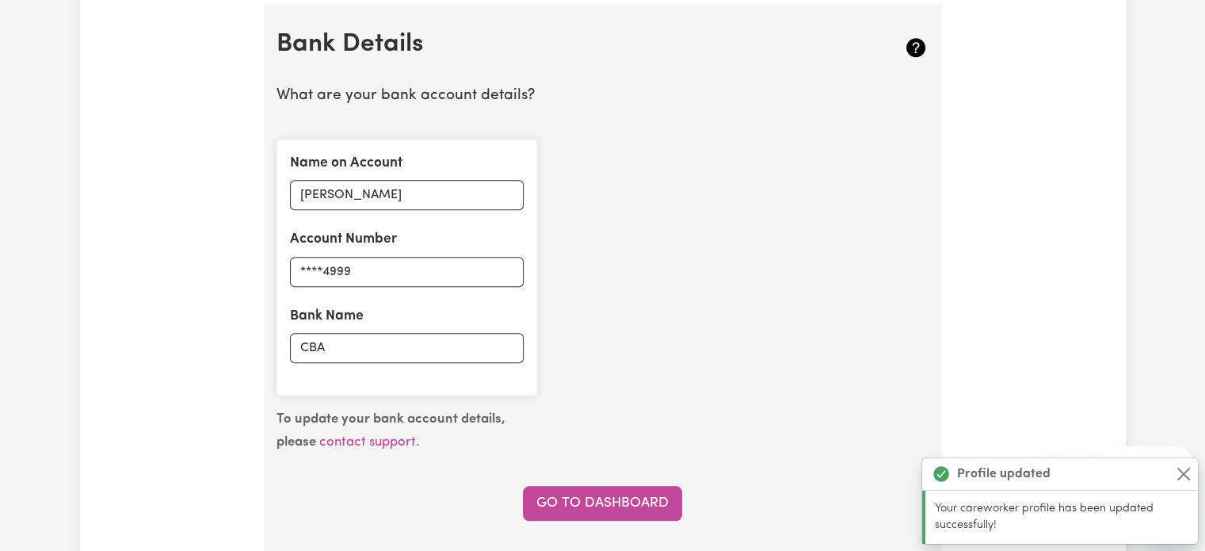
scroll to position [1051, 0]
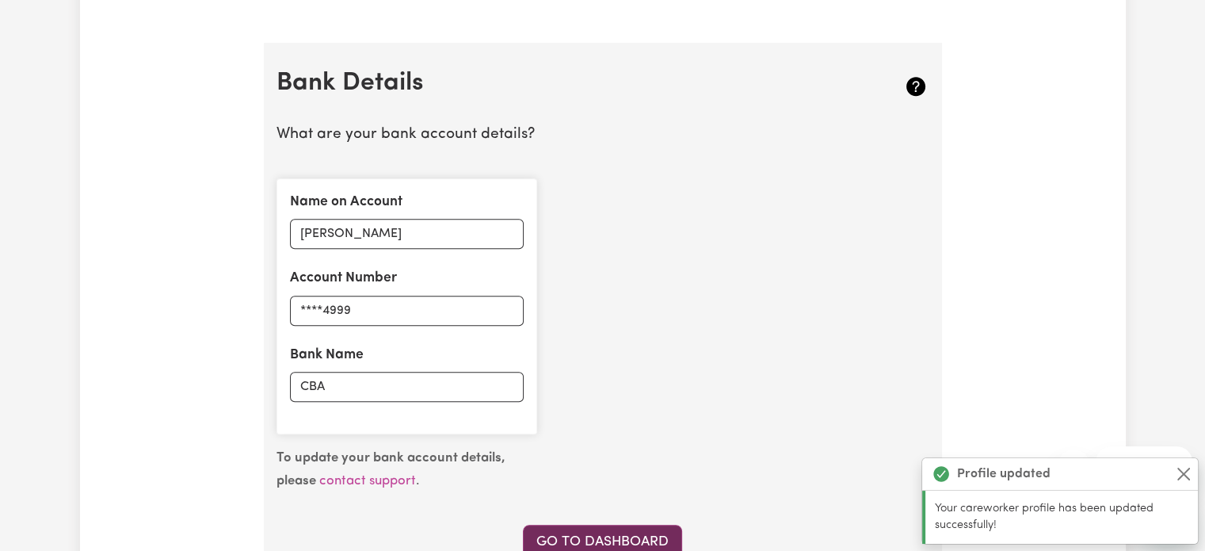
click at [590, 532] on link "Go to Dashboard" at bounding box center [602, 542] width 159 height 35
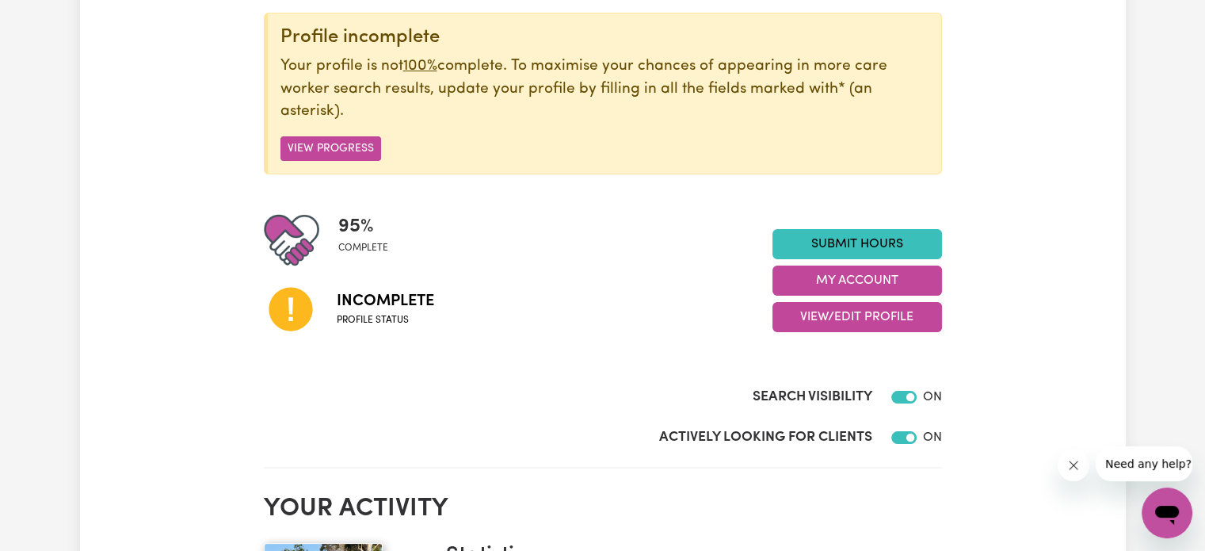
scroll to position [200, 0]
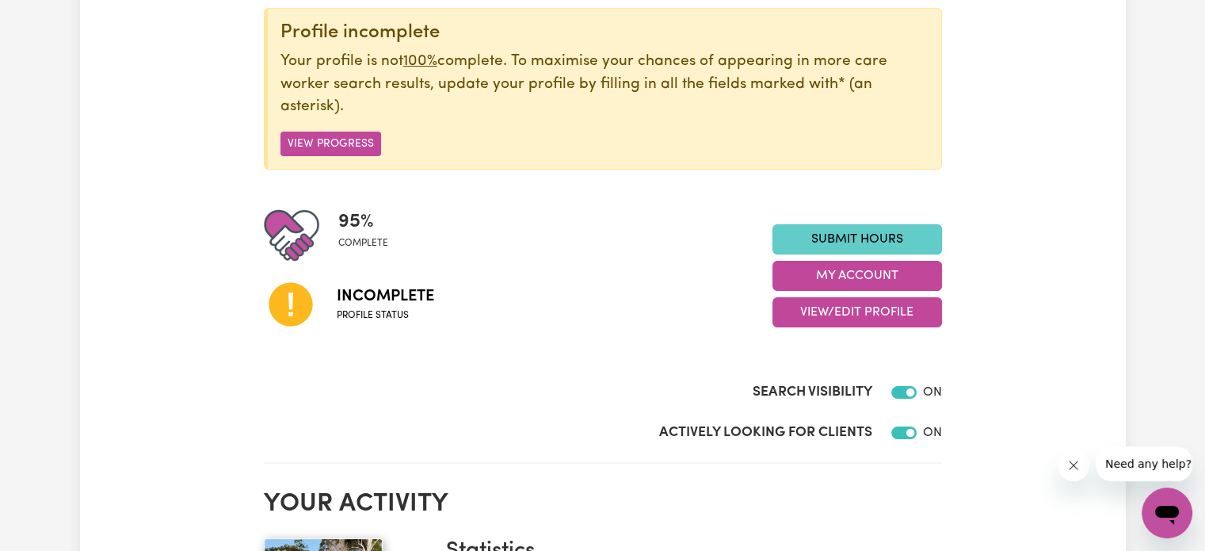
click at [807, 242] on link "Submit Hours" at bounding box center [858, 239] width 170 height 30
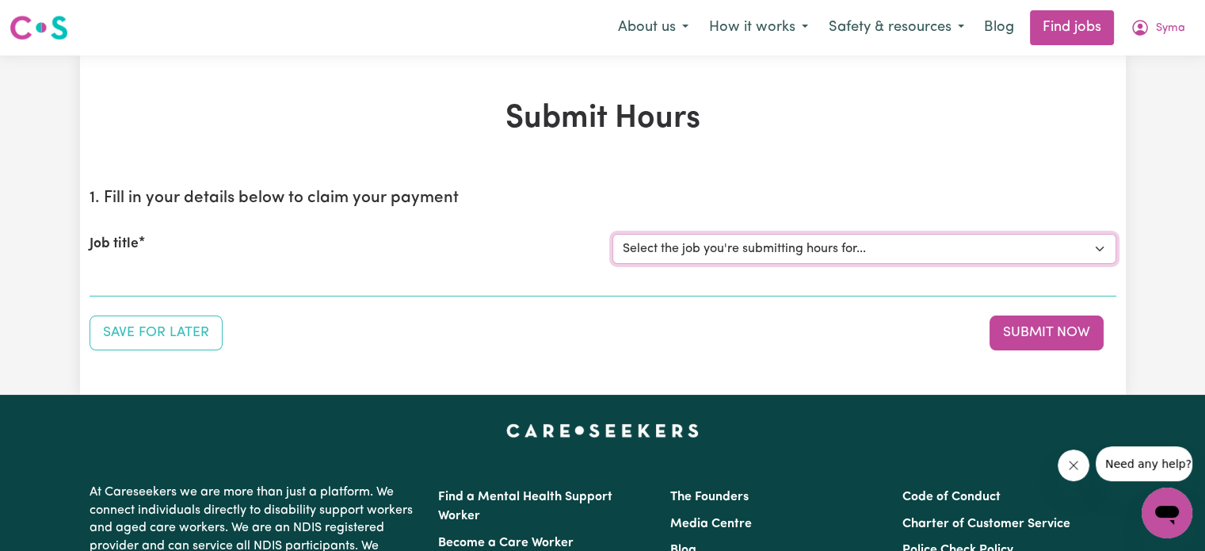
click at [811, 243] on select "Select the job you're submitting hours for..." at bounding box center [865, 249] width 504 height 30
click at [483, 285] on section "1. Fill in your details below to claim your payment Job title Select the job yo…" at bounding box center [603, 236] width 1027 height 120
drag, startPoint x: 608, startPoint y: 272, endPoint x: 935, endPoint y: 336, distance: 333.5
click at [935, 336] on div "1. Fill in your details below to claim your payment Job title Select the job yo…" at bounding box center [603, 263] width 1027 height 174
click at [823, 277] on div "Job title Select the job you're submitting hours for..." at bounding box center [603, 249] width 1027 height 68
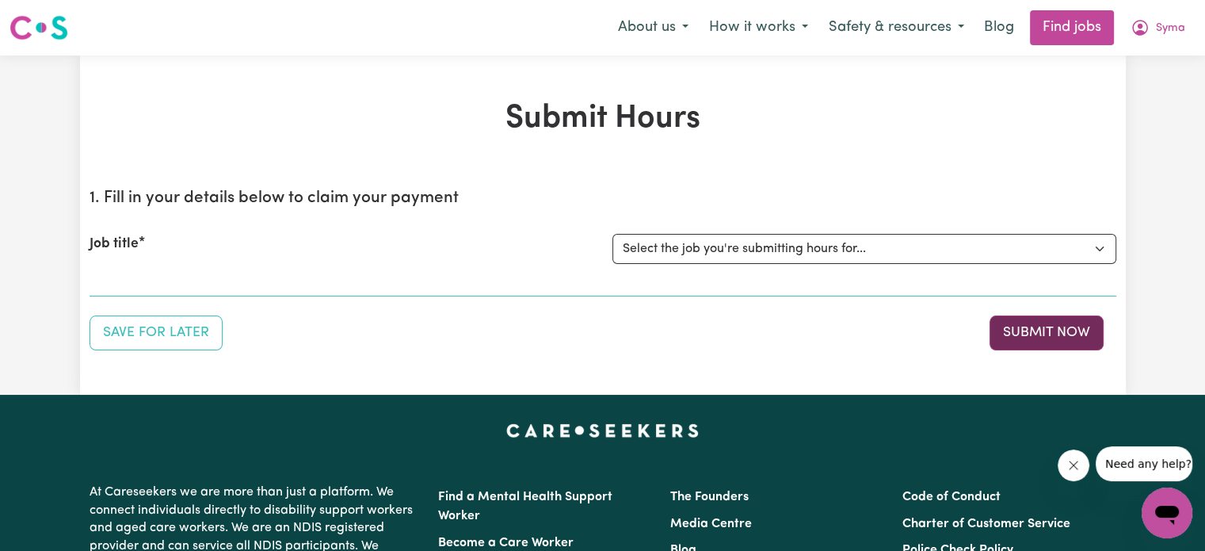
click at [1014, 328] on button "Submit Now" at bounding box center [1047, 332] width 114 height 35
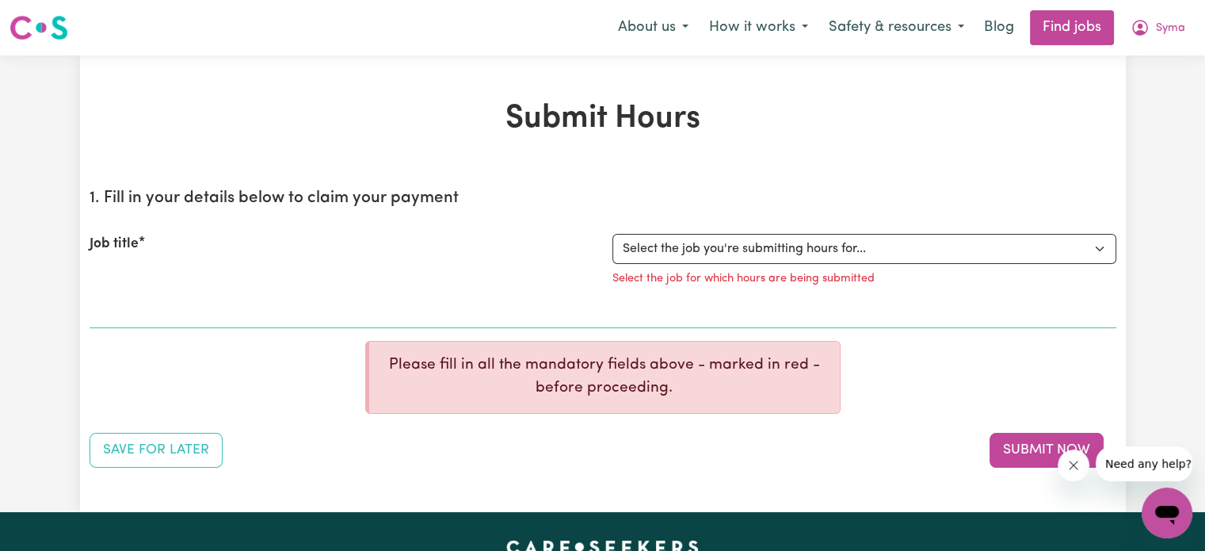
click at [763, 308] on div "Job title Select the job you're submitting hours for... Select the job for whic…" at bounding box center [603, 265] width 1027 height 100
click at [212, 323] on section "1. Fill in your details below to claim your payment Job title Select the job yo…" at bounding box center [603, 252] width 1027 height 152
click at [212, 319] on section "1. Fill in your details below to claim your payment Job title Select the job yo…" at bounding box center [603, 252] width 1027 height 152
click at [206, 304] on div "Job title Select the job you're submitting hours for... Select the job for whic…" at bounding box center [603, 265] width 1027 height 100
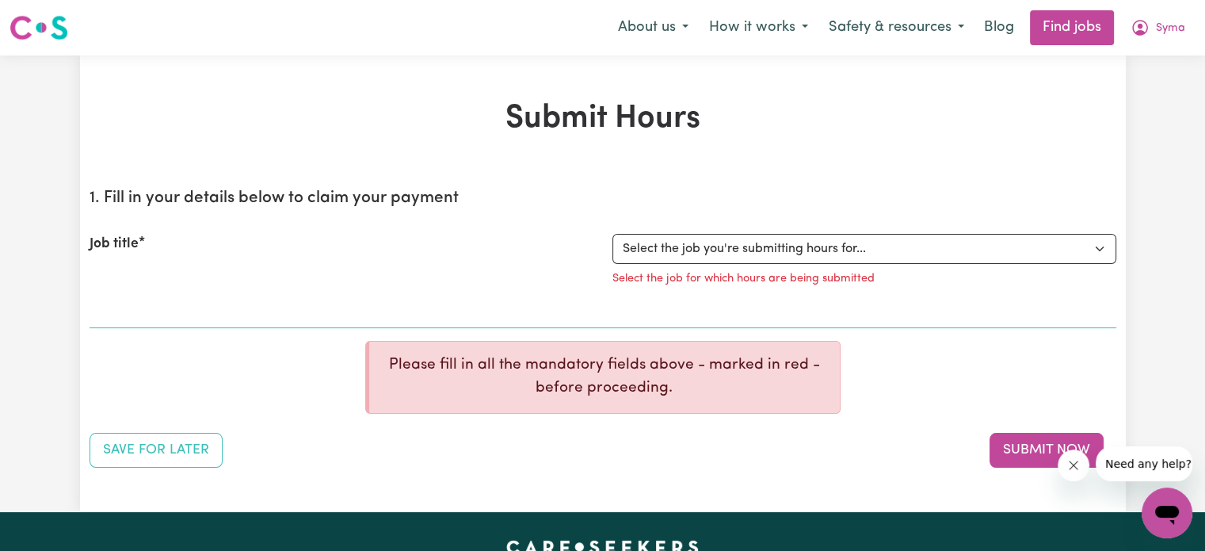
click at [206, 304] on div "Job title Select the job you're submitting hours for... Select the job for whic…" at bounding box center [603, 265] width 1027 height 100
click at [644, 243] on select "Select the job you're submitting hours for..." at bounding box center [865, 249] width 504 height 30
click at [94, 295] on div "Job title Select the job you're submitting hours for... Select the job for whic…" at bounding box center [603, 265] width 1027 height 100
click at [109, 311] on div "Job title Select the job you're submitting hours for... Select the job for whic…" at bounding box center [603, 265] width 1027 height 100
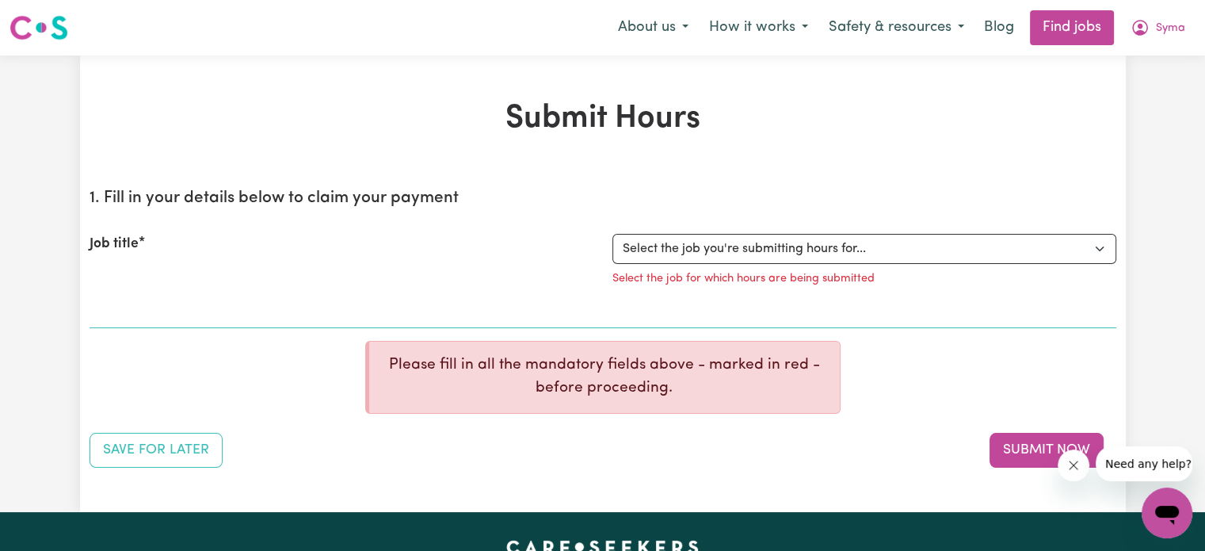
click at [479, 398] on p "Please fill in all the mandatory fields above - marked in red - before proceedi…" at bounding box center [604, 377] width 445 height 46
click at [181, 297] on div "Job title Select the job you're submitting hours for... Select the job for whic…" at bounding box center [603, 265] width 1027 height 100
drag, startPoint x: 181, startPoint y: 297, endPoint x: 103, endPoint y: 307, distance: 79.1
click at [103, 307] on div "Job title Select the job you're submitting hours for... Select the job for whic…" at bounding box center [603, 265] width 1027 height 100
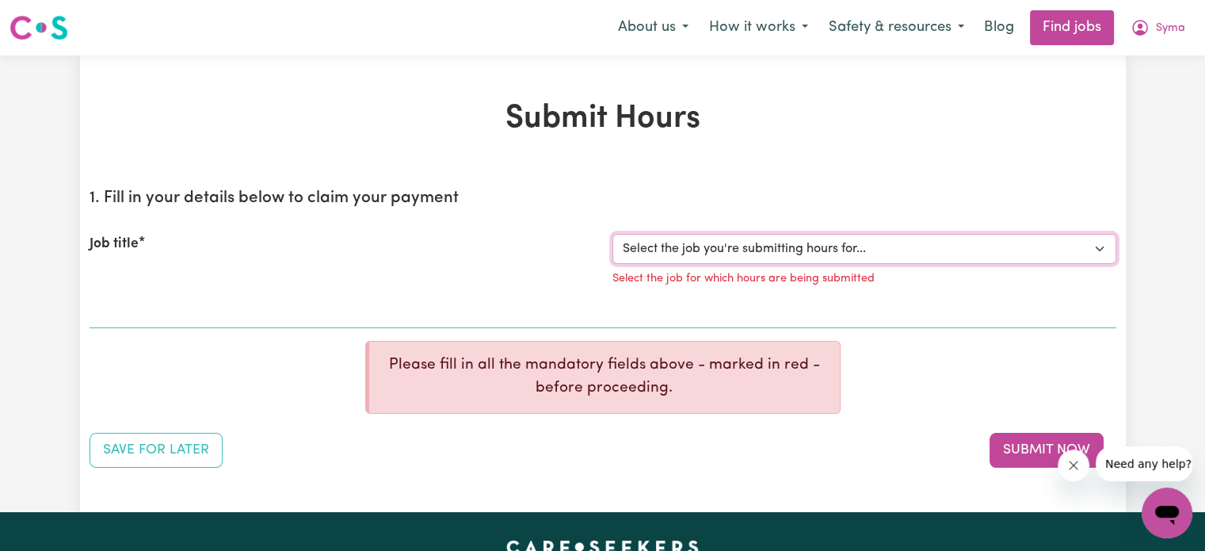
click at [634, 243] on select "Select the job you're submitting hours for..." at bounding box center [865, 249] width 504 height 30
drag, startPoint x: 634, startPoint y: 243, endPoint x: 921, endPoint y: 258, distance: 287.3
click at [921, 258] on select "Select the job you're submitting hours for..." at bounding box center [865, 249] width 504 height 30
click at [1099, 248] on select "Select the job you're submitting hours for..." at bounding box center [865, 249] width 504 height 30
click at [1022, 454] on button "Submit Now" at bounding box center [1047, 450] width 114 height 35
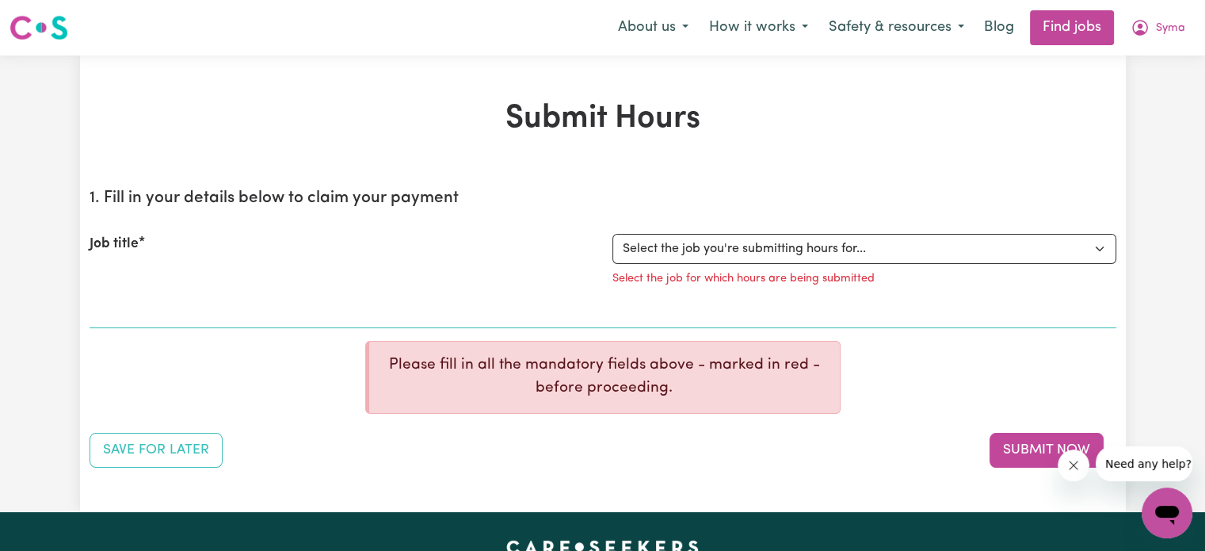
click at [774, 333] on div "1. Fill in your details below to claim your payment Job title Select the job yo…" at bounding box center [603, 322] width 1027 height 292
click at [795, 370] on p "Please fill in all the mandatory fields above - marked in red - before proceedi…" at bounding box center [604, 377] width 445 height 46
drag, startPoint x: 758, startPoint y: 270, endPoint x: 762, endPoint y: 282, distance: 12.8
click at [762, 282] on p "Select the job for which hours are being submitted" at bounding box center [744, 278] width 262 height 17
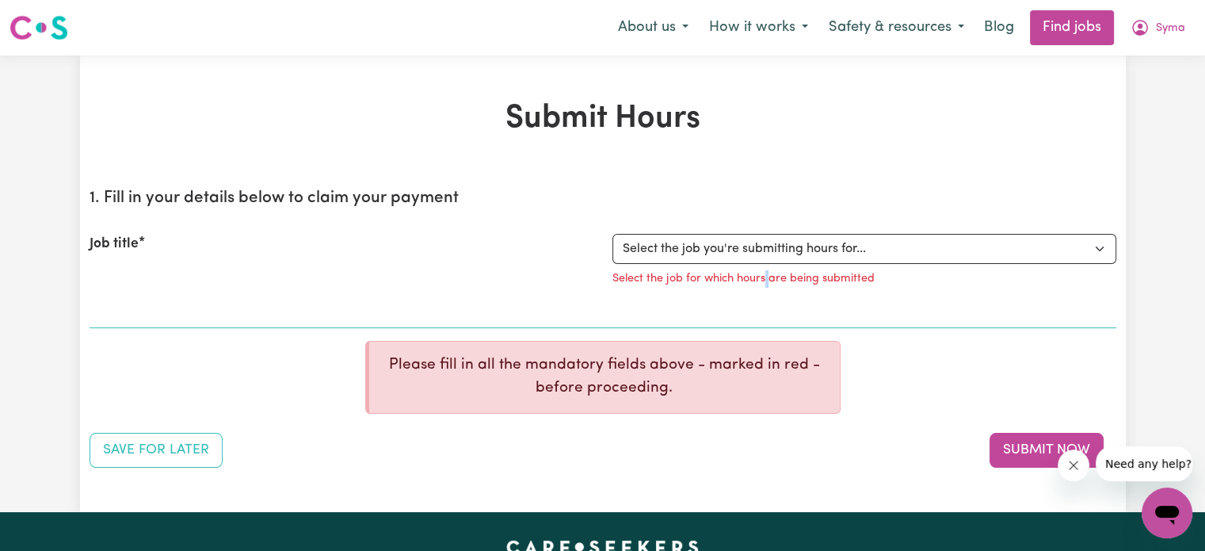
click at [762, 282] on p "Select the job for which hours are being submitted" at bounding box center [744, 278] width 262 height 17
click at [758, 315] on section "1. Fill in your details below to claim your payment Job title Select the job yo…" at bounding box center [603, 252] width 1027 height 152
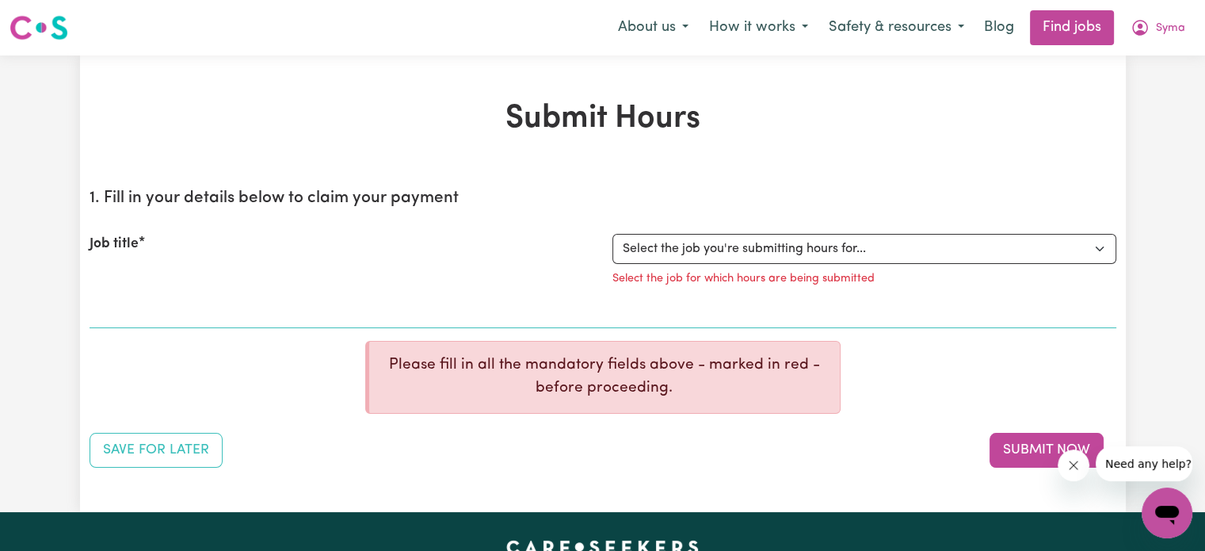
click at [159, 305] on div "Job title Select the job you're submitting hours for... Select the job for whic…" at bounding box center [603, 265] width 1027 height 100
click at [192, 440] on button "Save for Later" at bounding box center [156, 450] width 133 height 35
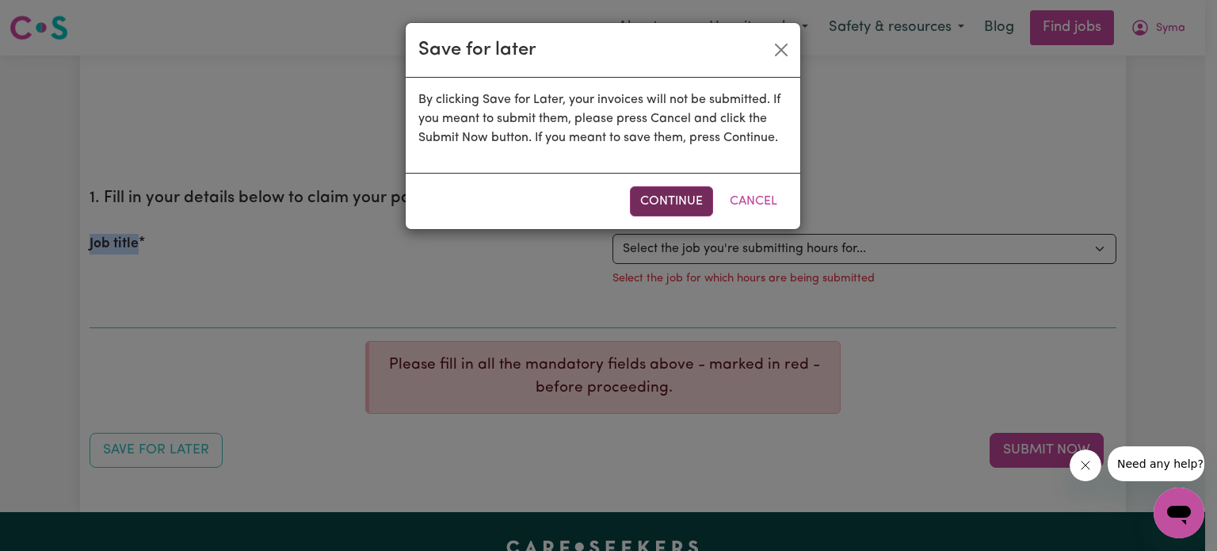
click at [664, 215] on button "Continue" at bounding box center [671, 201] width 83 height 30
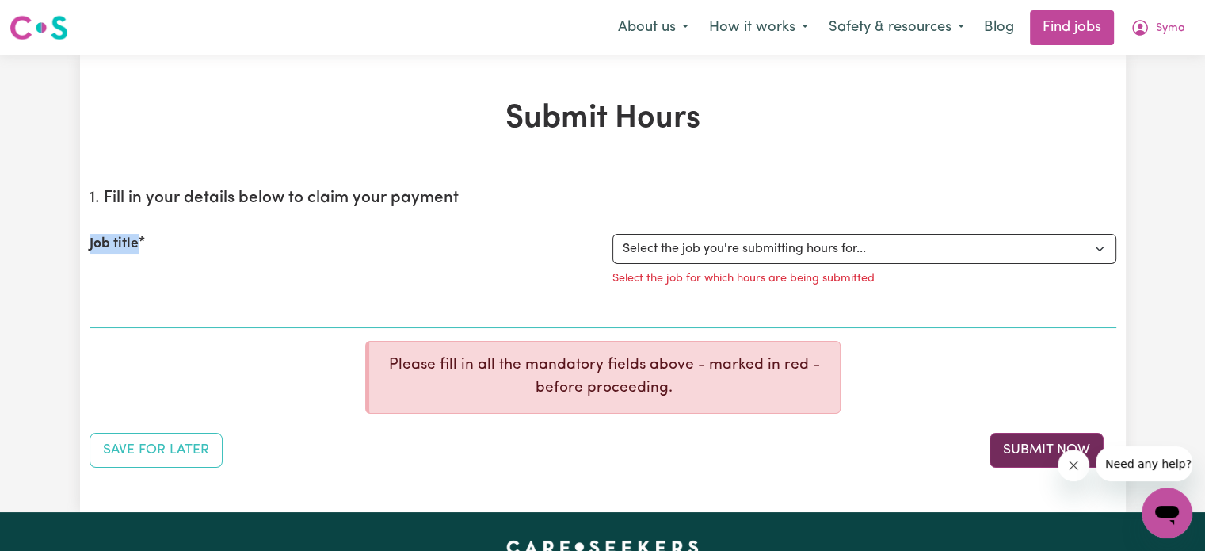
click at [1040, 443] on button "Submit Now" at bounding box center [1047, 450] width 114 height 35
click at [815, 253] on select "Select the job you're submitting hours for..." at bounding box center [865, 249] width 504 height 30
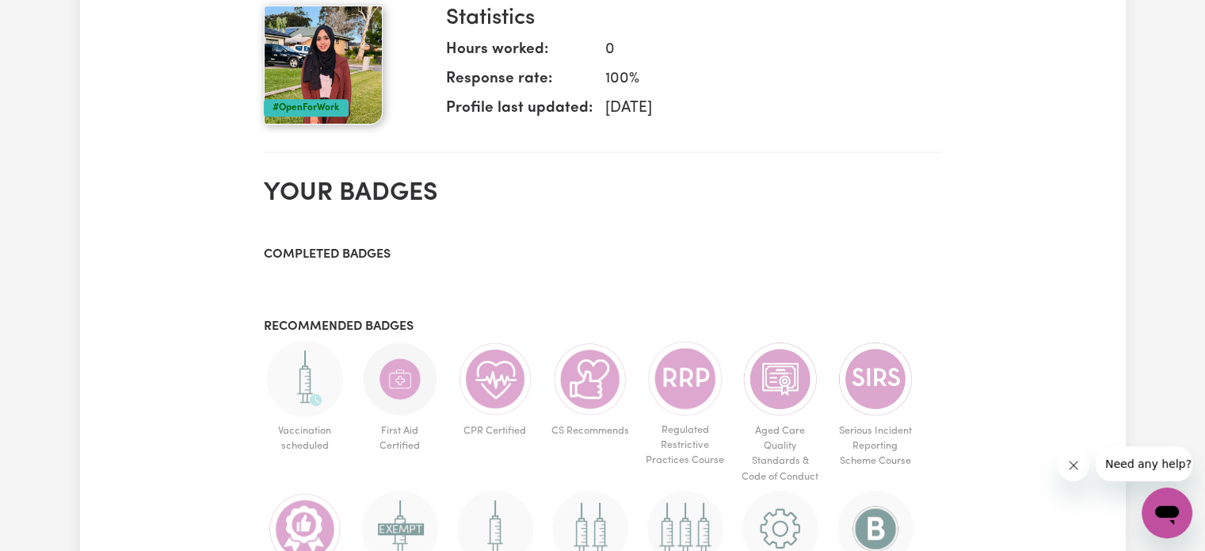
scroll to position [728, 0]
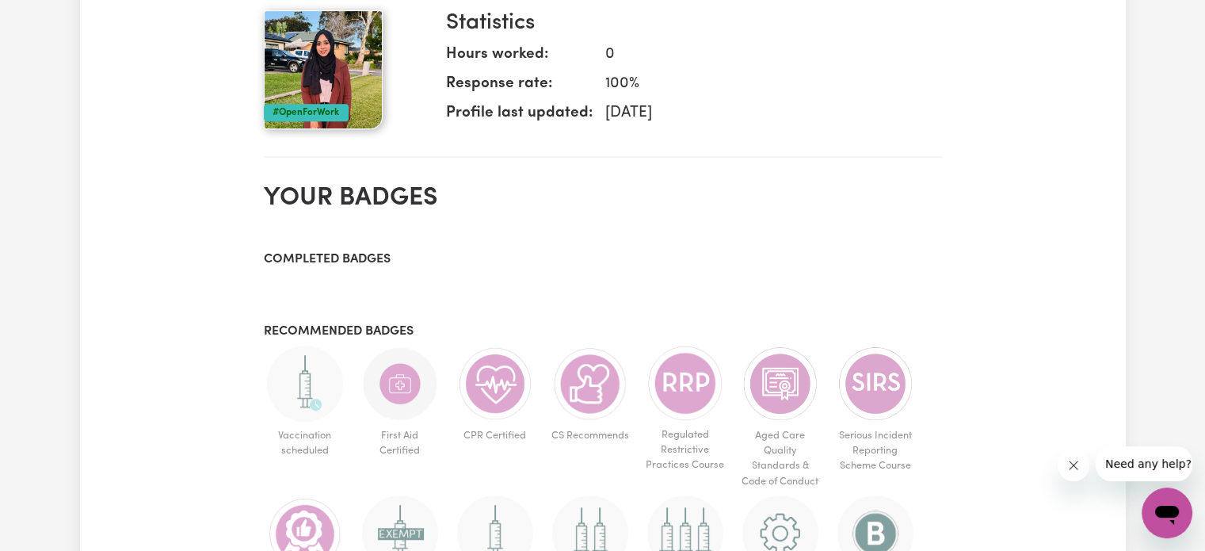
click at [345, 252] on h3 "Completed badges" at bounding box center [603, 259] width 678 height 15
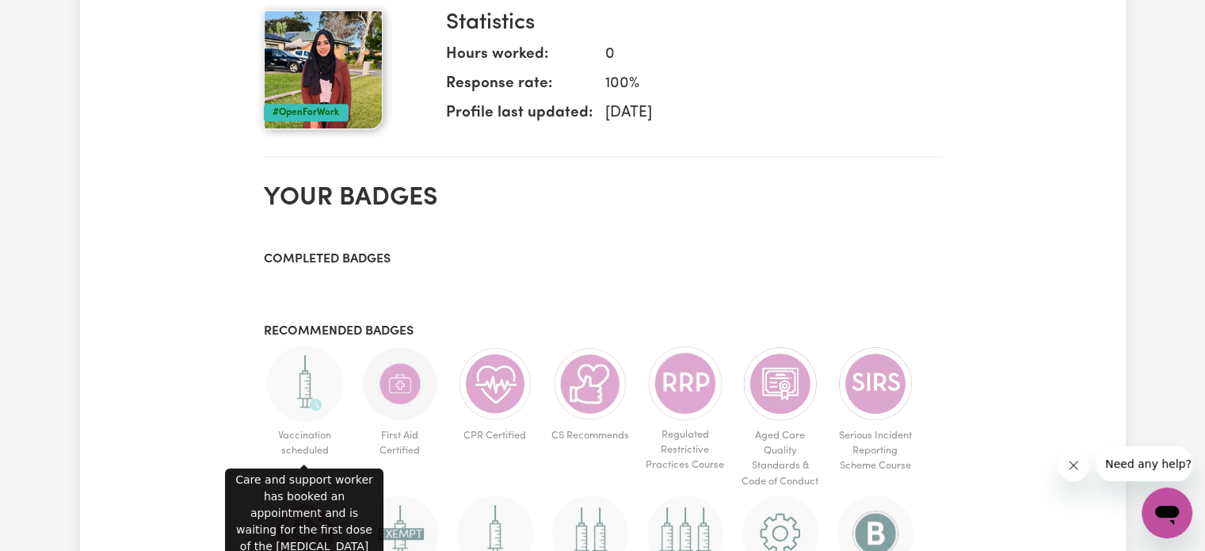
click at [307, 390] on img at bounding box center [305, 384] width 76 height 76
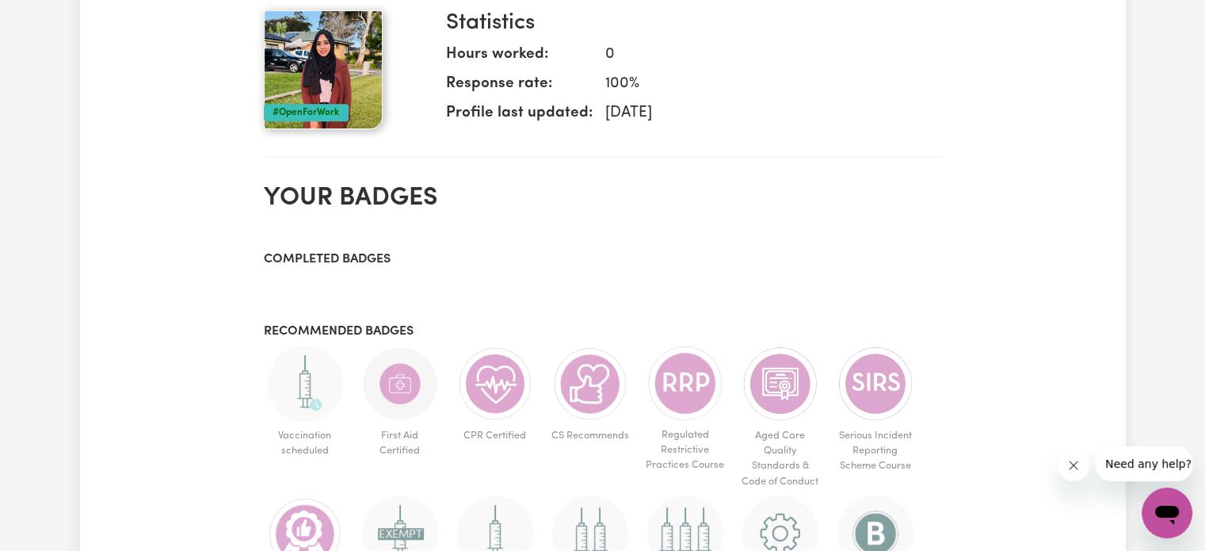
click at [307, 390] on img at bounding box center [305, 384] width 76 height 76
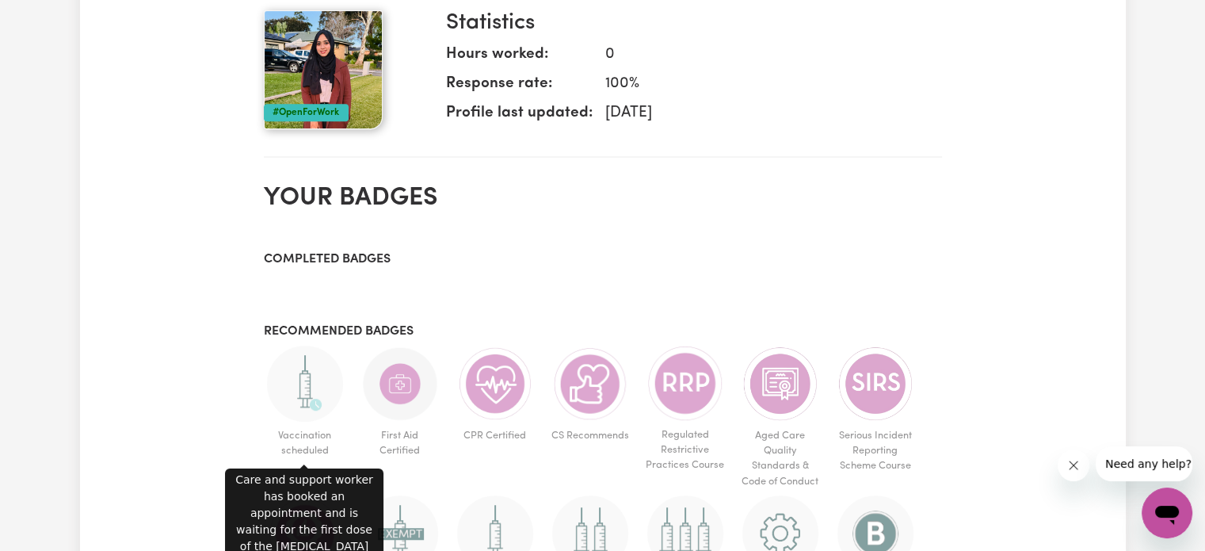
click at [307, 390] on img at bounding box center [305, 384] width 76 height 76
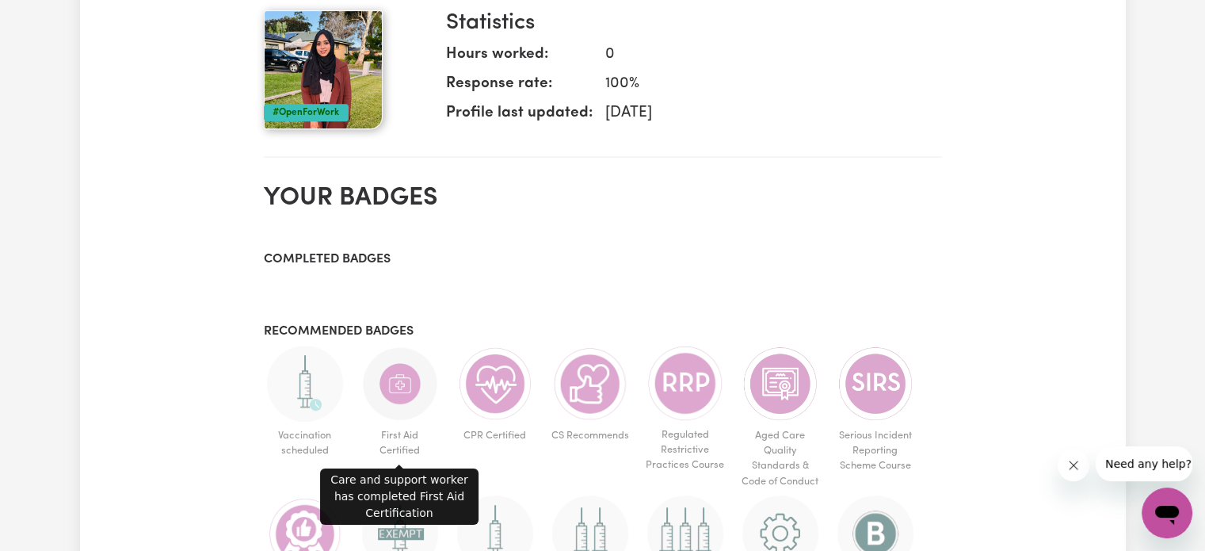
click at [376, 391] on img at bounding box center [400, 384] width 76 height 76
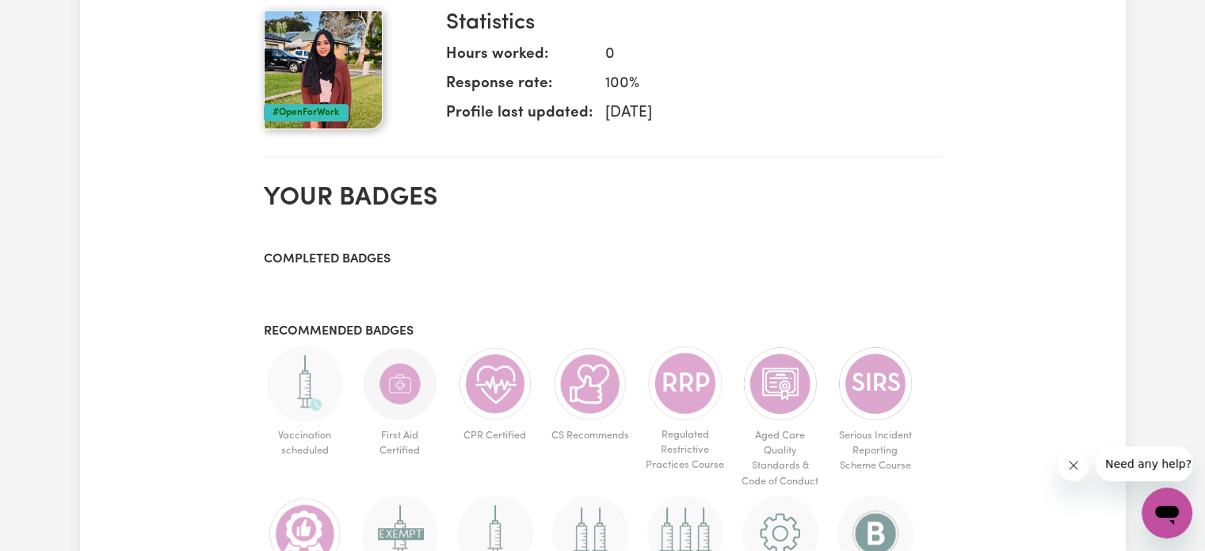
click at [376, 391] on img at bounding box center [400, 384] width 76 height 76
click at [358, 252] on h3 "Completed badges" at bounding box center [603, 259] width 678 height 15
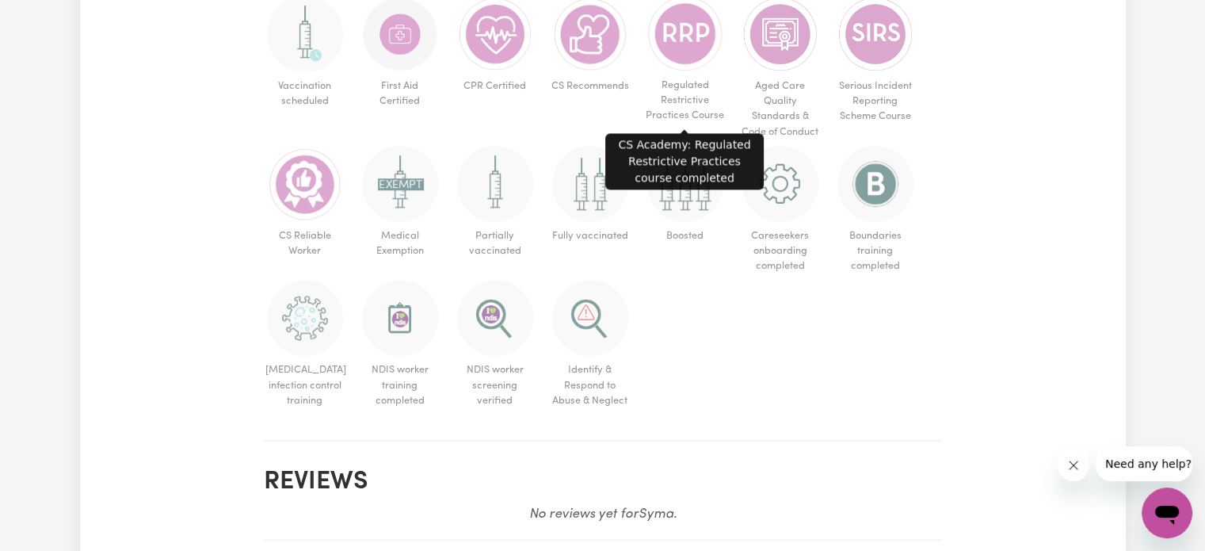
scroll to position [1076, 0]
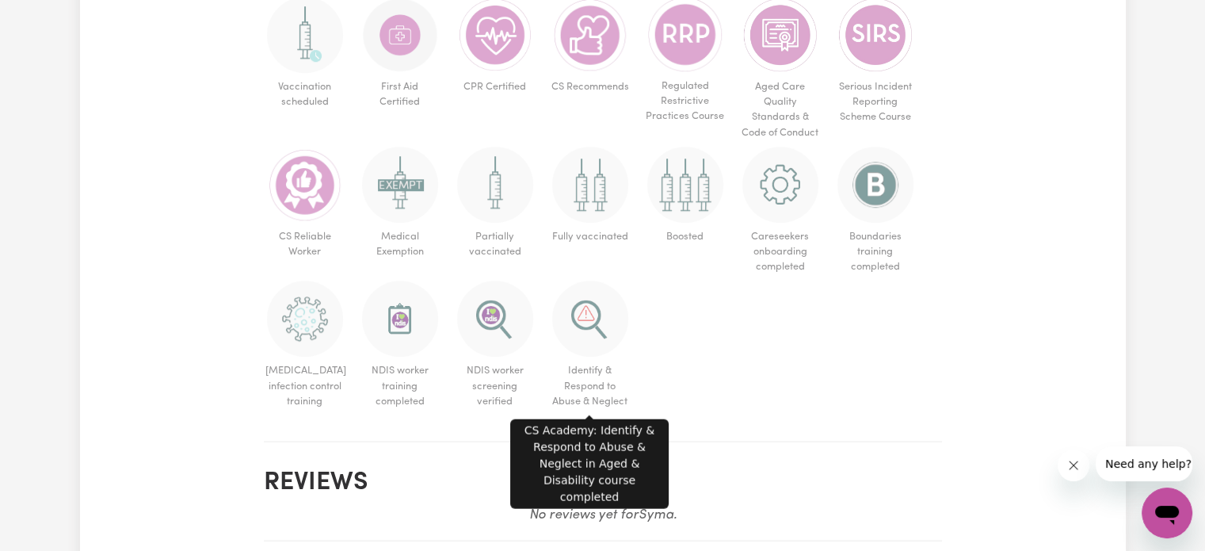
click at [581, 343] on img at bounding box center [590, 319] width 76 height 76
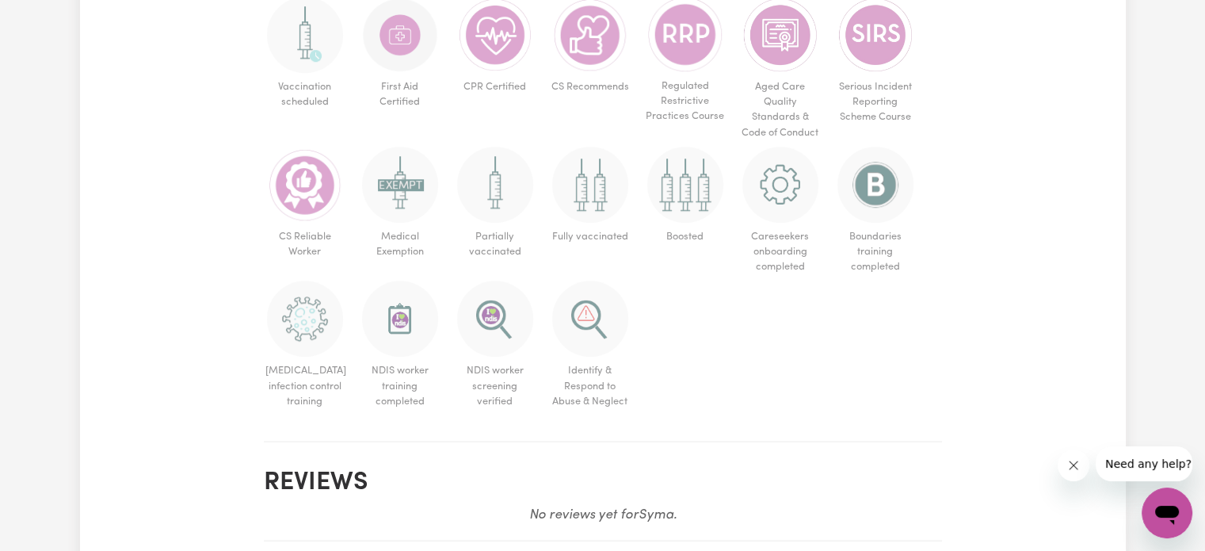
click at [581, 343] on img at bounding box center [590, 319] width 76 height 76
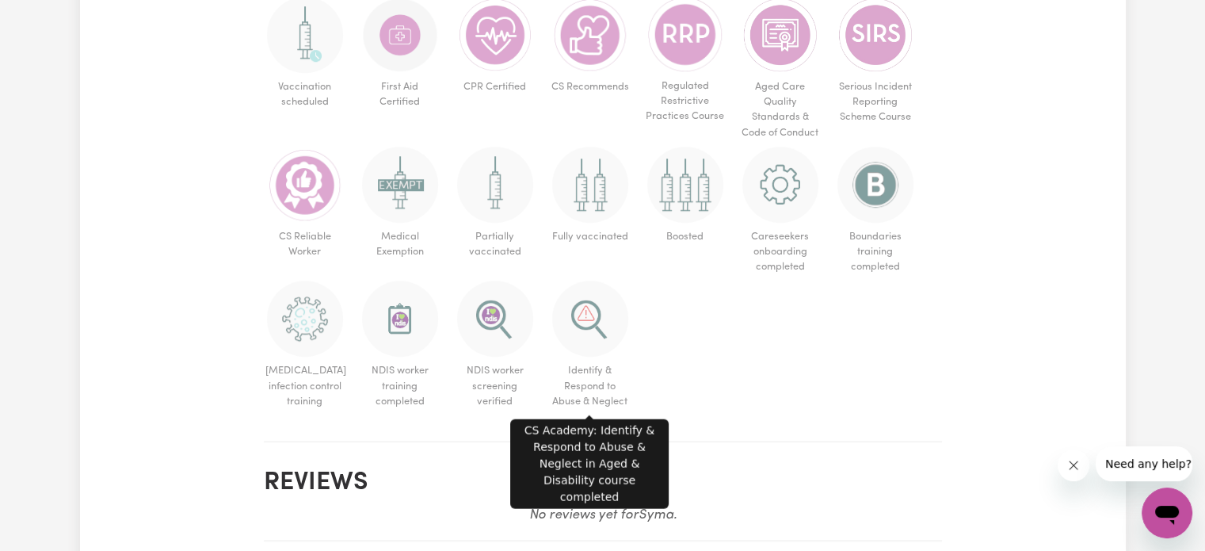
drag, startPoint x: 581, startPoint y: 343, endPoint x: 677, endPoint y: 302, distance: 104.4
click at [677, 302] on ul "Vaccination scheduled First Aid Certified CPR Certified CS Recommends Regulated…" at bounding box center [603, 206] width 678 height 418
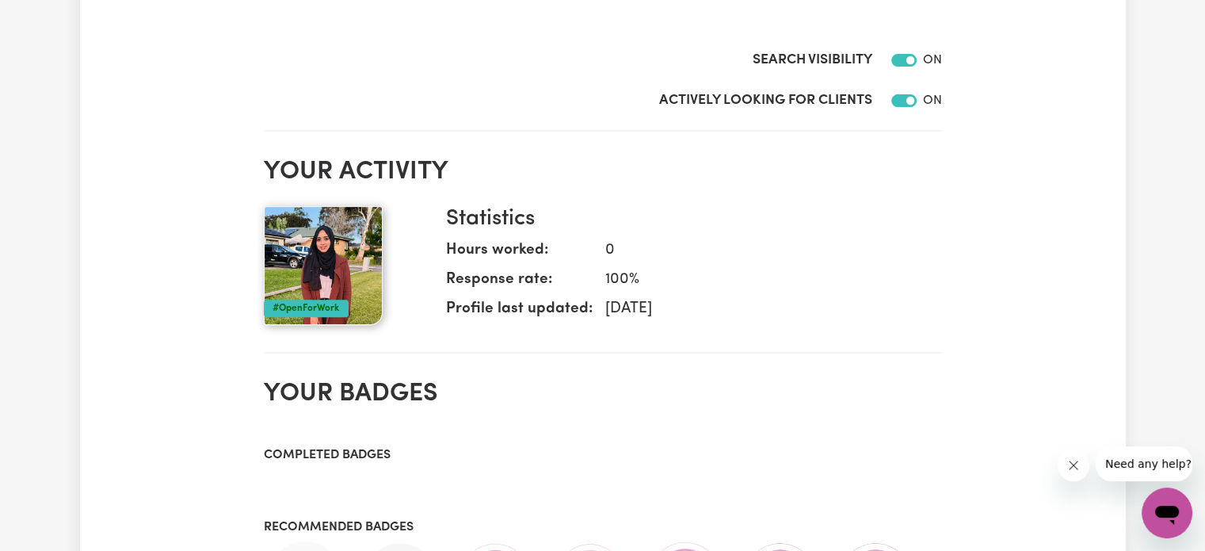
scroll to position [531, 0]
click at [295, 220] on img at bounding box center [323, 266] width 119 height 119
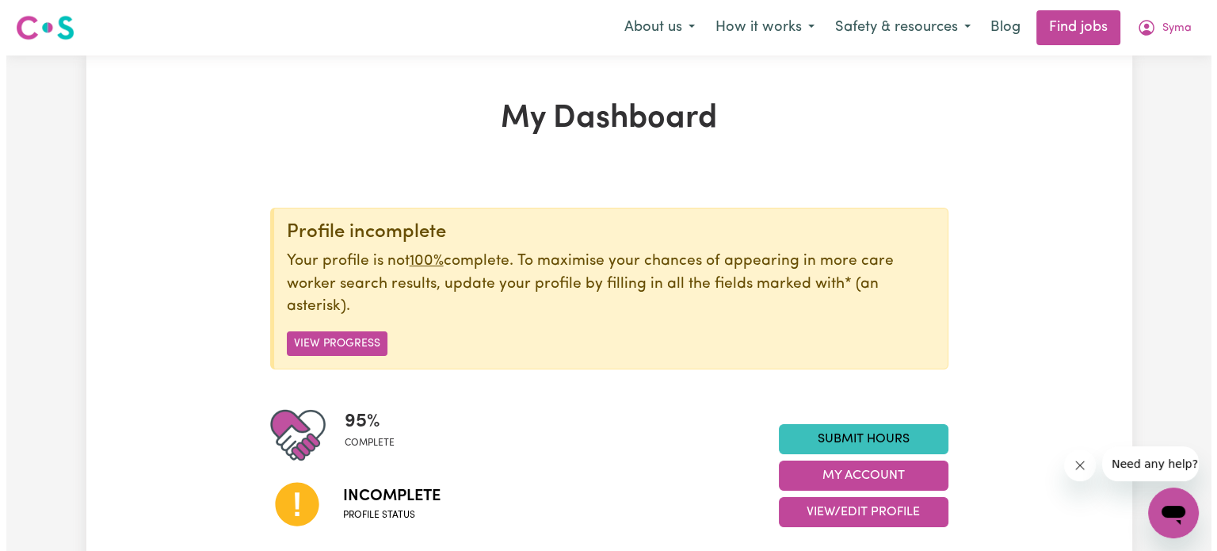
scroll to position [185, 0]
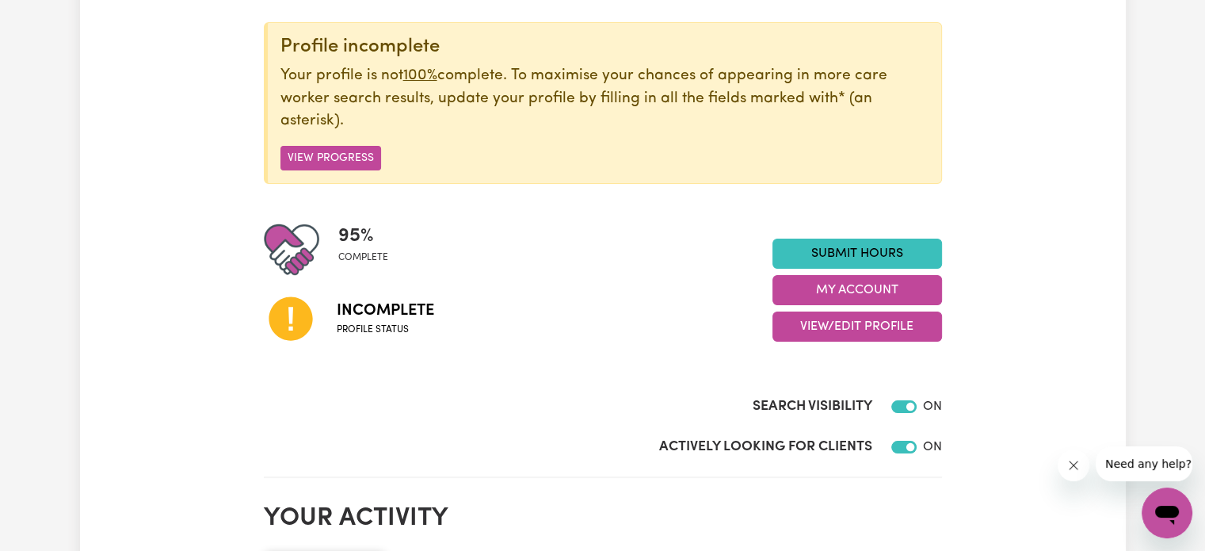
click at [406, 320] on span "Incomplete" at bounding box center [385, 311] width 97 height 24
drag, startPoint x: 406, startPoint y: 320, endPoint x: 468, endPoint y: 316, distance: 62.7
click at [468, 316] on div "Incomplete Profile status" at bounding box center [518, 317] width 509 height 81
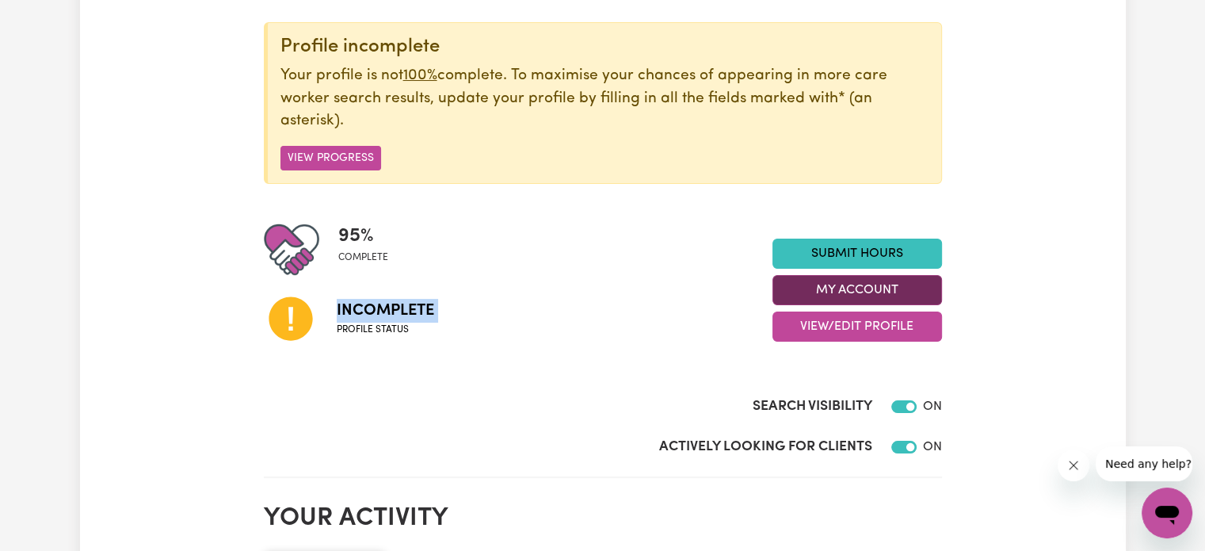
click at [839, 277] on button "My Account" at bounding box center [858, 290] width 170 height 30
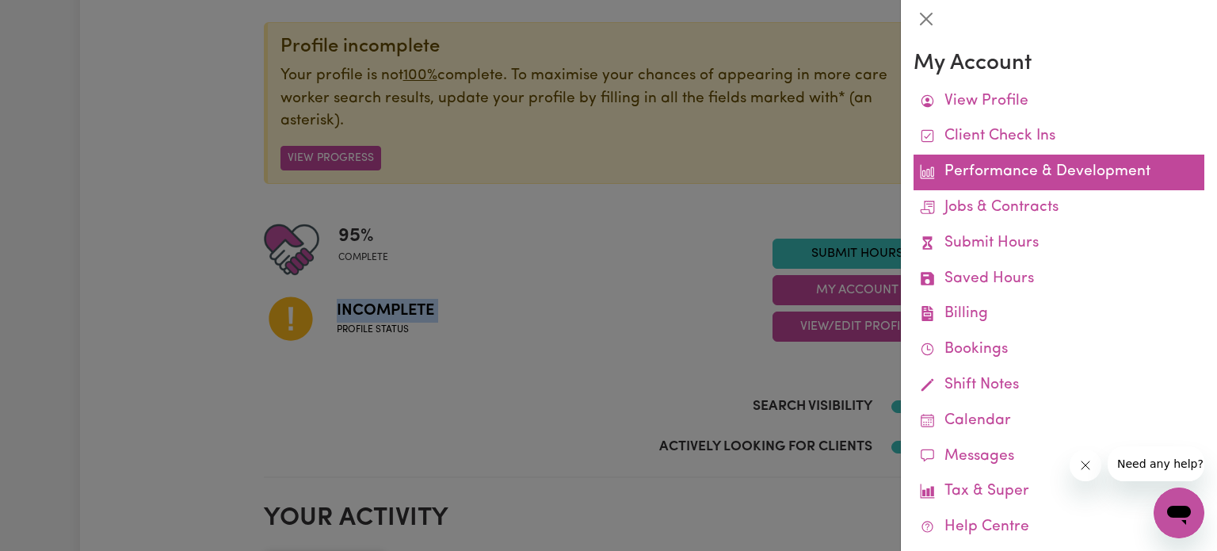
click at [992, 159] on link "Performance & Development" at bounding box center [1059, 173] width 291 height 36
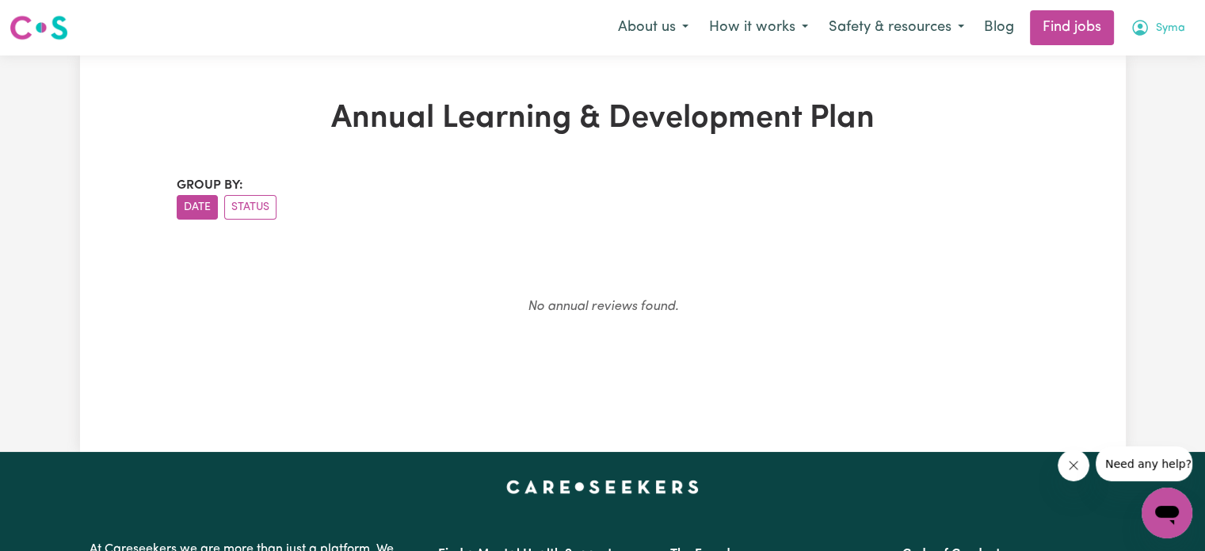
click at [1137, 36] on icon "My Account" at bounding box center [1141, 28] width 16 height 16
drag, startPoint x: 1137, startPoint y: 36, endPoint x: 810, endPoint y: 15, distance: 328.0
click at [810, 15] on div "About us How it works Safety & resources Blog Find jobs Syma My Account My Dash…" at bounding box center [902, 27] width 588 height 35
click at [1040, 27] on link "Find jobs" at bounding box center [1072, 27] width 84 height 35
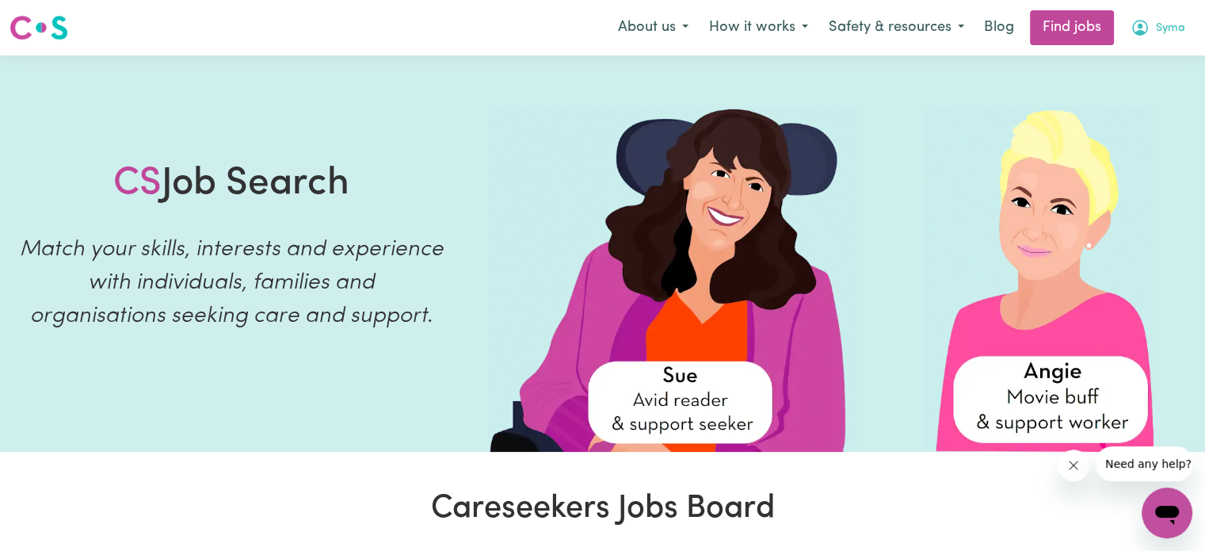
click at [1167, 38] on button "Syma" at bounding box center [1158, 27] width 75 height 33
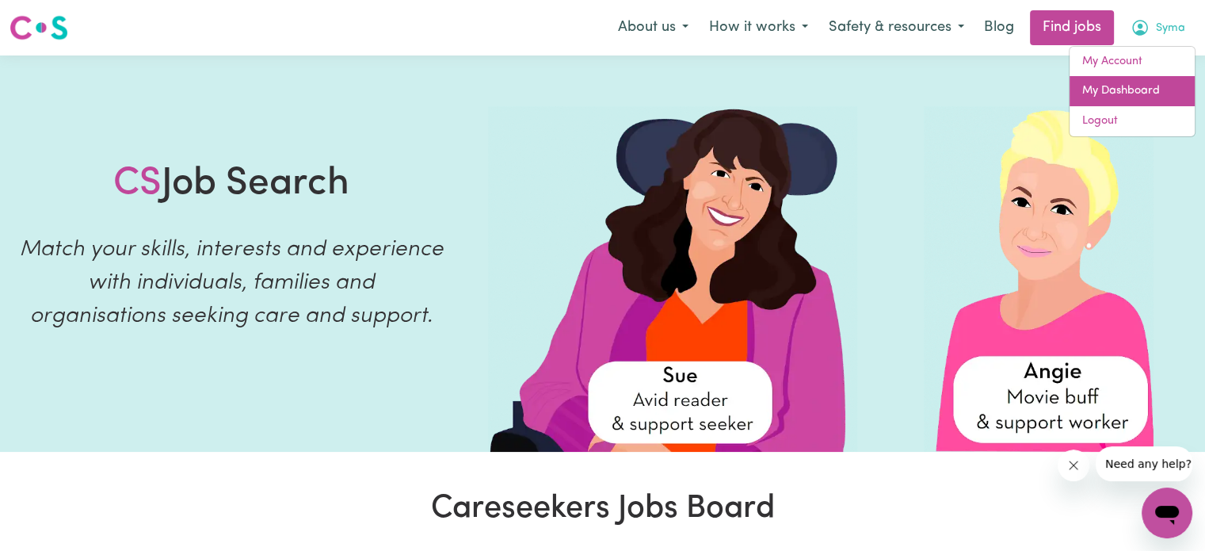
click at [1132, 85] on link "My Dashboard" at bounding box center [1132, 91] width 125 height 30
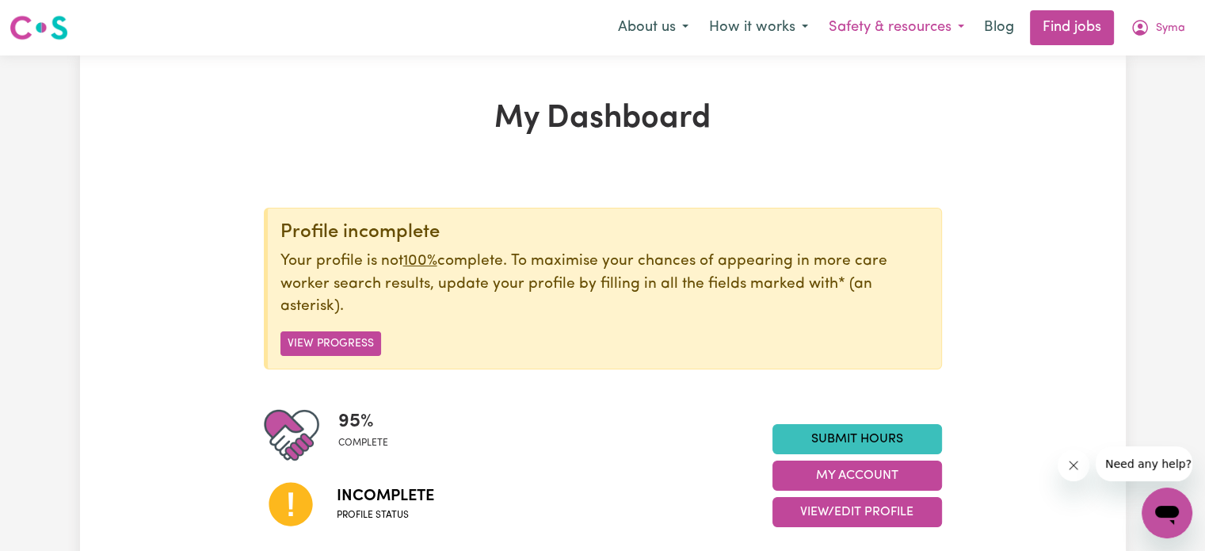
click at [879, 36] on button "Safety & resources" at bounding box center [897, 27] width 156 height 33
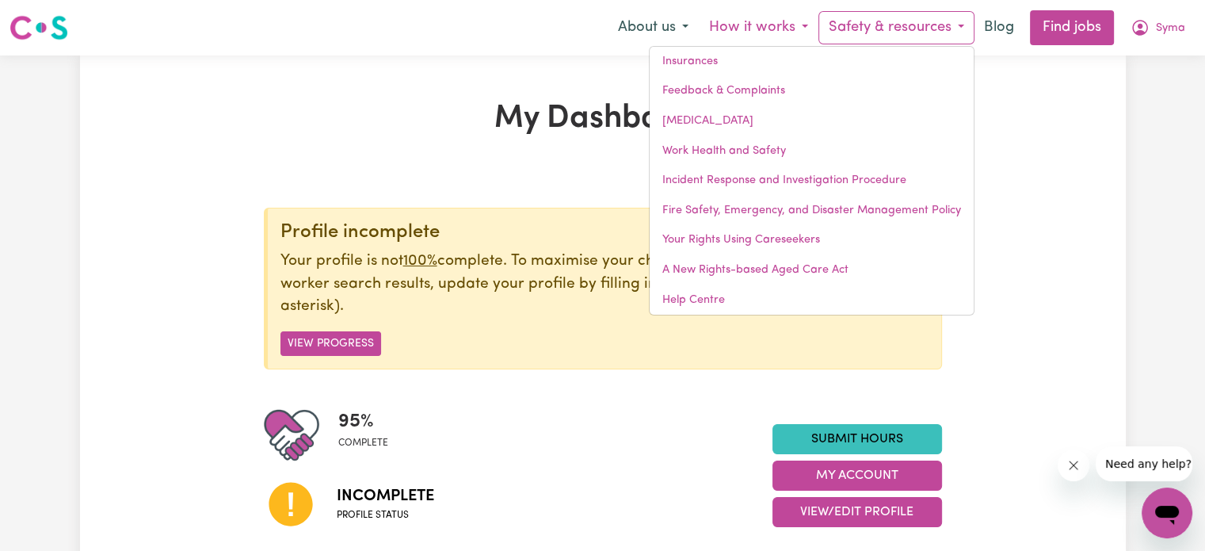
click at [727, 17] on button "How it works" at bounding box center [759, 27] width 120 height 33
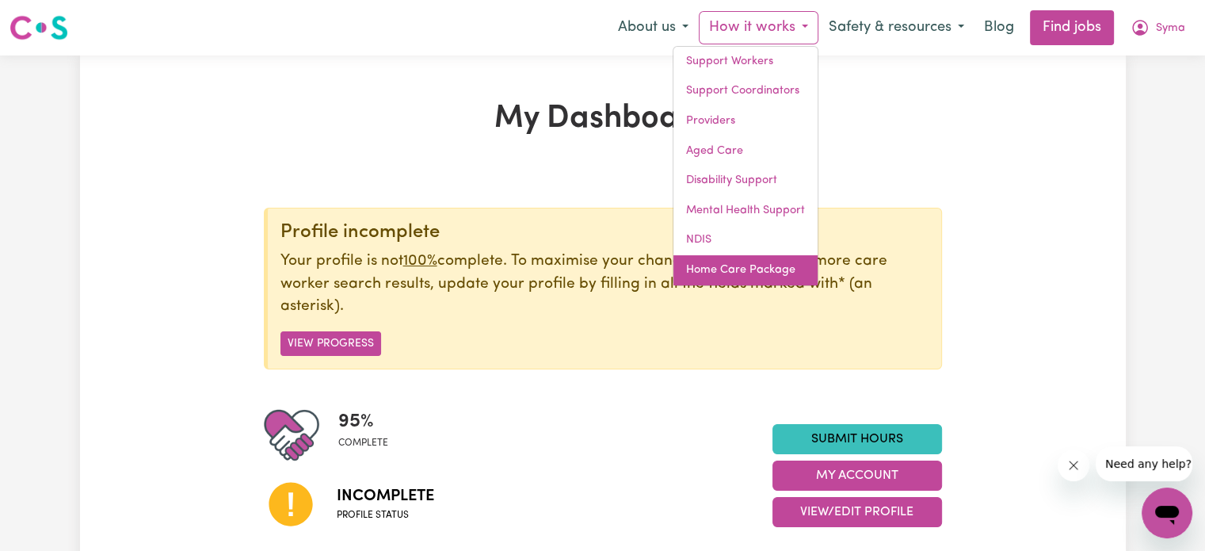
click at [758, 271] on link "Home Care Package" at bounding box center [746, 270] width 144 height 30
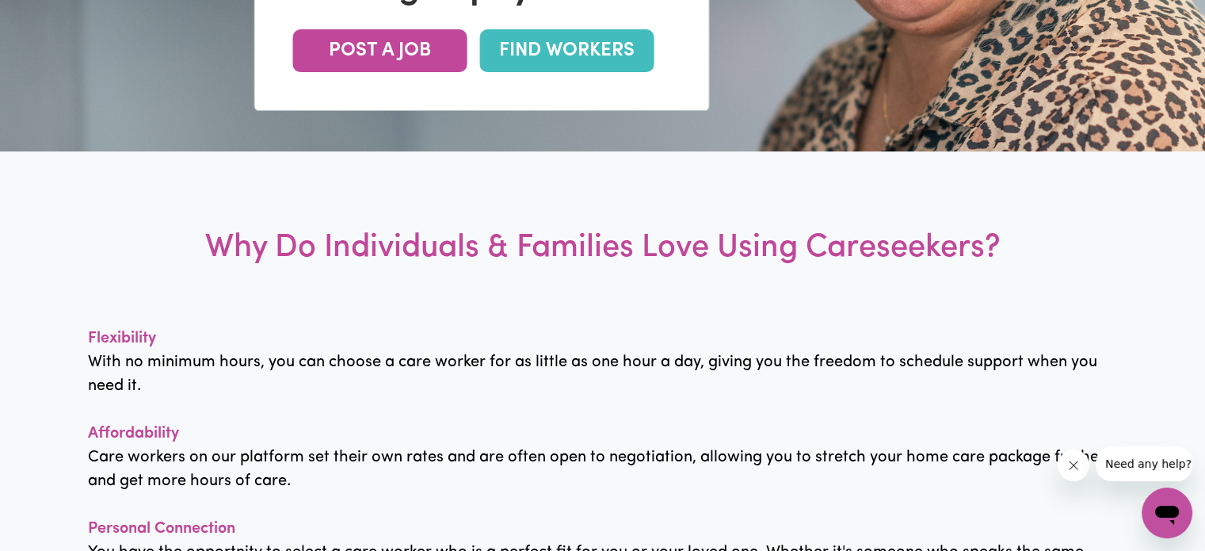
scroll to position [738, 0]
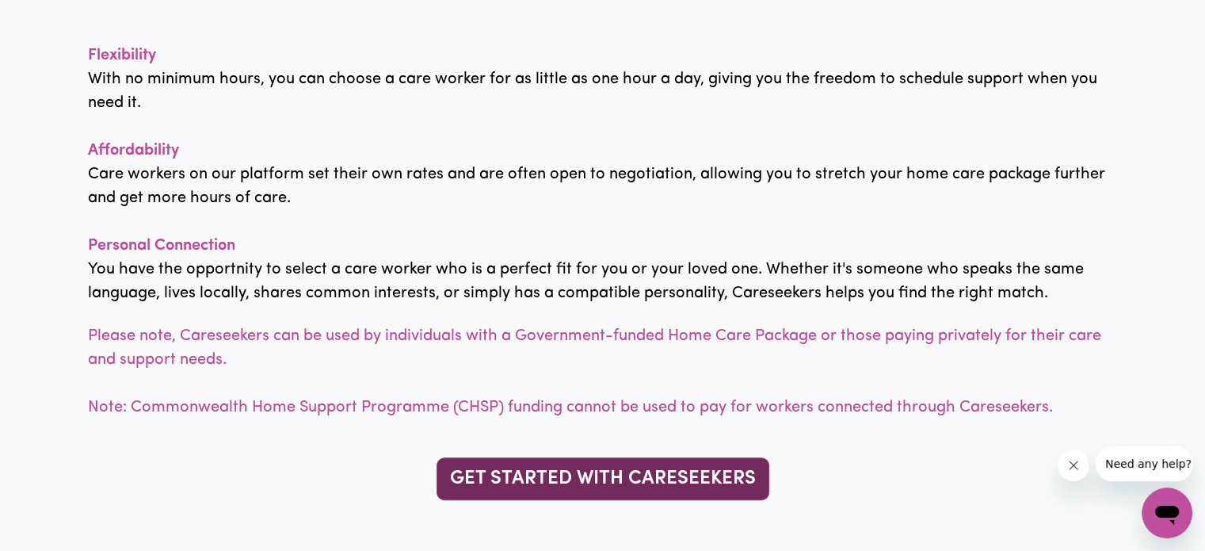
click at [703, 479] on link "GET STARTED WITH CARESEEKERS" at bounding box center [603, 478] width 333 height 43
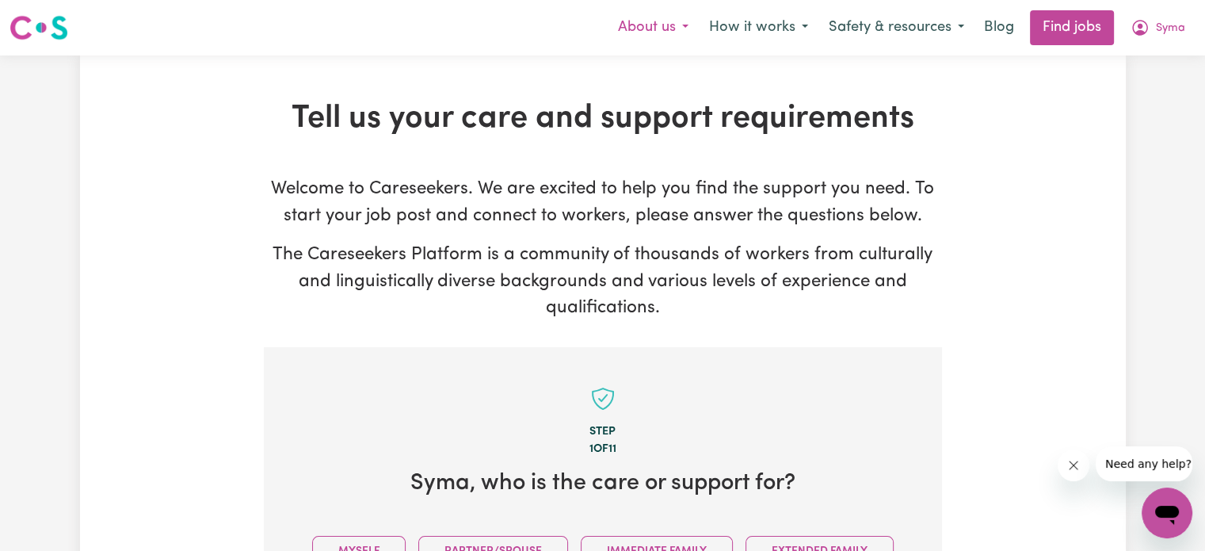
click at [636, 31] on button "About us" at bounding box center [653, 27] width 91 height 33
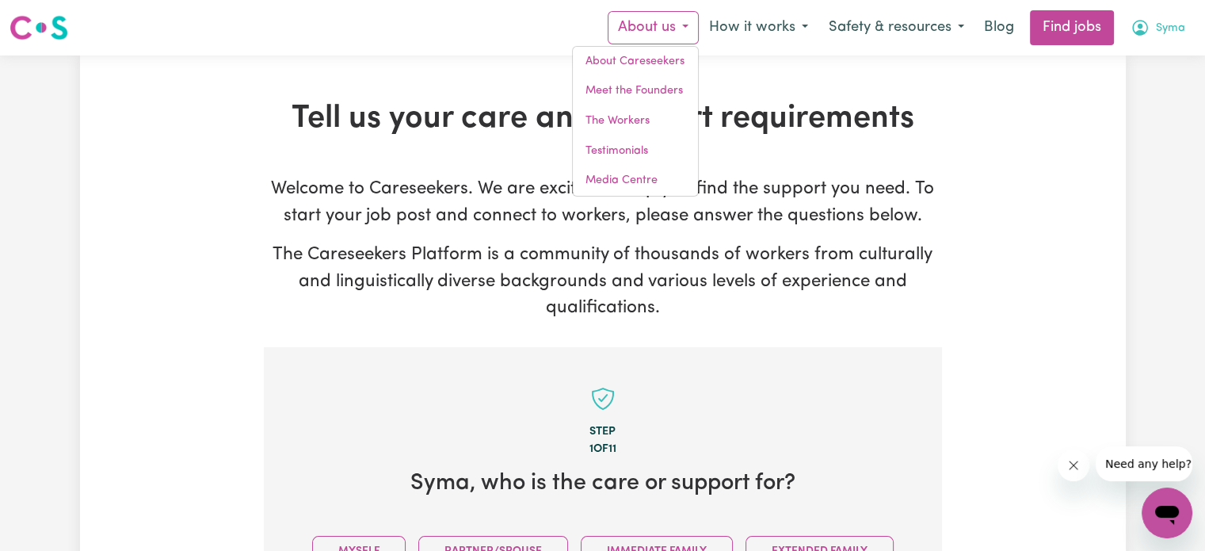
click at [1160, 15] on button "Syma" at bounding box center [1158, 27] width 75 height 33
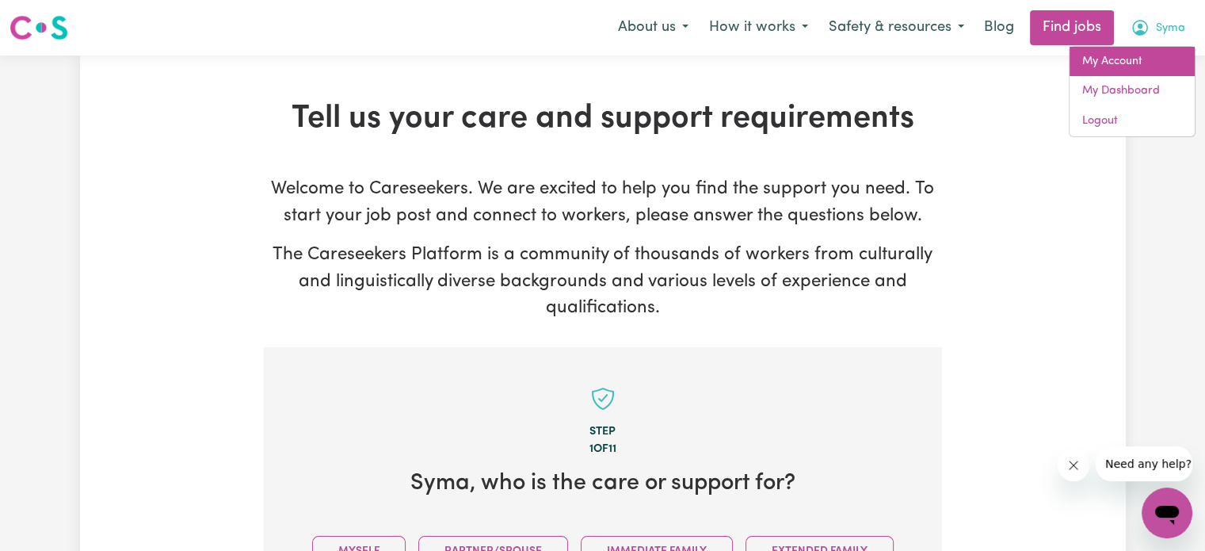
click at [1148, 68] on link "My Account" at bounding box center [1132, 62] width 125 height 30
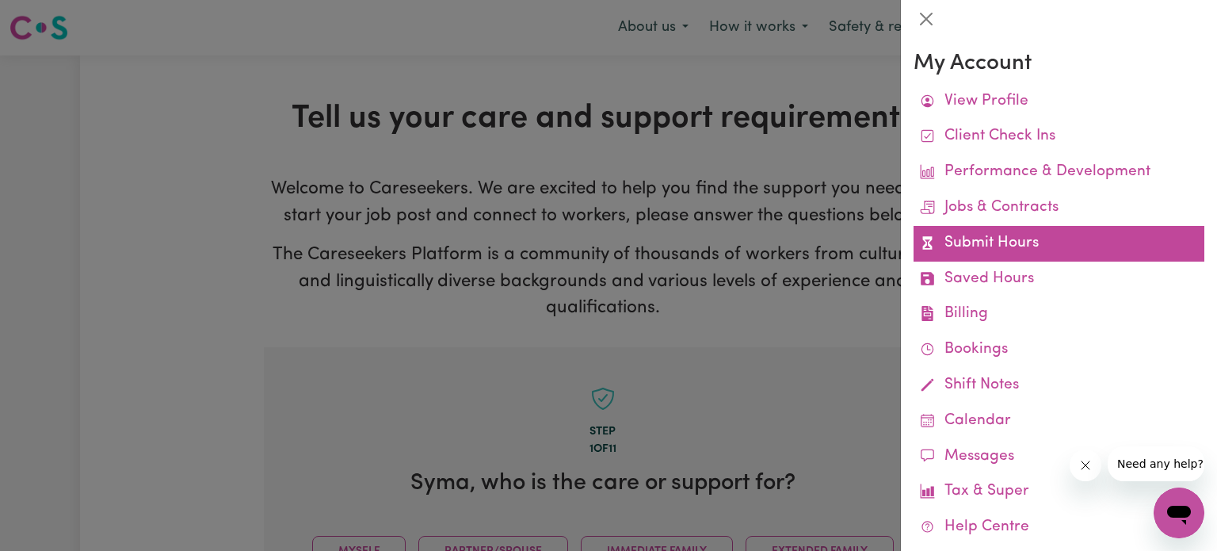
click at [1122, 250] on link "Submit Hours" at bounding box center [1059, 244] width 291 height 36
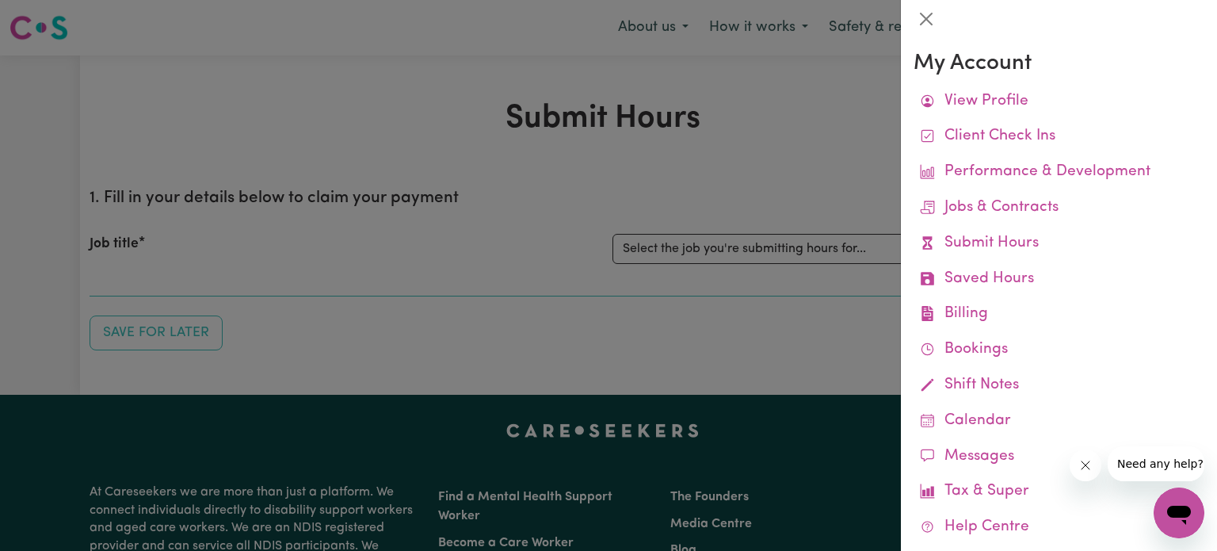
click at [777, 231] on div at bounding box center [608, 275] width 1217 height 551
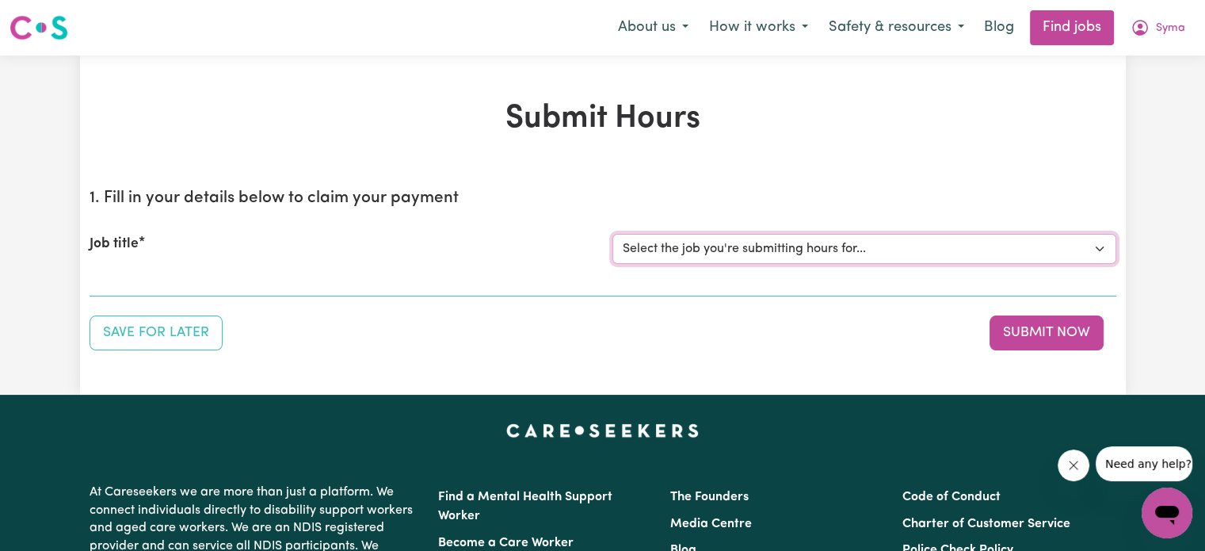
click at [792, 246] on select "Select the job you're submitting hours for..." at bounding box center [865, 249] width 504 height 30
click at [884, 156] on div "Submit Hours 1. Fill in your details below to claim your payment Job title Sele…" at bounding box center [603, 225] width 1046 height 250
click at [1147, 13] on button "Syma" at bounding box center [1158, 27] width 75 height 33
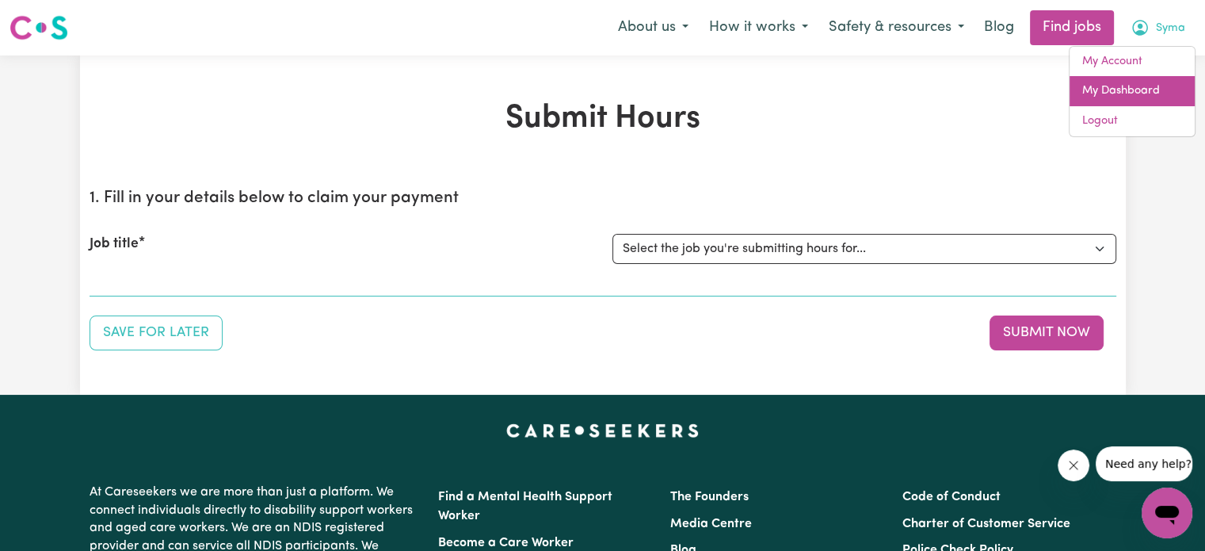
click at [1133, 96] on link "My Dashboard" at bounding box center [1132, 91] width 125 height 30
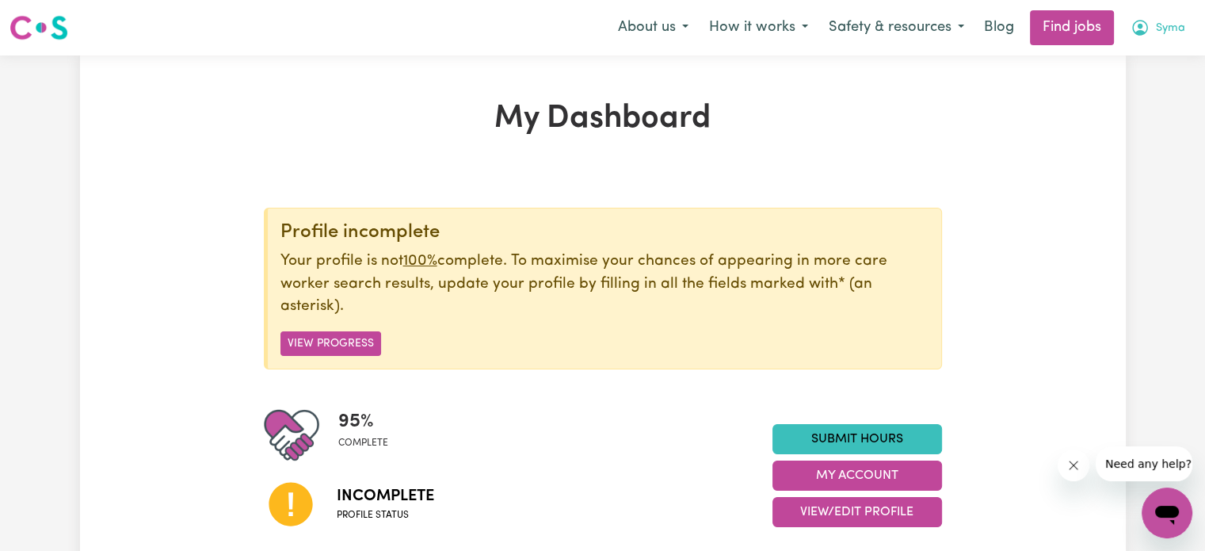
click at [1163, 23] on span "Syma" at bounding box center [1170, 28] width 29 height 17
click at [1151, 52] on link "My Account" at bounding box center [1132, 62] width 125 height 30
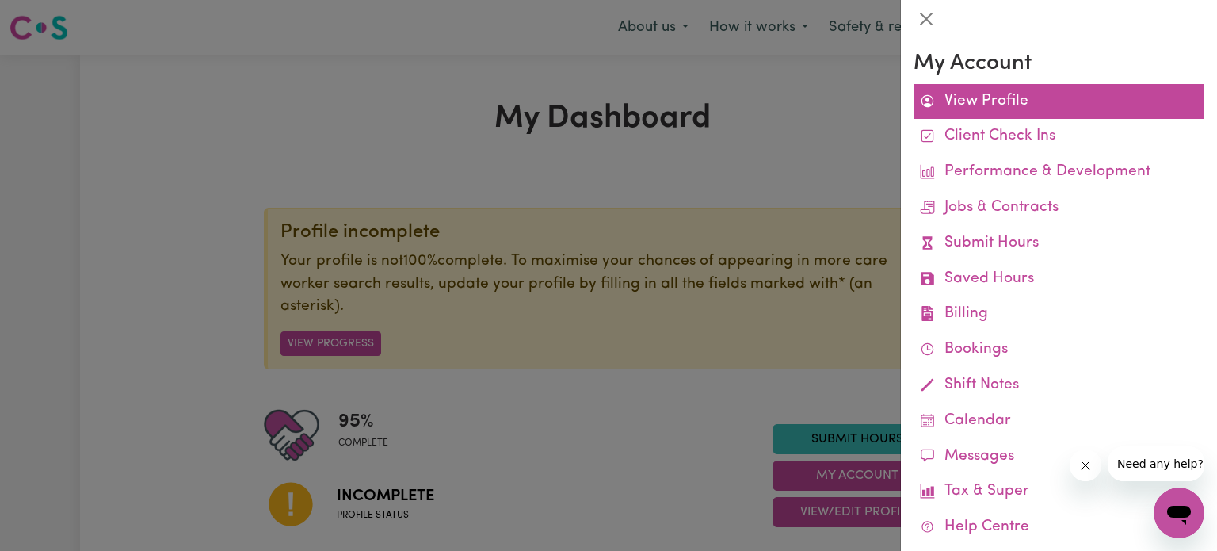
click at [1000, 94] on link "View Profile" at bounding box center [1059, 102] width 291 height 36
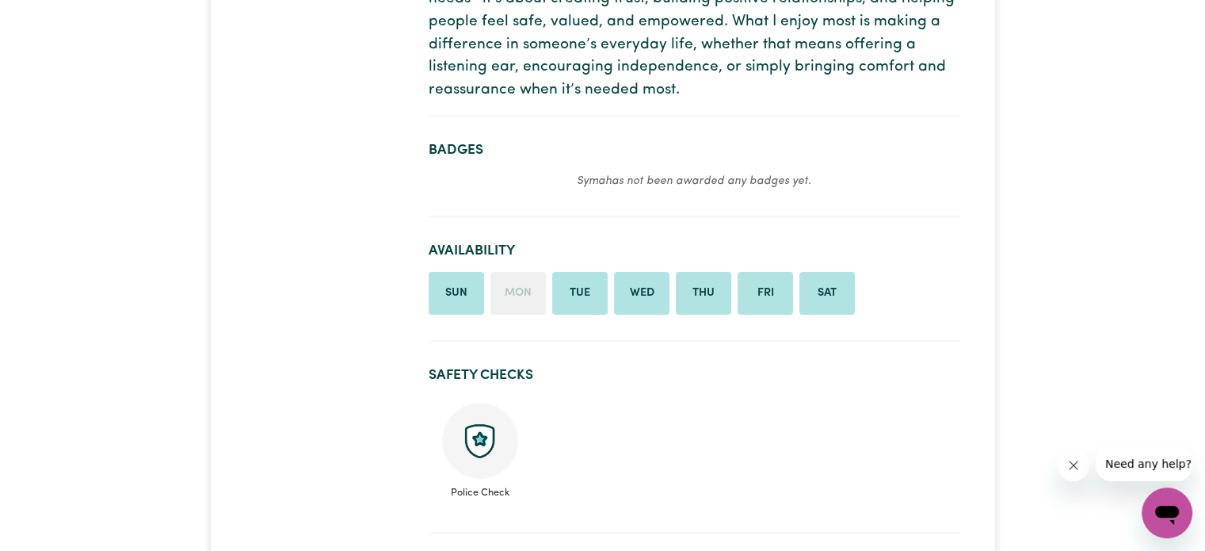
scroll to position [406, 0]
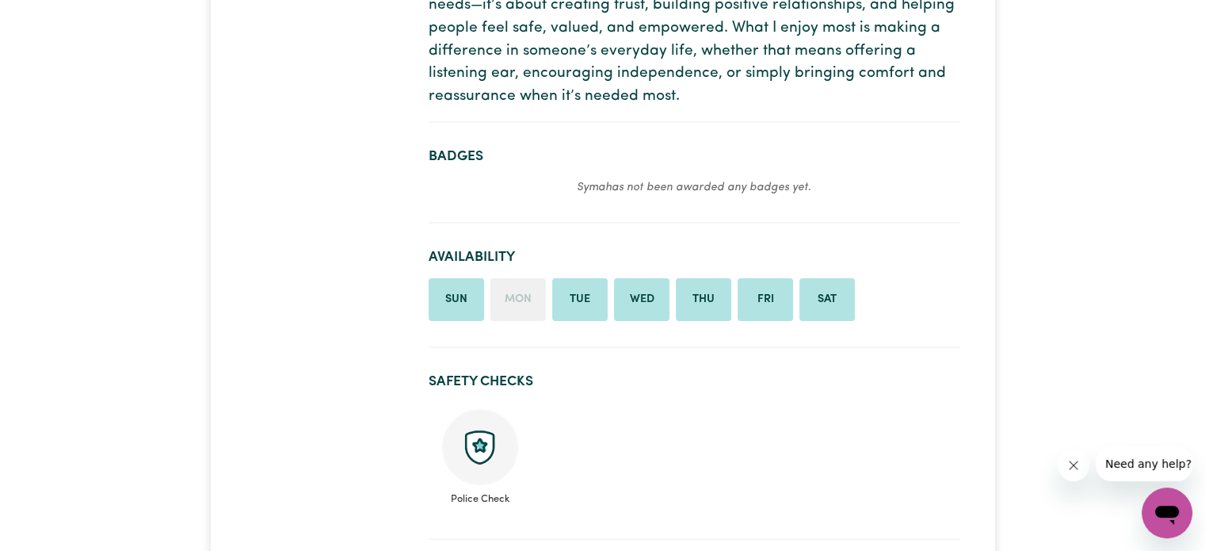
click at [811, 297] on li "Sat" at bounding box center [827, 299] width 55 height 43
click at [468, 300] on li "Sun" at bounding box center [456, 299] width 55 height 43
click at [494, 256] on h2 "Availability" at bounding box center [695, 257] width 532 height 17
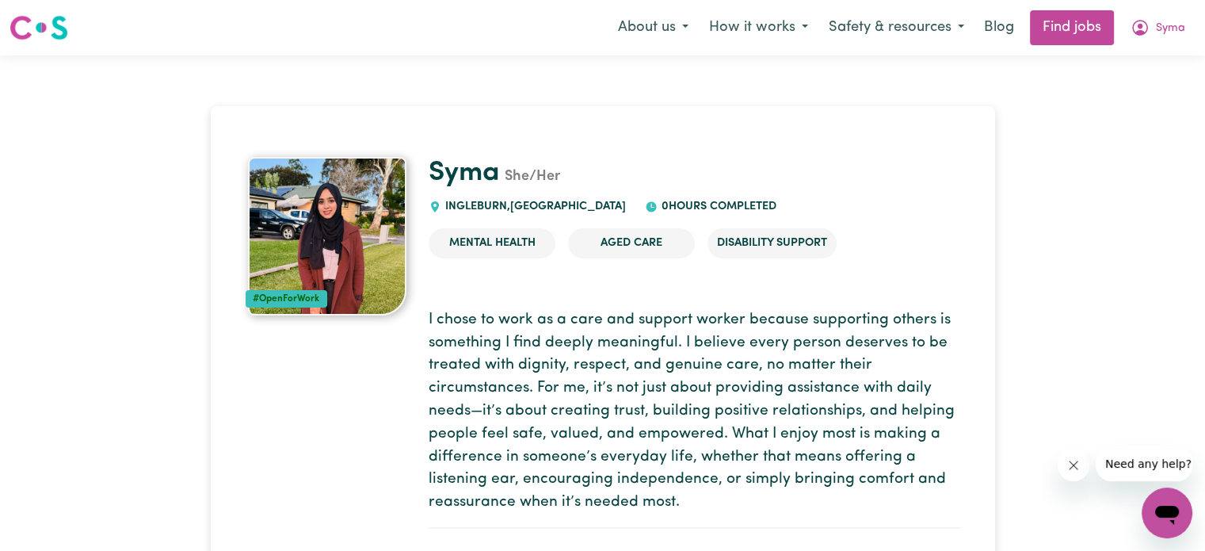
scroll to position [0, 0]
click at [881, 32] on button "Safety & resources" at bounding box center [897, 27] width 156 height 33
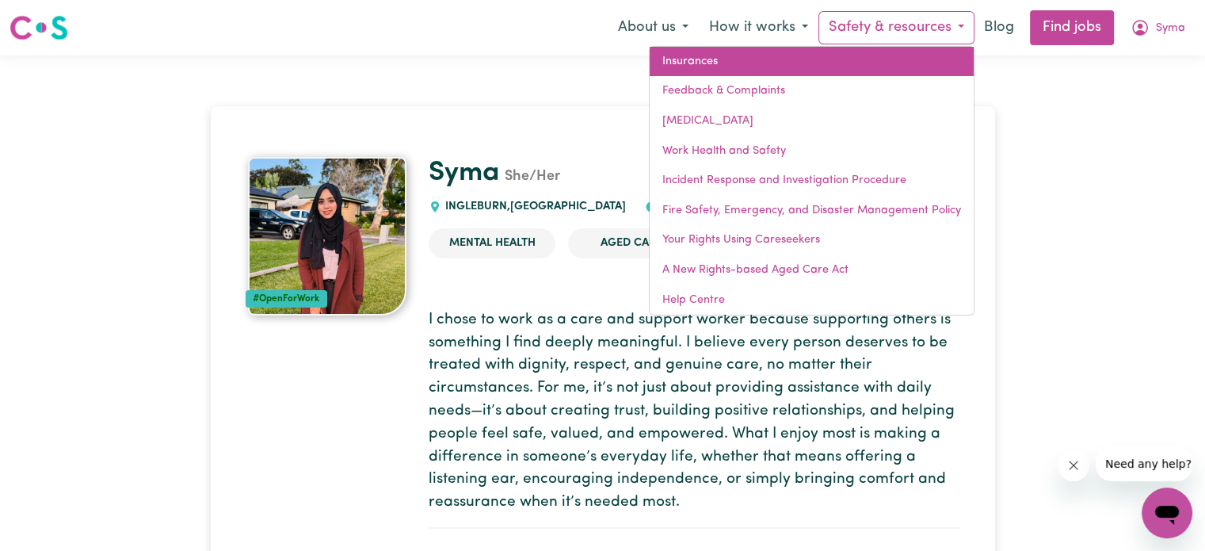
click at [850, 51] on link "Insurances" at bounding box center [812, 62] width 324 height 30
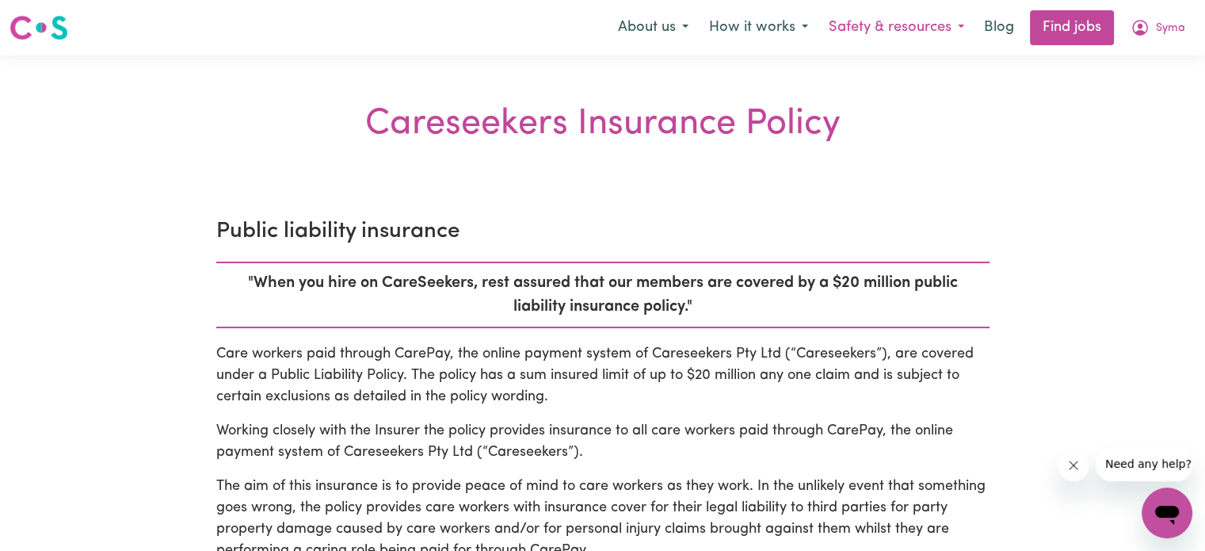
click at [877, 28] on button "Safety & resources" at bounding box center [897, 27] width 156 height 33
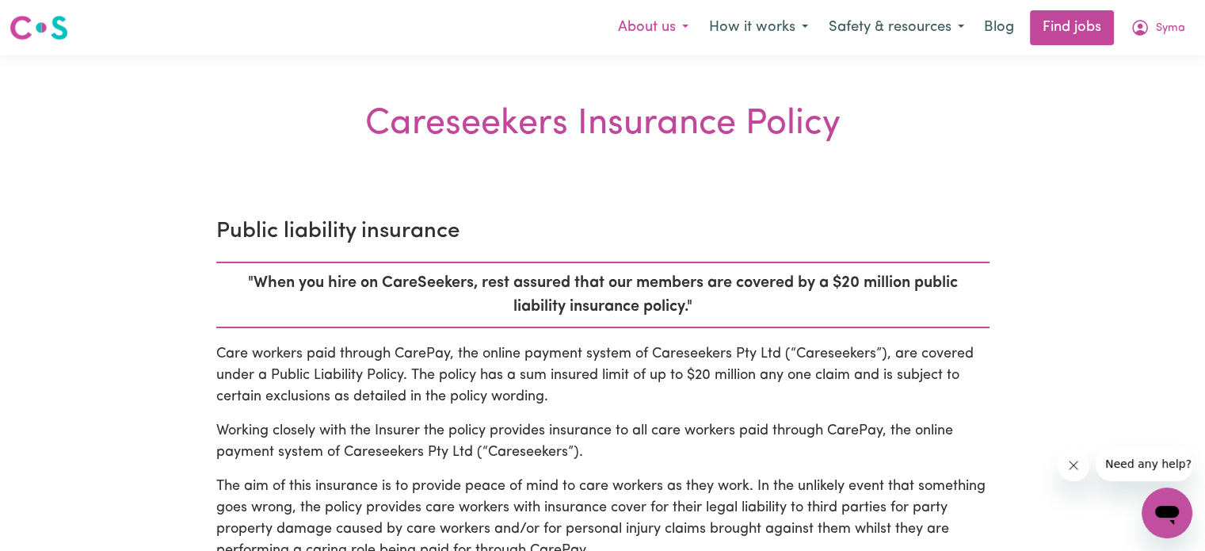
click at [653, 25] on button "About us" at bounding box center [653, 27] width 91 height 33
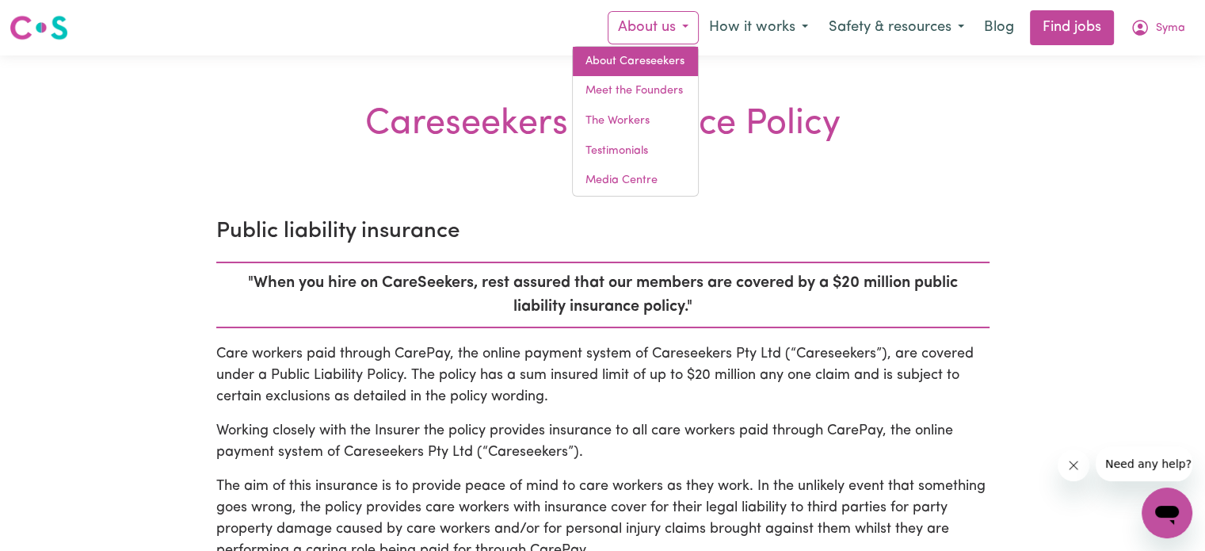
click at [657, 54] on link "About Careseekers" at bounding box center [635, 62] width 125 height 30
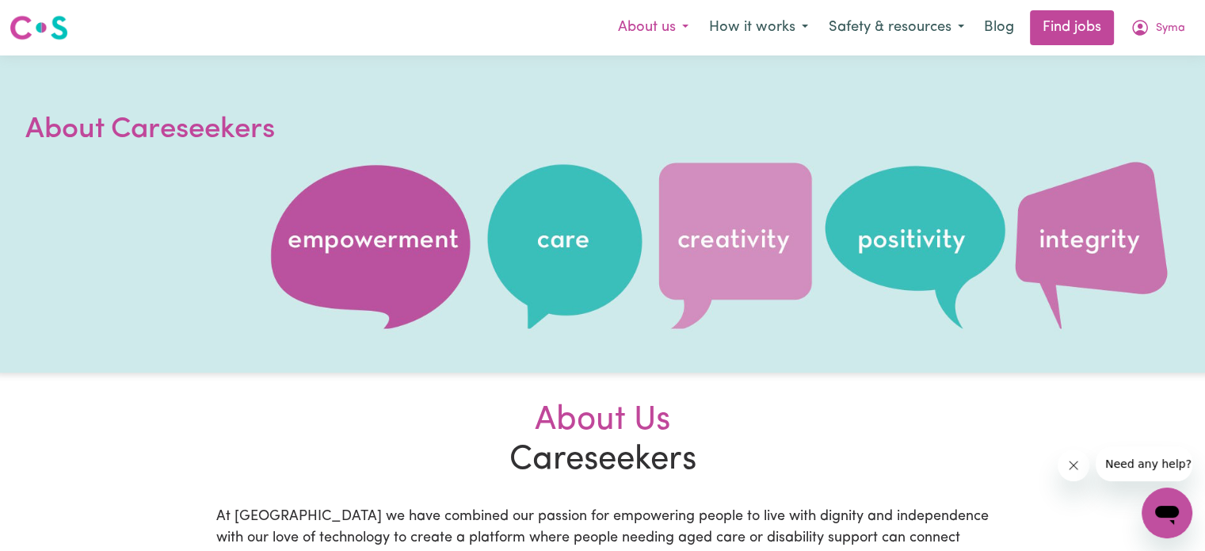
click at [632, 38] on button "About us" at bounding box center [653, 27] width 91 height 33
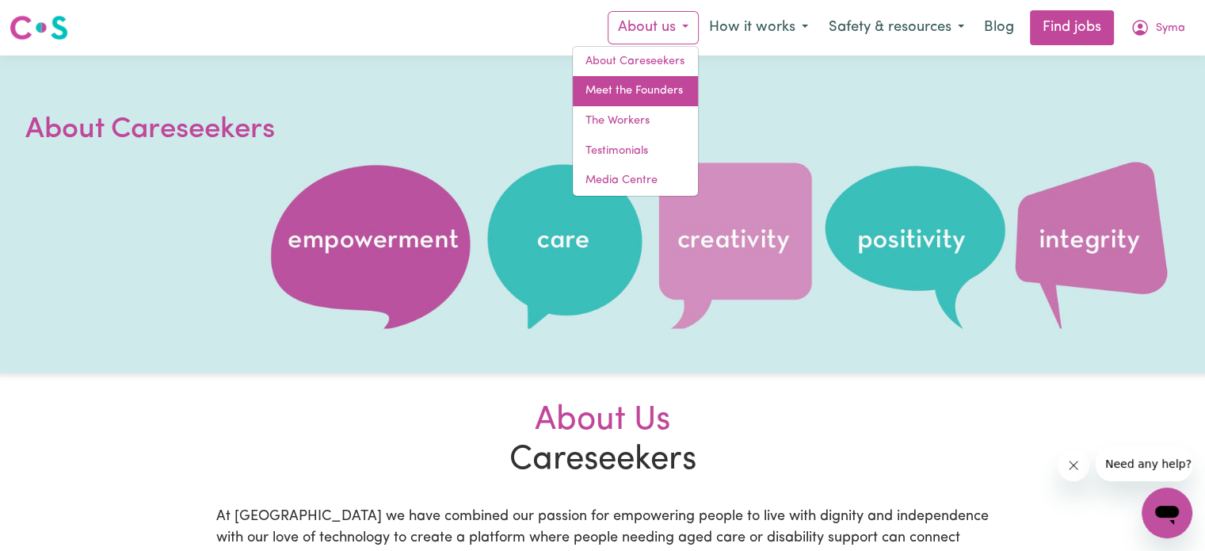
click at [662, 94] on link "Meet the Founders" at bounding box center [635, 91] width 125 height 30
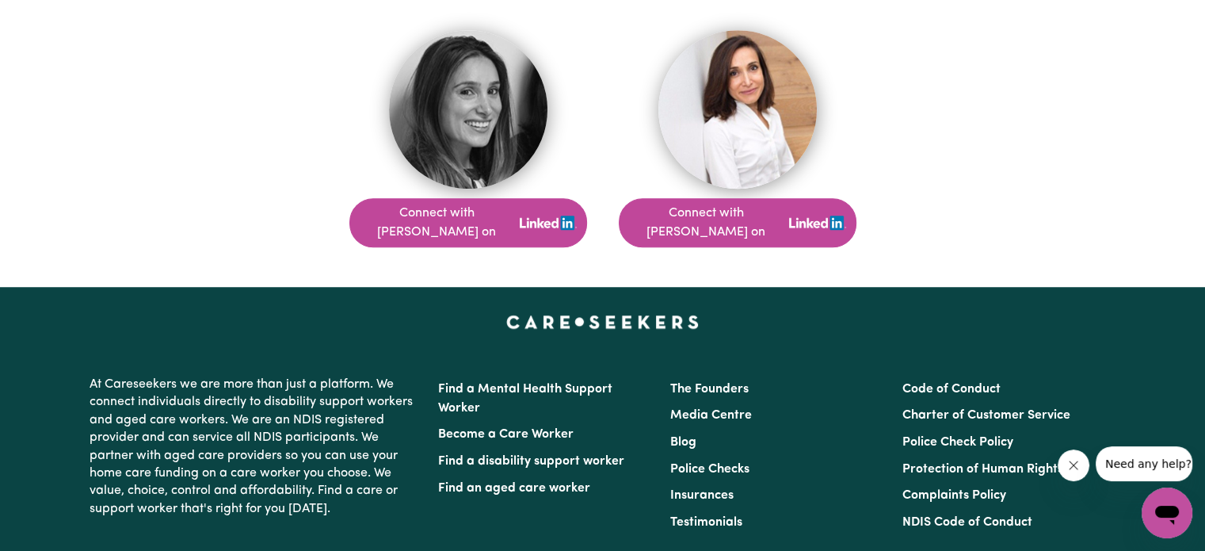
scroll to position [1160, 0]
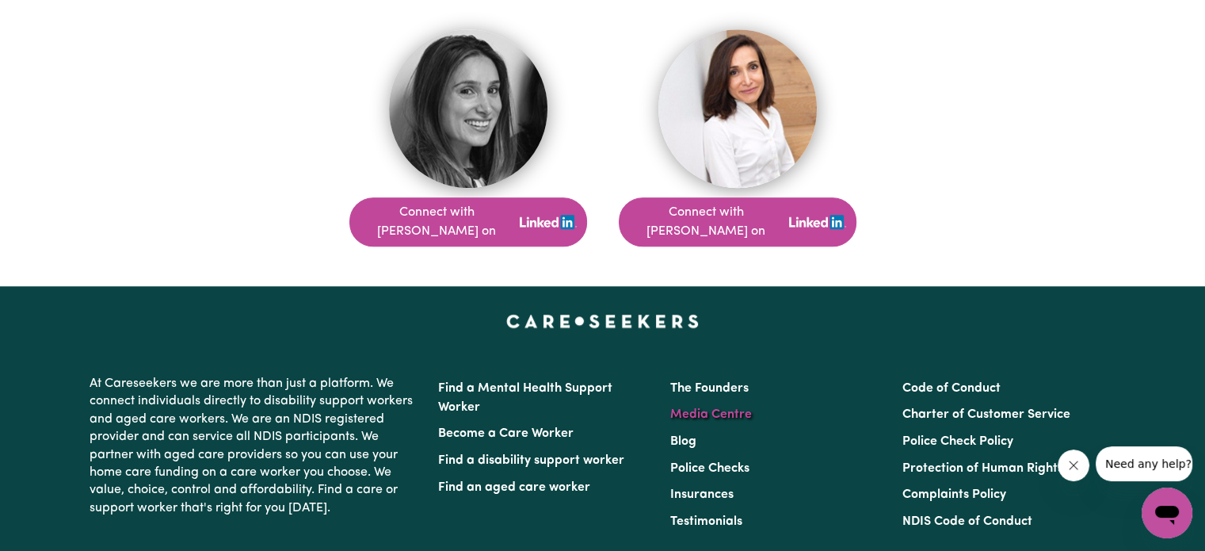
click at [724, 408] on link "Media Centre" at bounding box center [711, 414] width 82 height 13
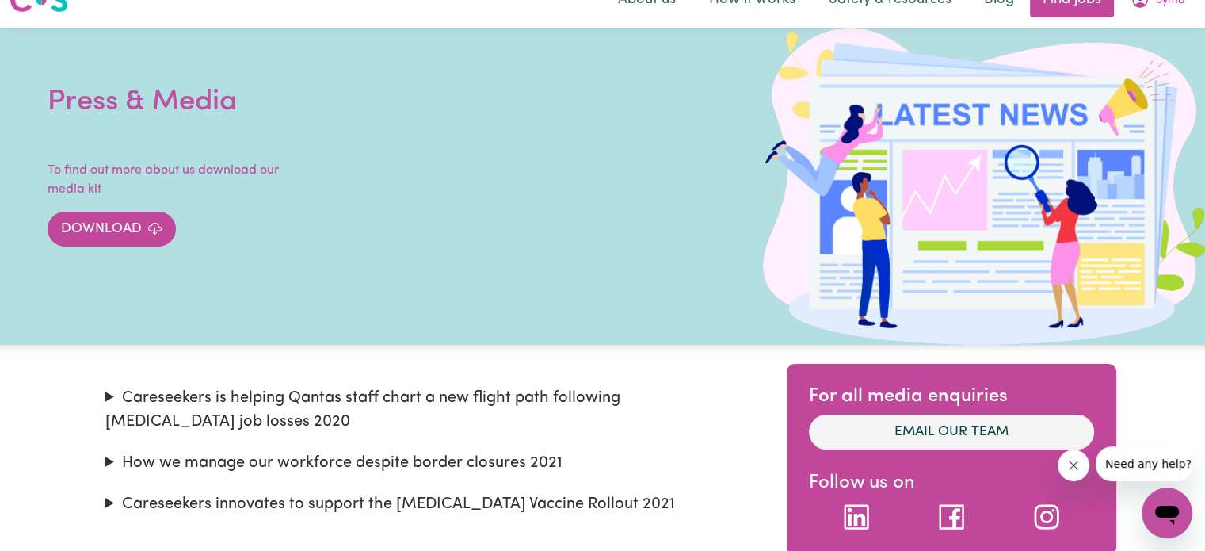
scroll to position [27, 0]
